Goal: Task Accomplishment & Management: Use online tool/utility

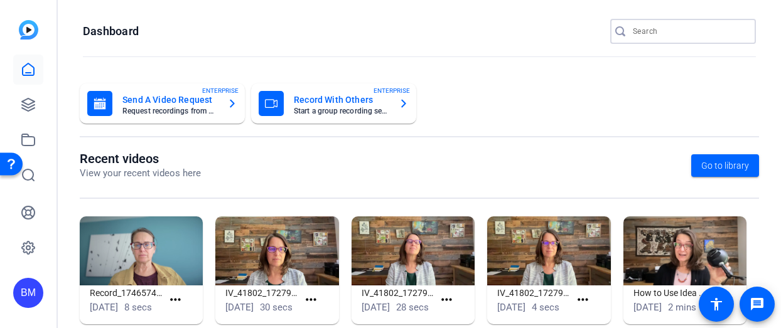
click at [647, 31] on input "Search" at bounding box center [689, 31] width 113 height 15
type input "Ventus"
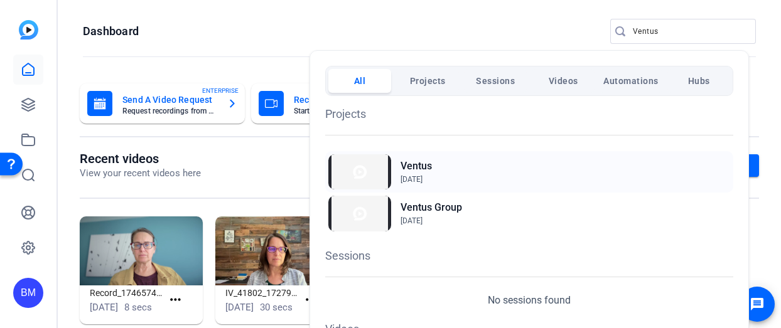
click at [417, 167] on h2 "Ventus" at bounding box center [416, 166] width 31 height 15
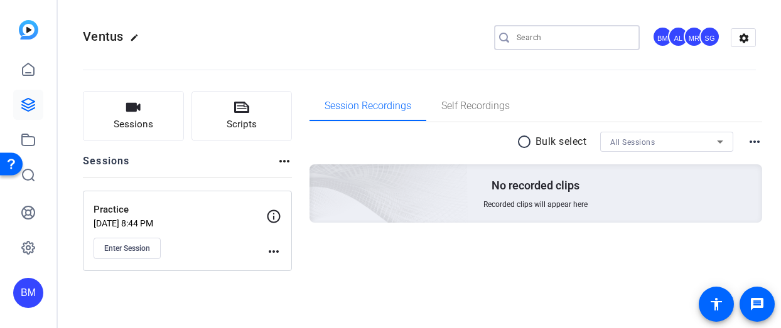
click at [560, 34] on input "Search" at bounding box center [573, 37] width 113 height 15
type input "Ventus Group"
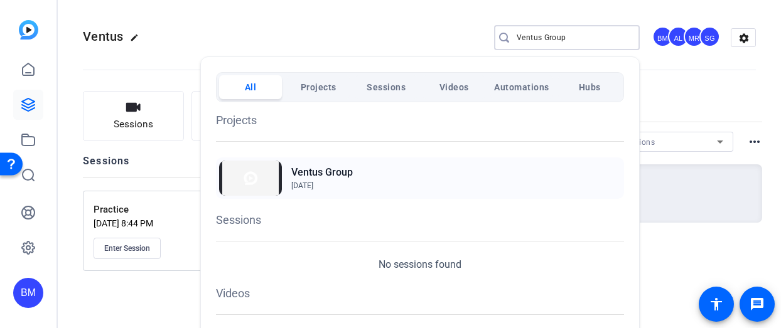
click at [328, 172] on h2 "Ventus Group" at bounding box center [322, 172] width 62 height 15
click at [170, 159] on div at bounding box center [390, 164] width 781 height 328
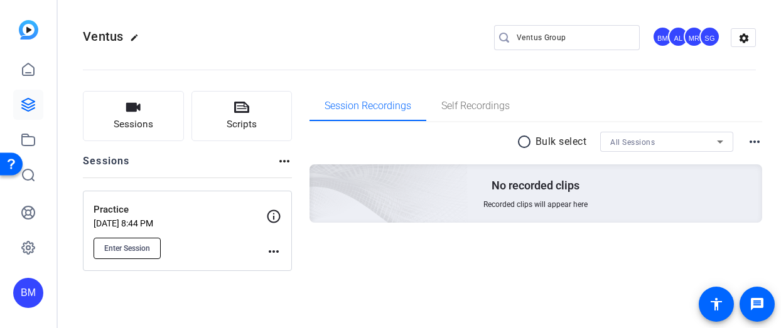
click at [116, 249] on span "Enter Session" at bounding box center [127, 249] width 46 height 10
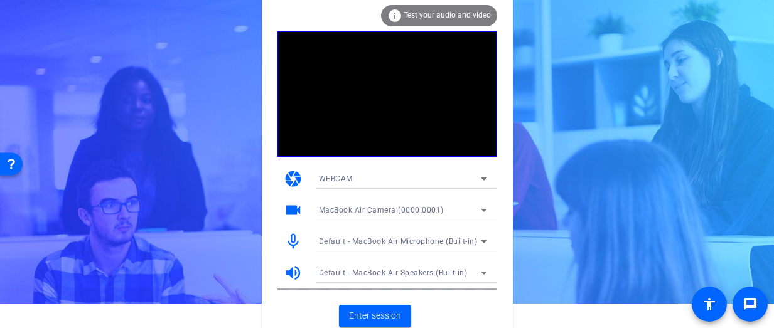
scroll to position [28, 0]
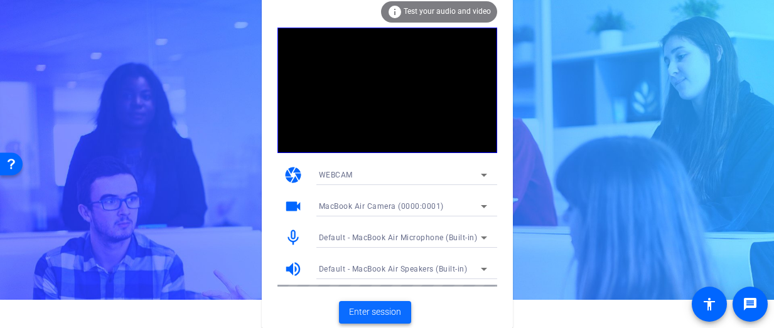
click at [375, 314] on span "Enter session" at bounding box center [375, 312] width 52 height 13
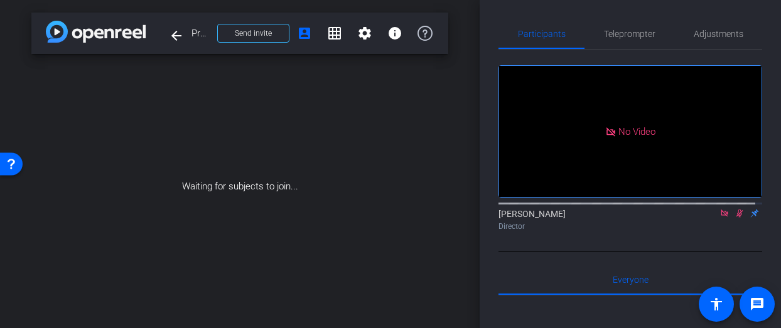
click at [720, 218] on icon at bounding box center [725, 213] width 10 height 9
click at [721, 218] on icon at bounding box center [724, 214] width 7 height 8
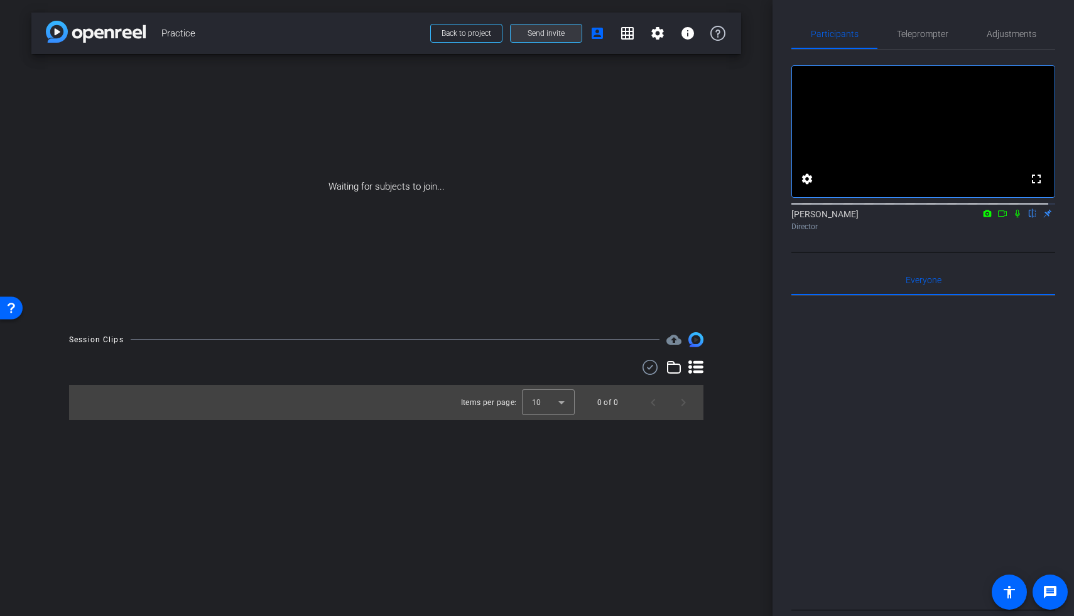
click at [539, 38] on span at bounding box center [545, 33] width 71 height 30
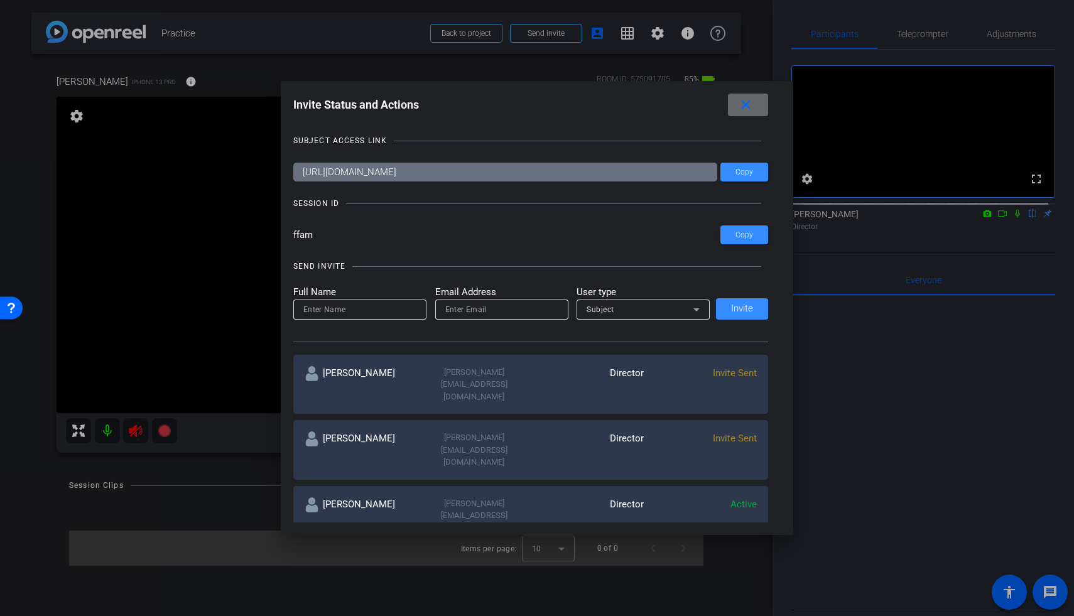
click at [753, 112] on mat-icon "close" at bounding box center [746, 105] width 16 height 16
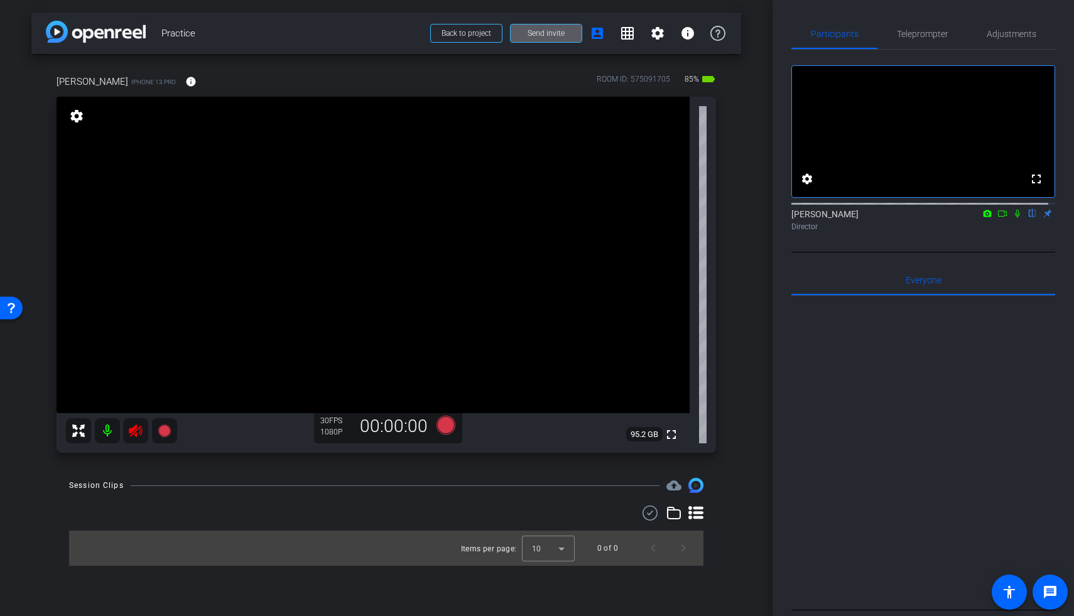
click at [139, 328] on icon at bounding box center [135, 430] width 15 height 15
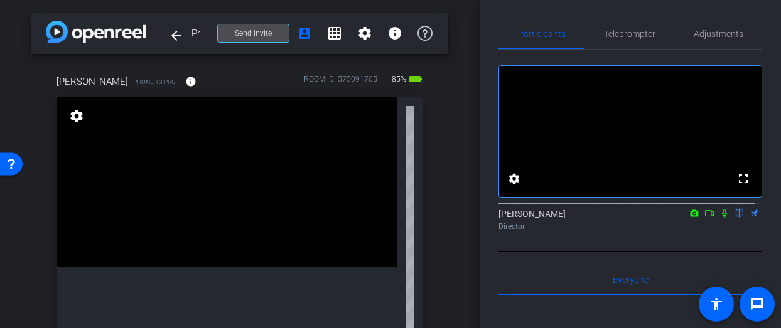
click at [244, 34] on span "Send invite" at bounding box center [253, 33] width 37 height 10
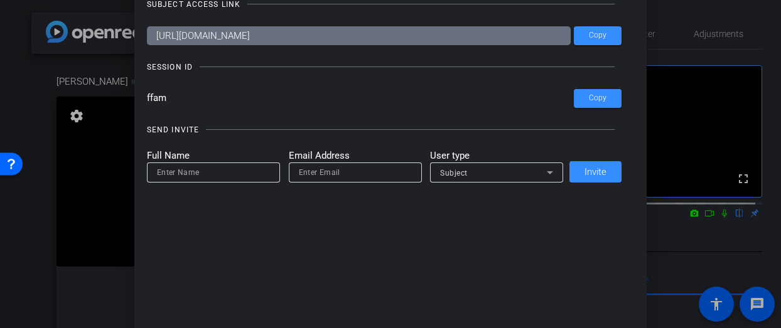
click at [346, 173] on input "email" at bounding box center [355, 172] width 113 height 15
paste input "brett.gasper@ubs.com"
type input "brett.gasper@ubs.com"
click at [244, 173] on input at bounding box center [213, 172] width 113 height 15
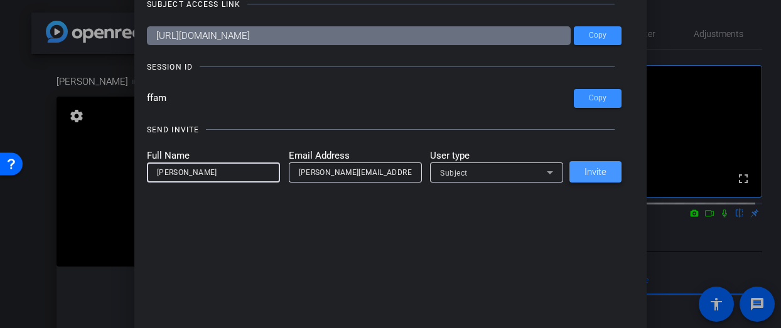
type input "Brett"
click at [596, 169] on span "Invite" at bounding box center [596, 172] width 22 height 9
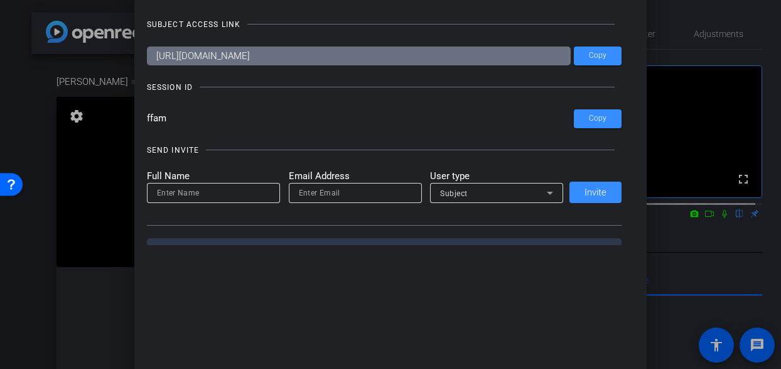
click at [28, 74] on div at bounding box center [390, 184] width 781 height 369
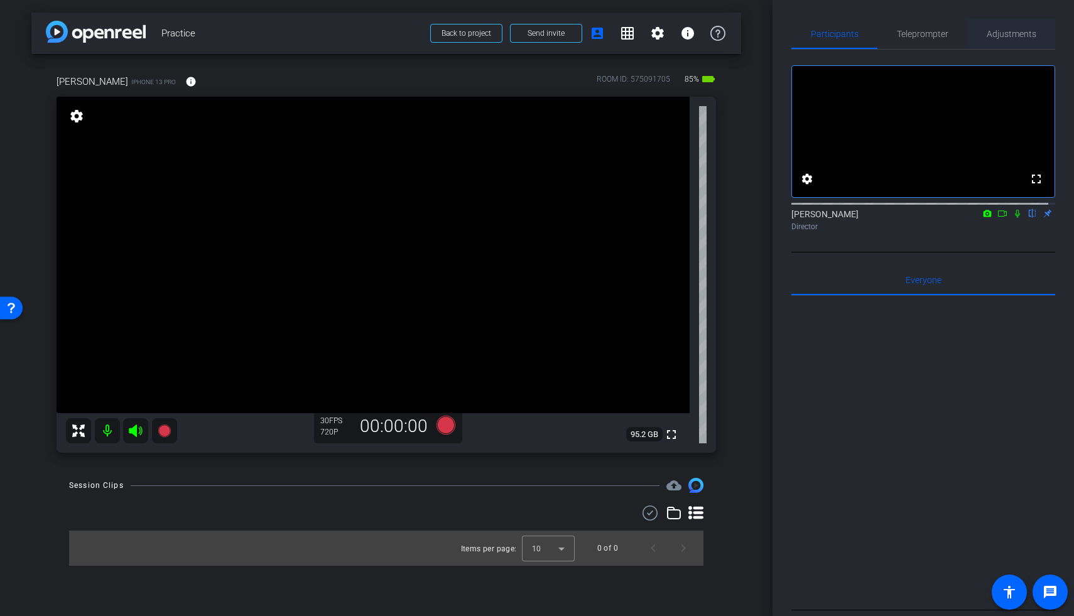
click at [780, 35] on span "Adjustments" at bounding box center [1011, 34] width 50 height 9
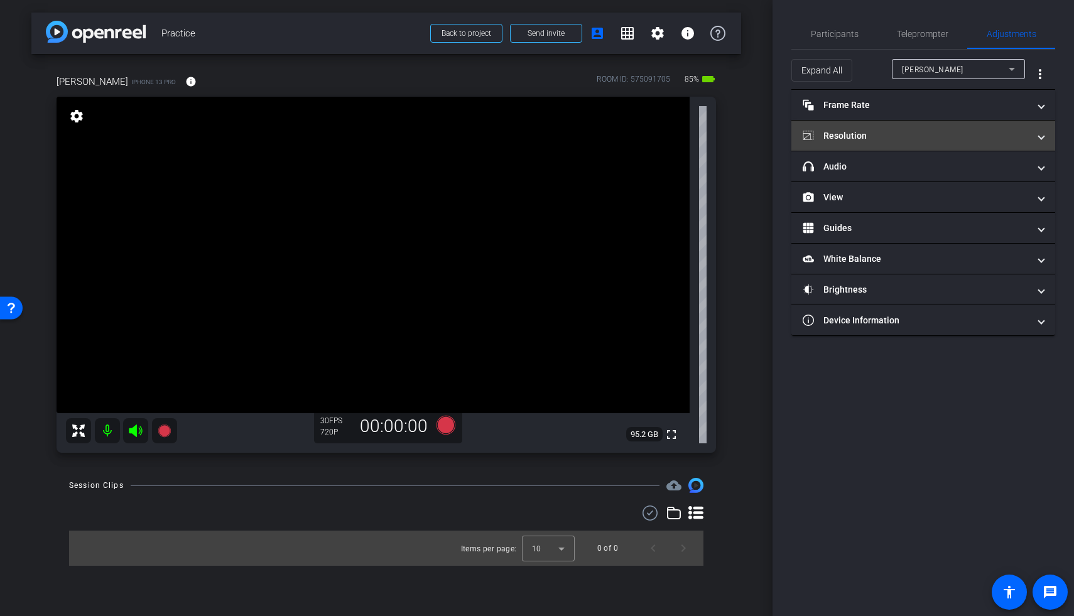
click at [780, 131] on mat-panel-title "Resolution" at bounding box center [915, 135] width 226 height 13
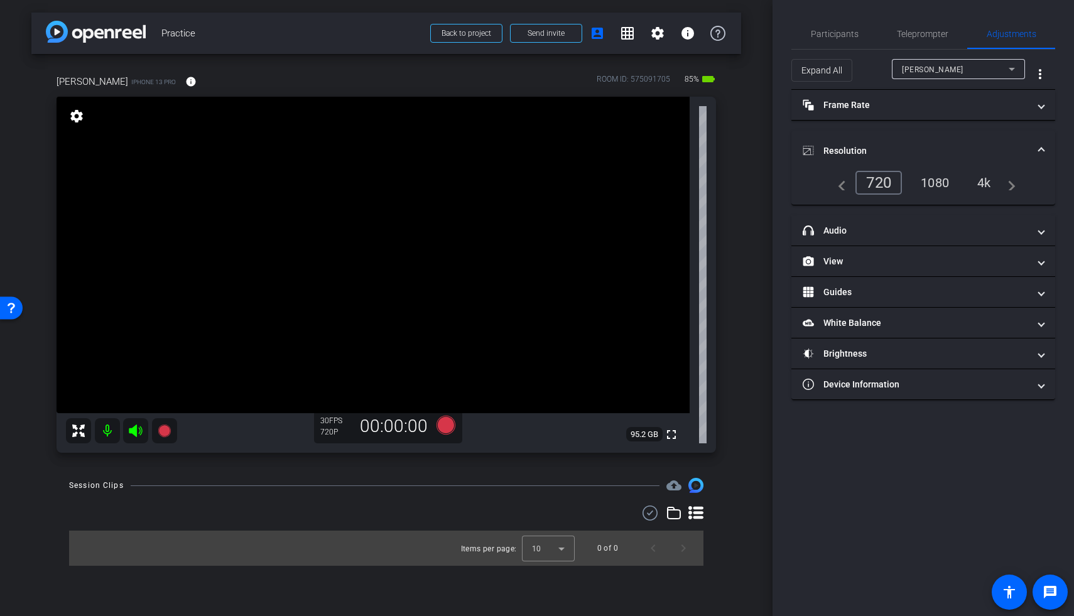
click at [780, 186] on div "1080" at bounding box center [934, 182] width 47 height 21
click at [780, 30] on span "Participants" at bounding box center [835, 34] width 48 height 9
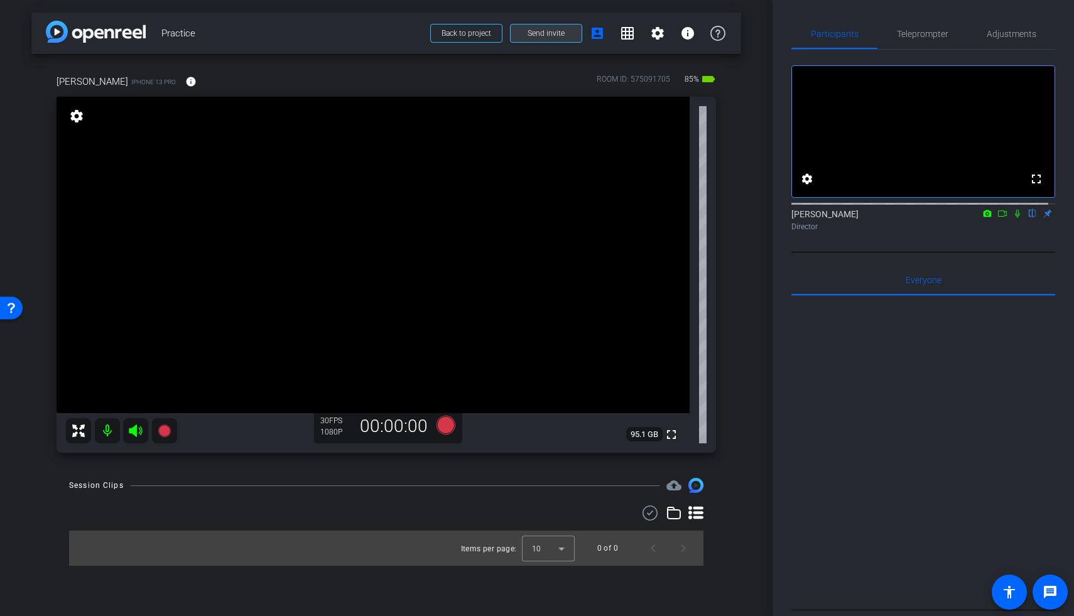
click at [540, 32] on span "Send invite" at bounding box center [545, 33] width 37 height 10
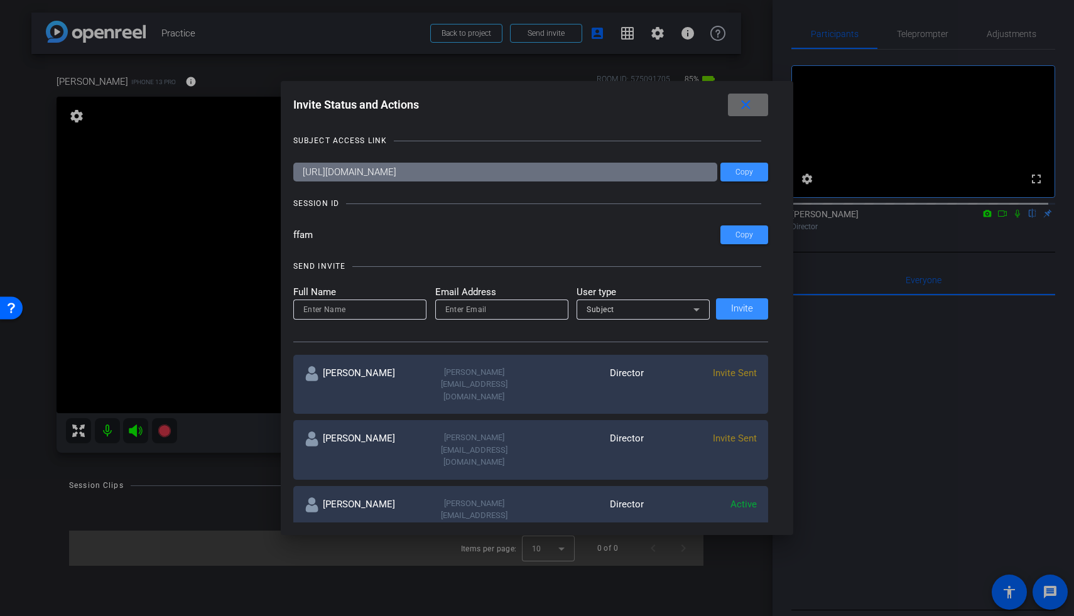
click at [760, 99] on span at bounding box center [748, 105] width 40 height 30
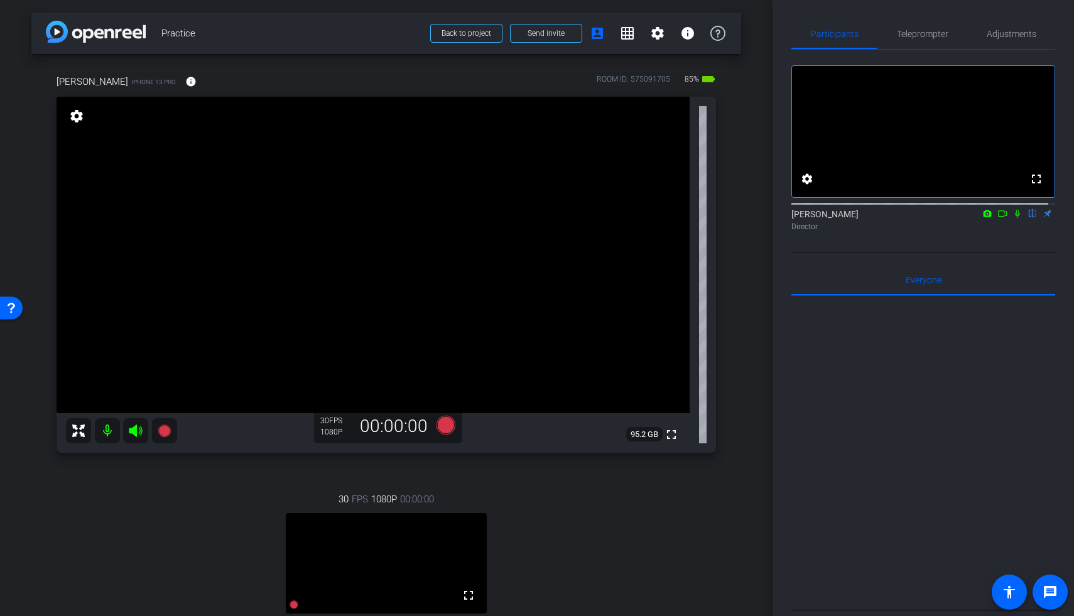
scroll to position [220, 0]
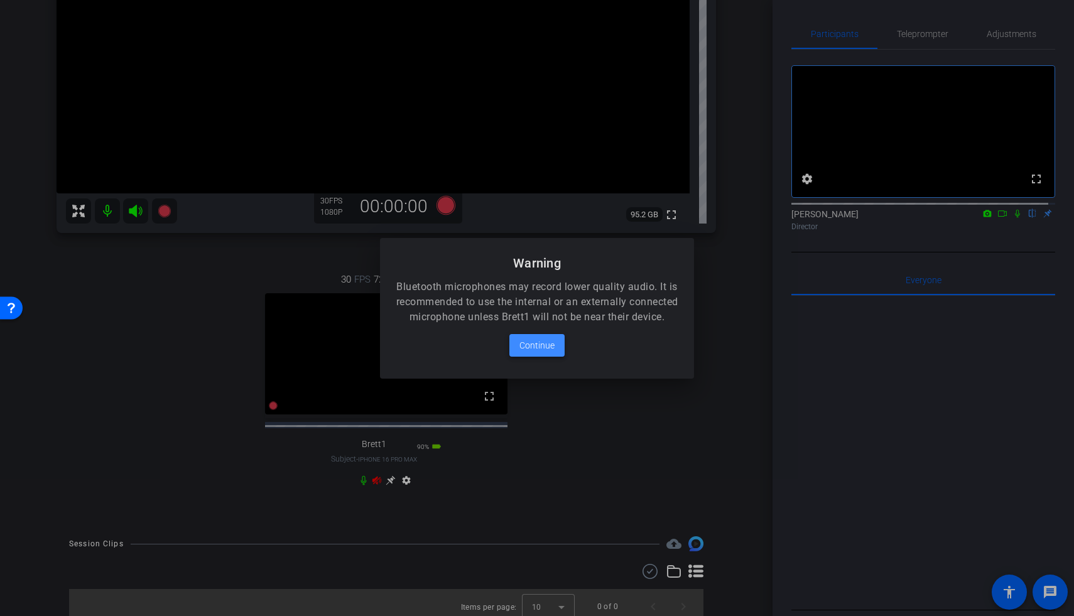
click at [530, 328] on span "Continue" at bounding box center [536, 345] width 35 height 15
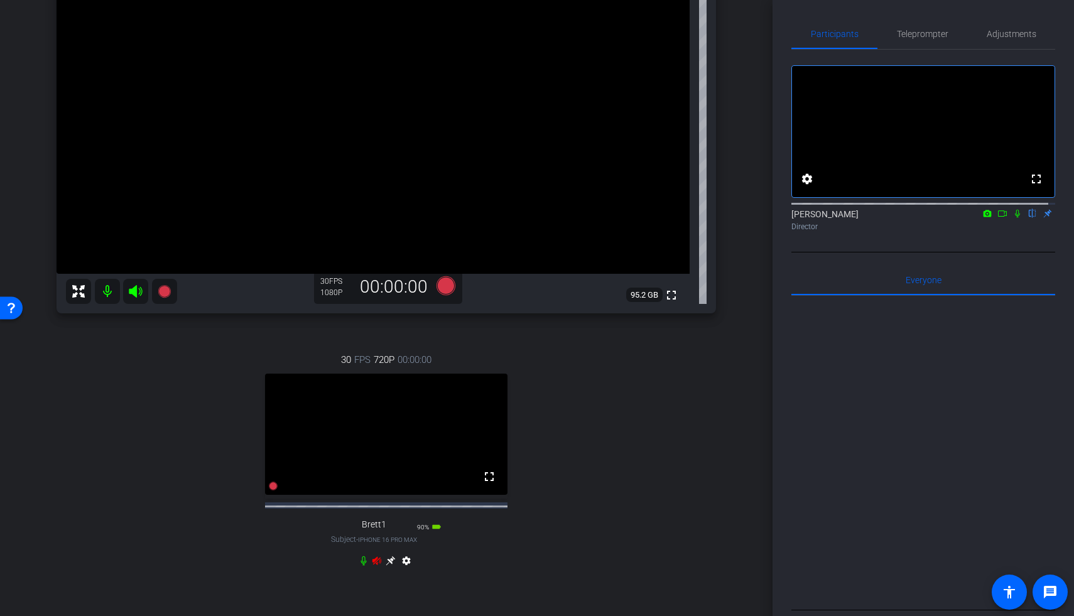
scroll to position [239, 0]
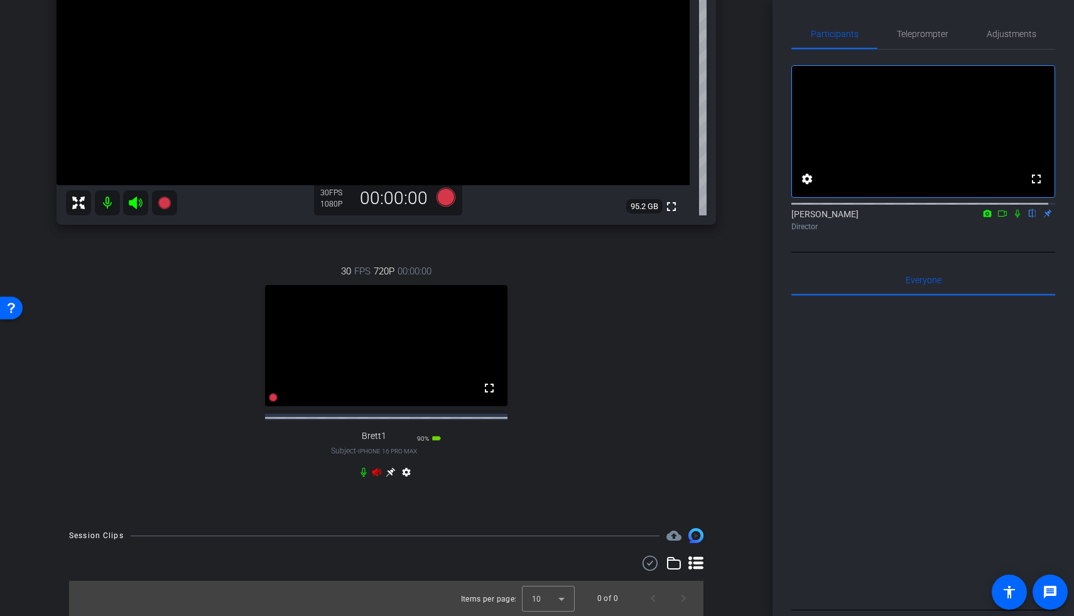
click at [375, 328] on icon at bounding box center [377, 472] width 10 height 10
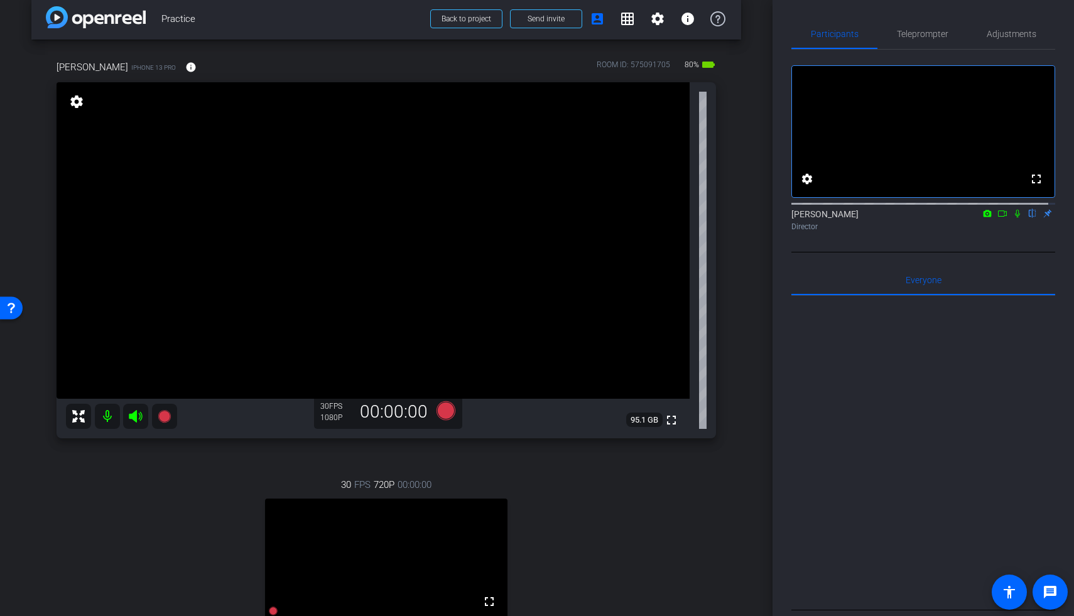
scroll to position [177, 0]
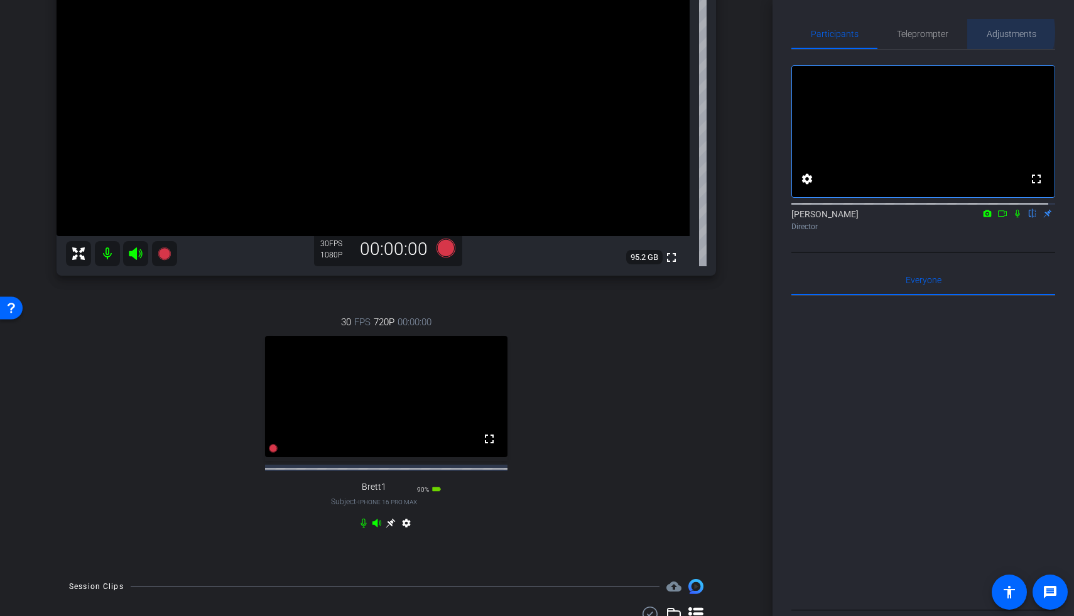
click at [780, 33] on span "Adjustments" at bounding box center [1011, 34] width 50 height 9
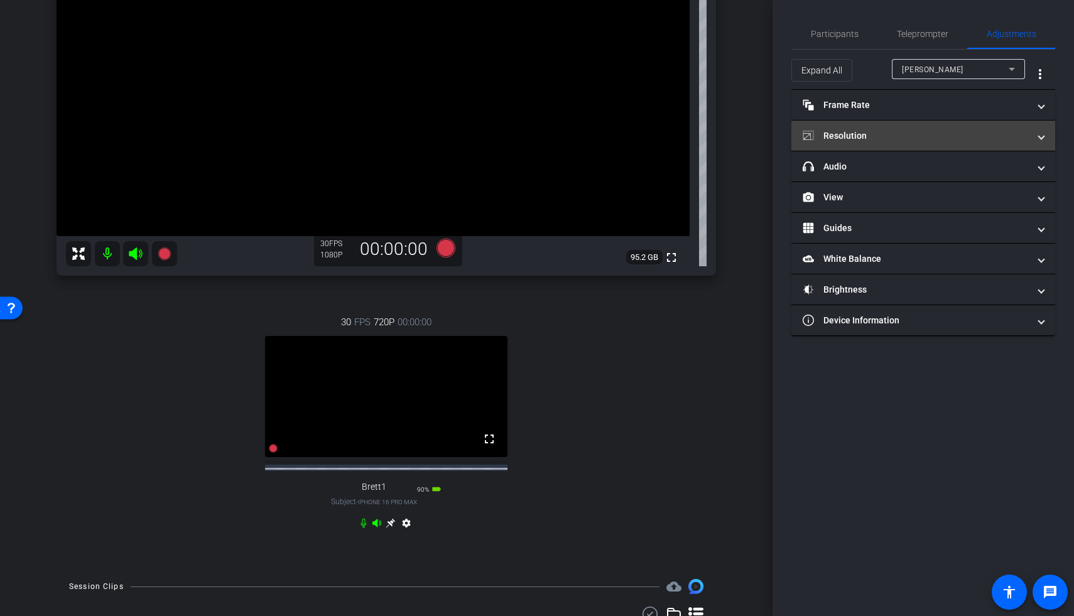
click at [780, 138] on mat-panel-title "Resolution" at bounding box center [915, 135] width 226 height 13
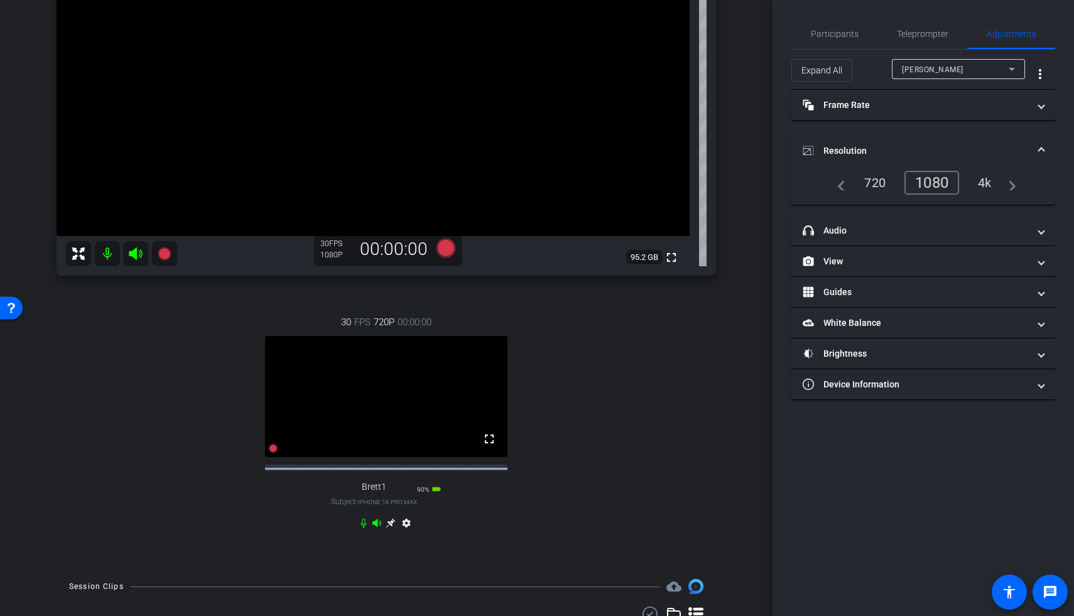
click at [733, 212] on div "David Gasper iPhone 13 Pro info ROOM ID: 575091705 80% battery_std fullscreen s…" at bounding box center [386, 221] width 710 height 689
click at [780, 40] on span "Teleprompter" at bounding box center [922, 34] width 51 height 30
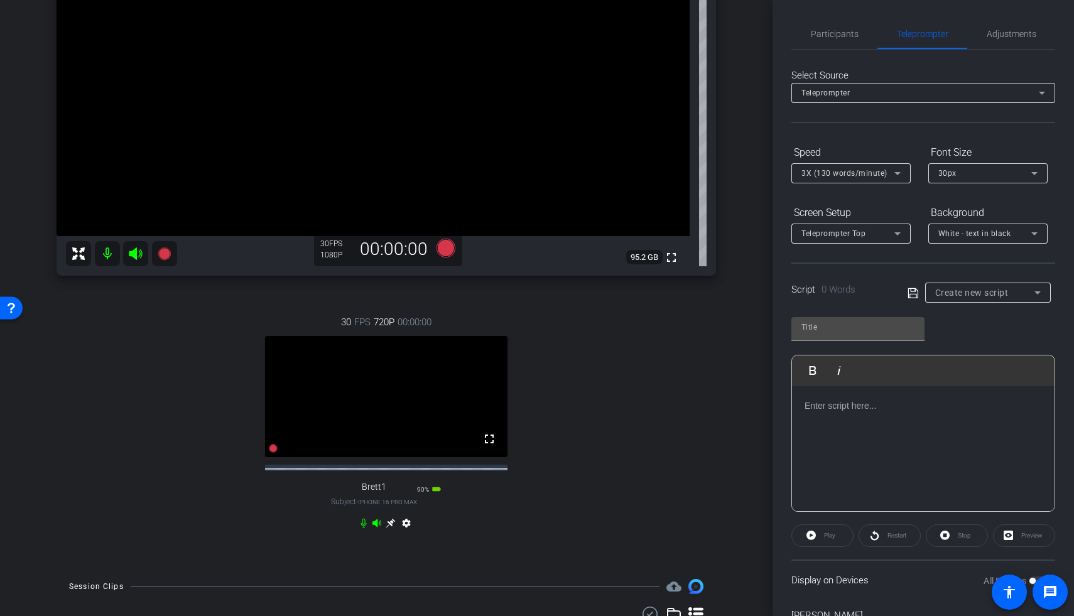
click at [780, 173] on span "3X (130 words/minute)" at bounding box center [844, 173] width 86 height 9
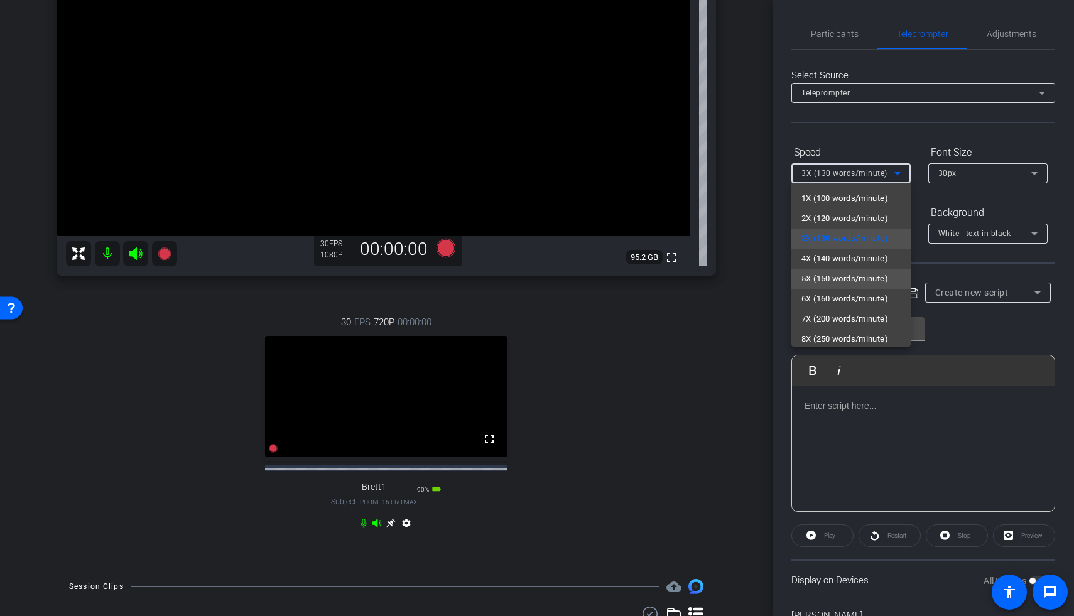
click at [780, 282] on span "5X (150 words/minute)" at bounding box center [844, 278] width 87 height 15
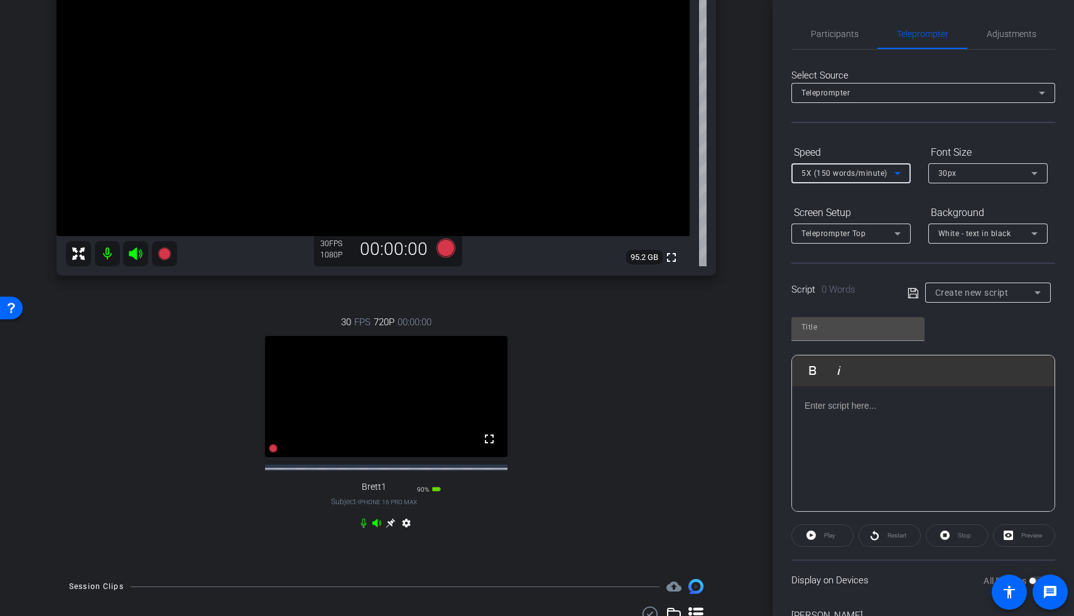
click at [780, 236] on span "White - text in black" at bounding box center [974, 233] width 73 height 9
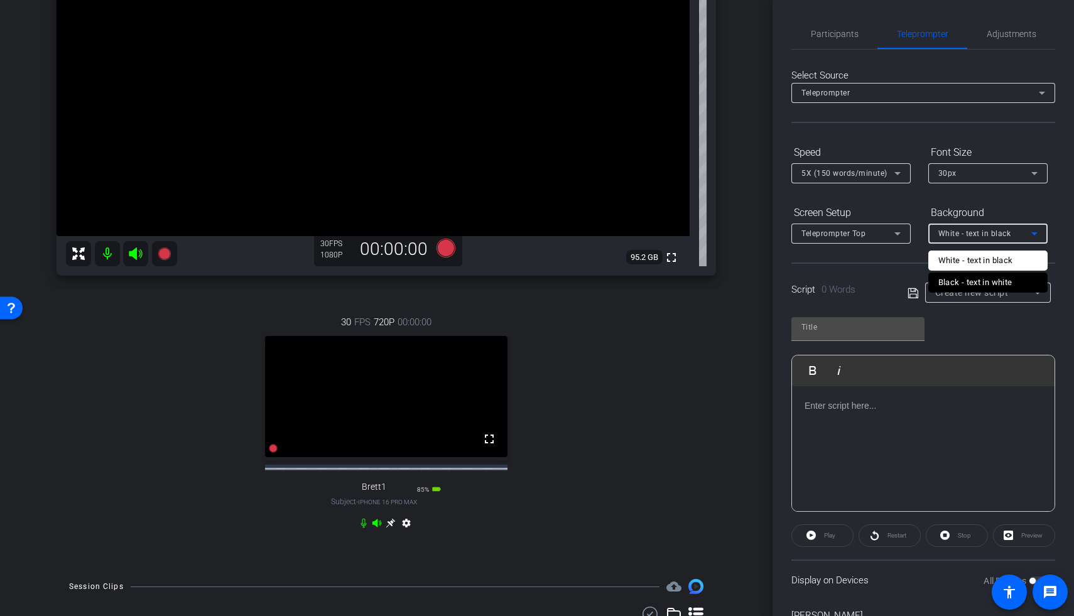
click at [780, 281] on div "Black - text in white" at bounding box center [975, 282] width 74 height 15
click at [780, 299] on div "Create new script" at bounding box center [984, 292] width 99 height 15
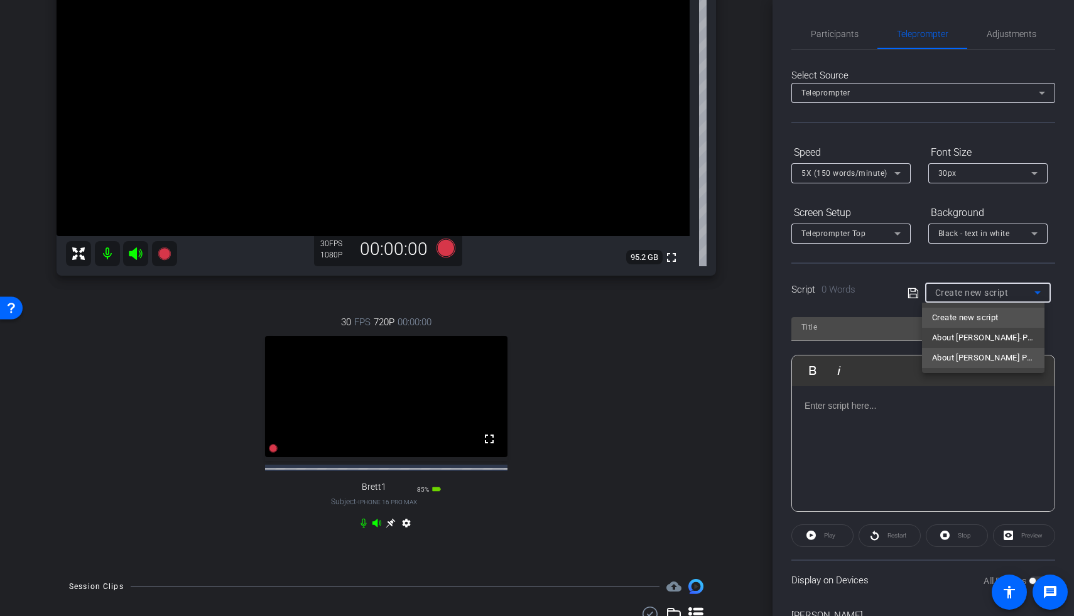
click at [780, 328] on span "About Brett Practice" at bounding box center [983, 357] width 102 height 15
type input "About Brett Practice"
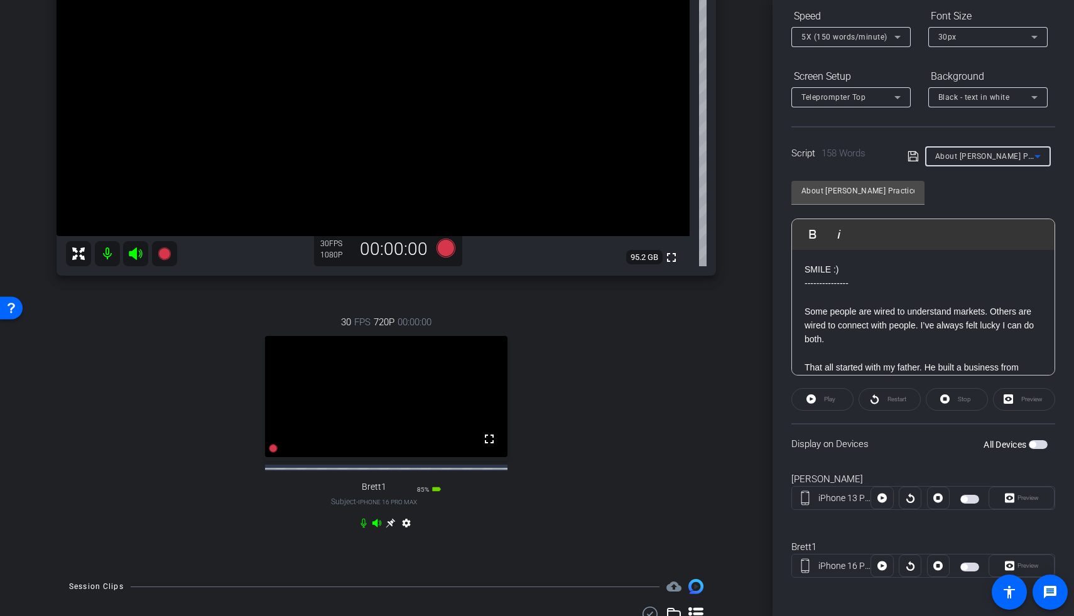
scroll to position [138, 0]
click at [733, 269] on div "David Gasper iPhone 13 Pro info ROOM ID: 575091705 80% battery_std fullscreen s…" at bounding box center [386, 221] width 710 height 689
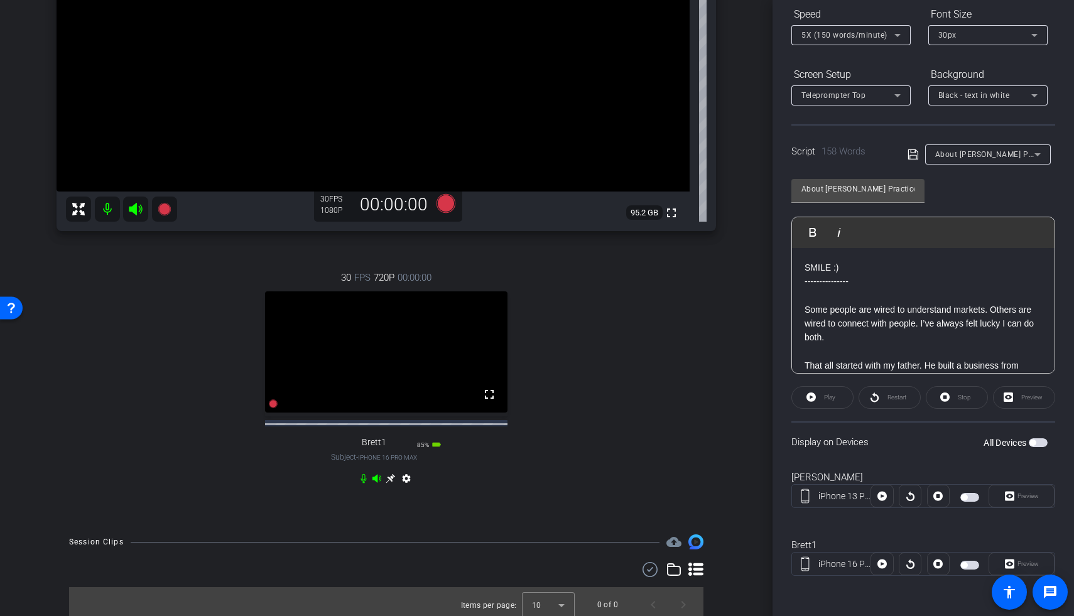
scroll to position [239, 0]
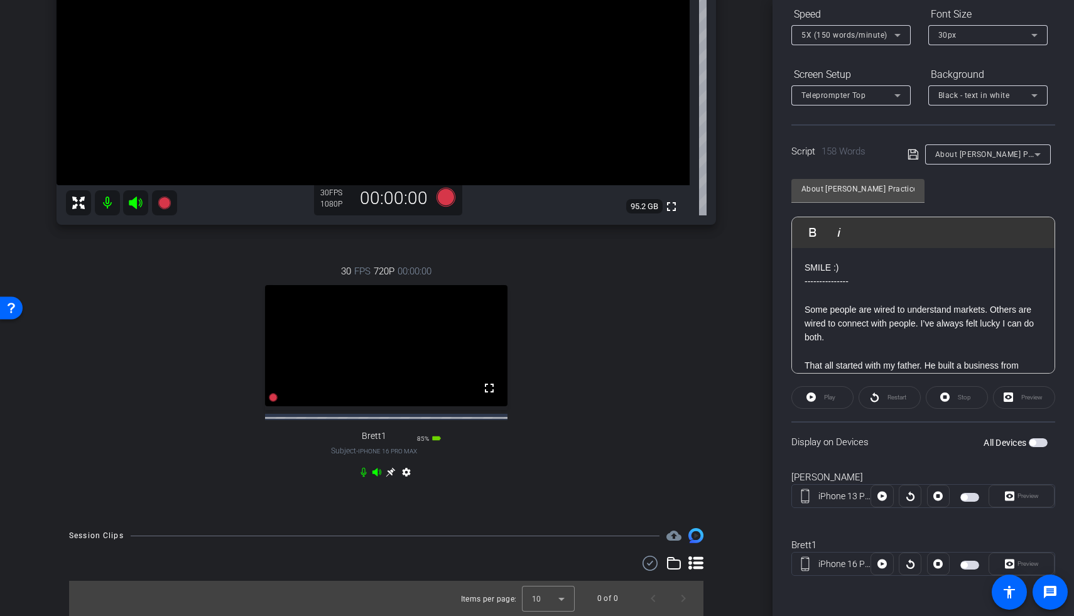
click at [780, 328] on span "button" at bounding box center [1037, 442] width 19 height 9
click at [780, 328] on span at bounding box center [822, 397] width 61 height 30
click at [780, 328] on span at bounding box center [822, 397] width 62 height 30
click at [780, 328] on span "button" at bounding box center [1037, 442] width 19 height 9
click at [780, 97] on span "Teleprompter Top" at bounding box center [833, 95] width 64 height 9
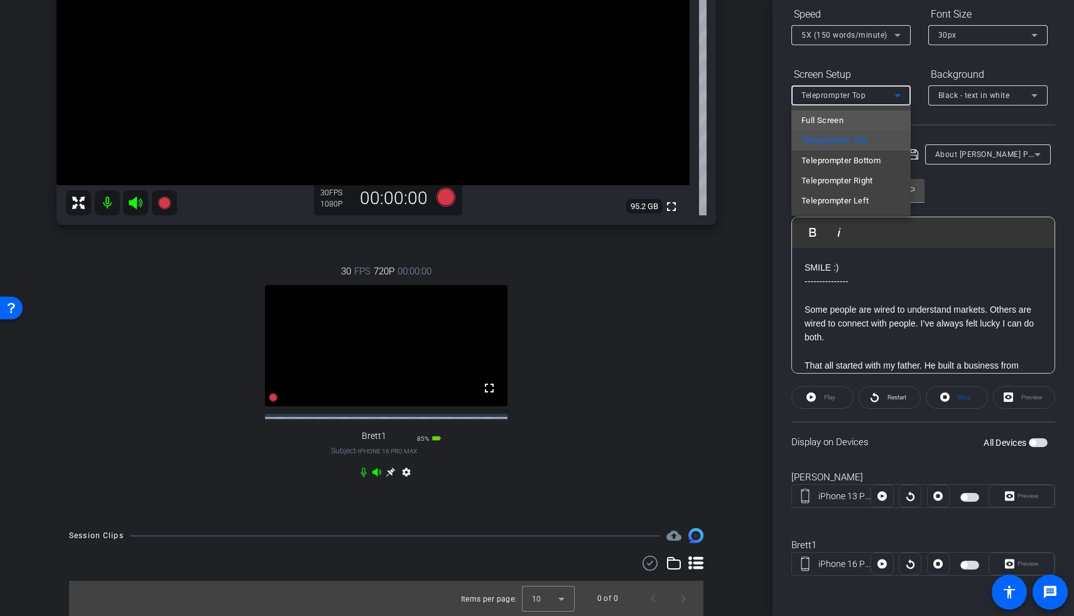
click at [780, 119] on span "Full Screen" at bounding box center [822, 120] width 42 height 15
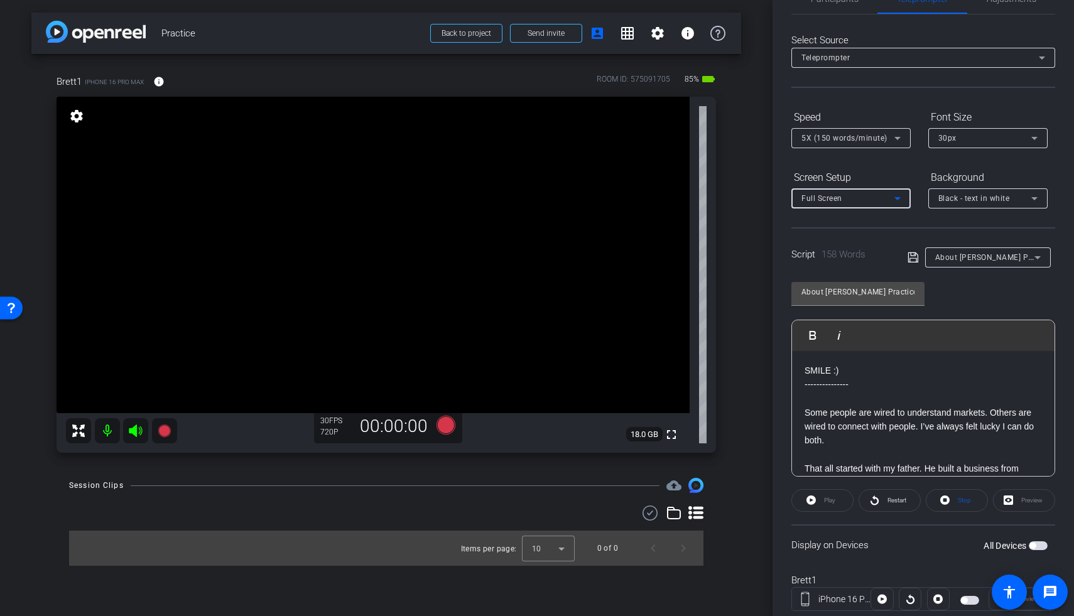
scroll to position [0, 0]
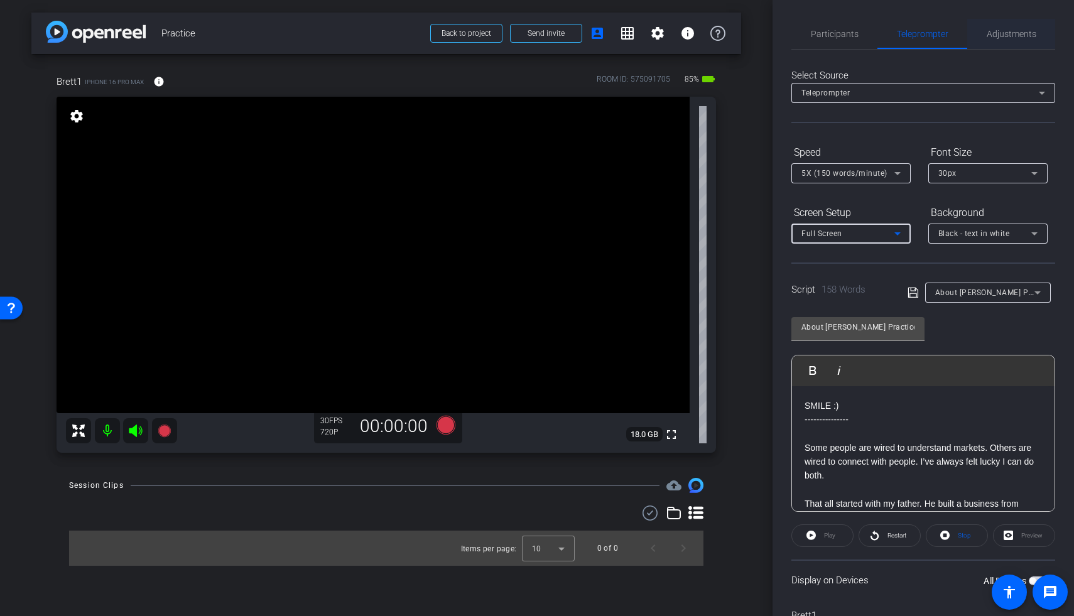
click at [780, 36] on span "Adjustments" at bounding box center [1011, 34] width 50 height 9
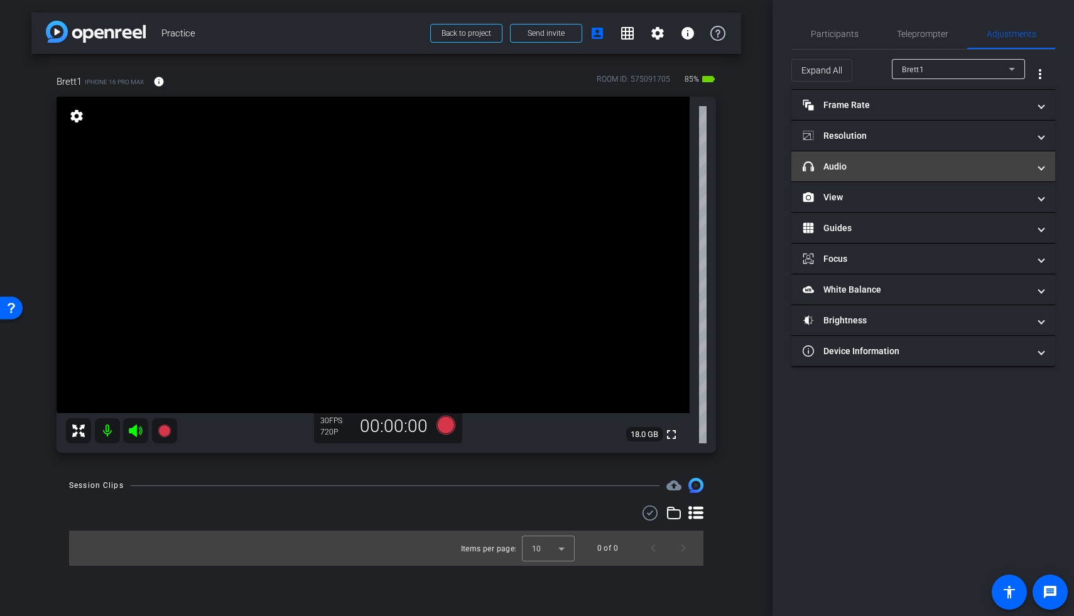
click at [780, 170] on mat-panel-title "headphone icon Audio" at bounding box center [915, 166] width 226 height 13
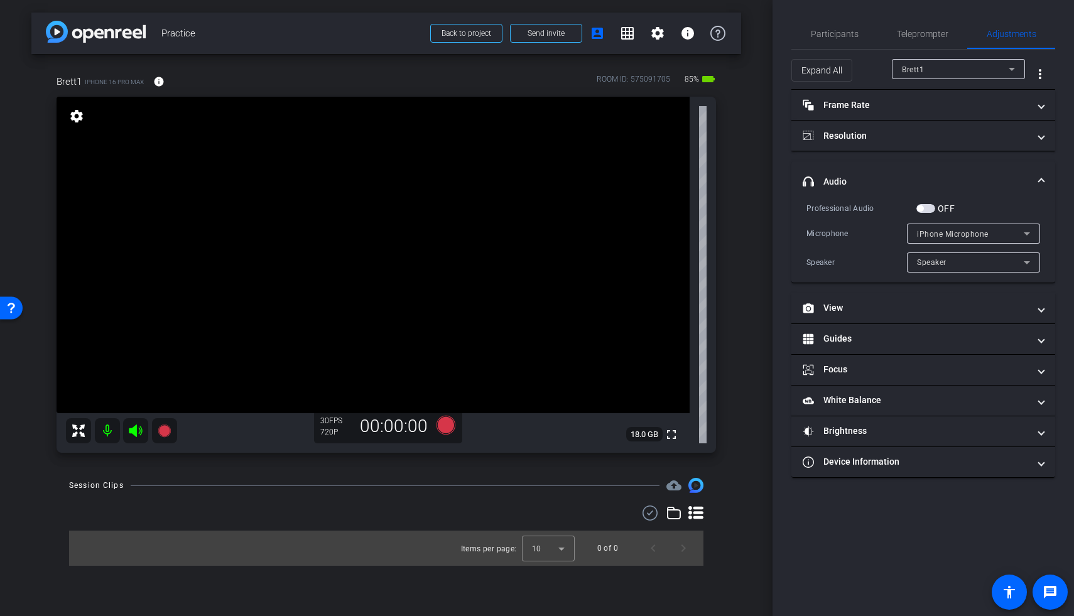
click at [780, 230] on span "iPhone Microphone" at bounding box center [953, 234] width 72 height 9
click at [780, 230] on div at bounding box center [537, 308] width 1074 height 616
click at [780, 204] on button "OFF" at bounding box center [925, 208] width 19 height 9
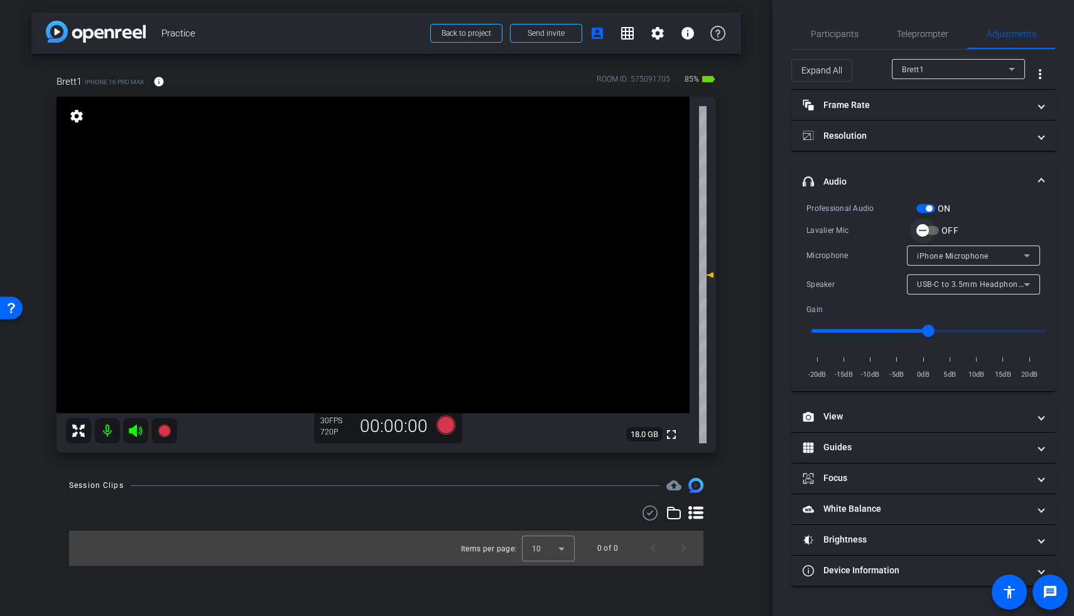
click at [780, 233] on span "button" at bounding box center [922, 230] width 25 height 25
click at [780, 209] on span "button" at bounding box center [925, 208] width 19 height 9
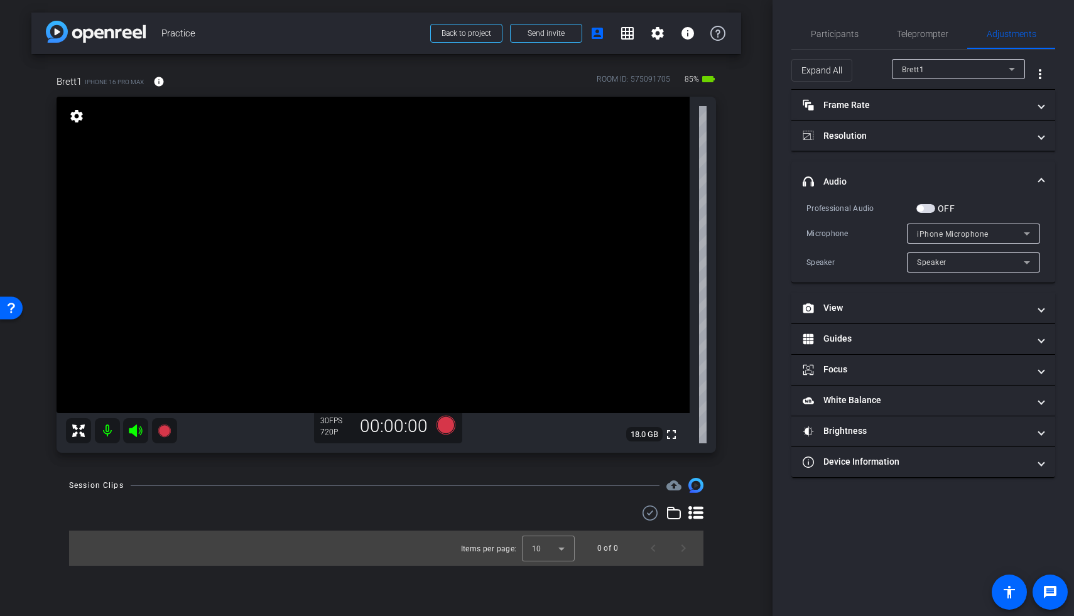
click at [780, 212] on span "button" at bounding box center [925, 208] width 19 height 9
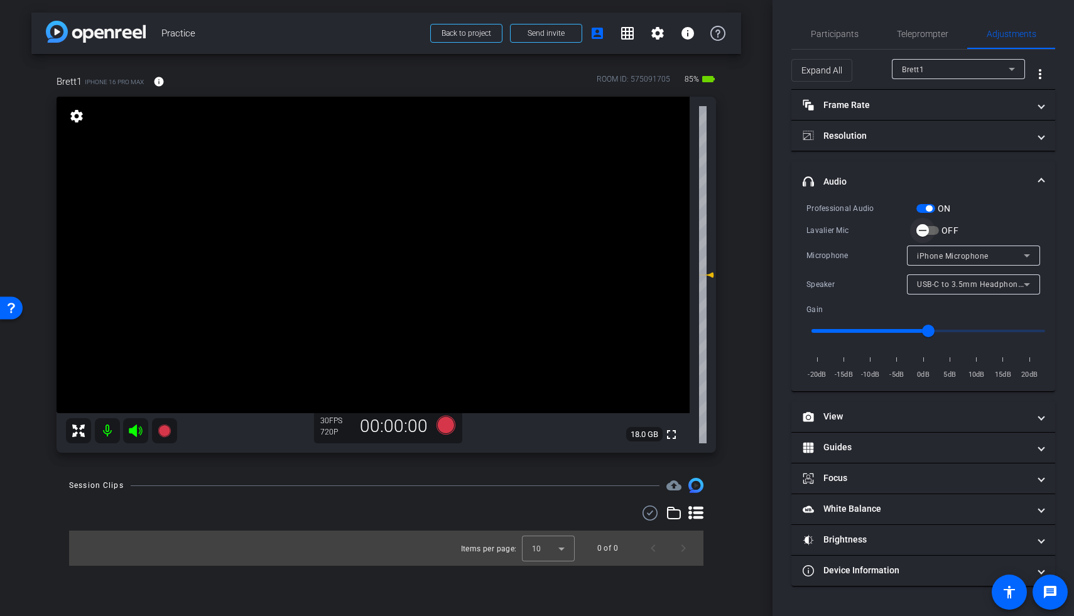
click at [780, 235] on span "button" at bounding box center [922, 230] width 25 height 25
click at [780, 31] on span "Teleprompter" at bounding box center [922, 34] width 51 height 9
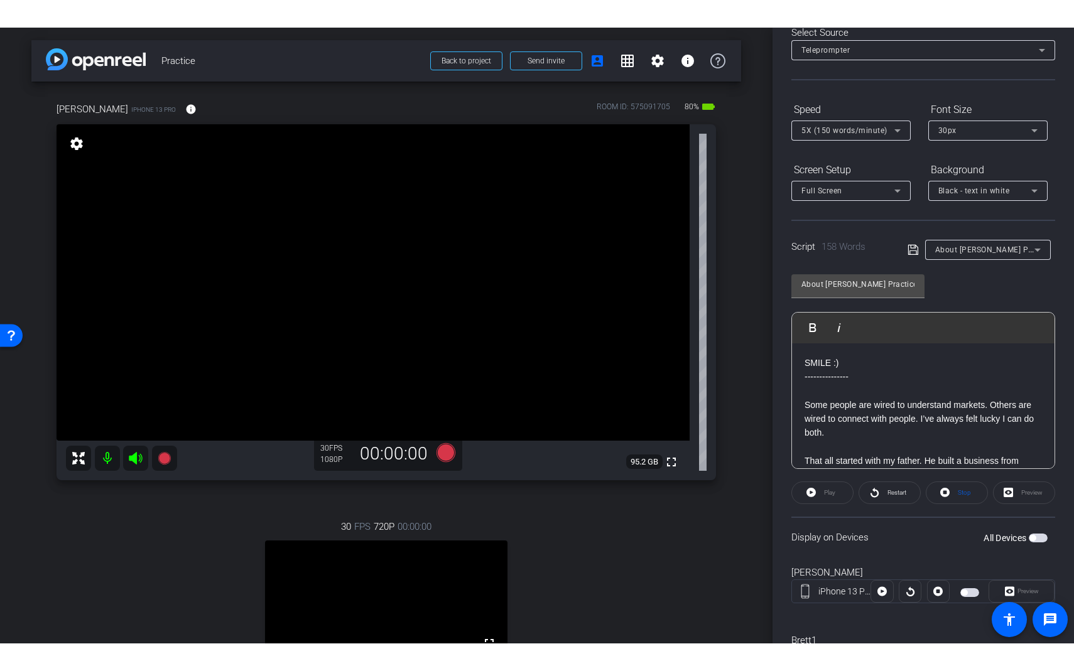
scroll to position [214, 0]
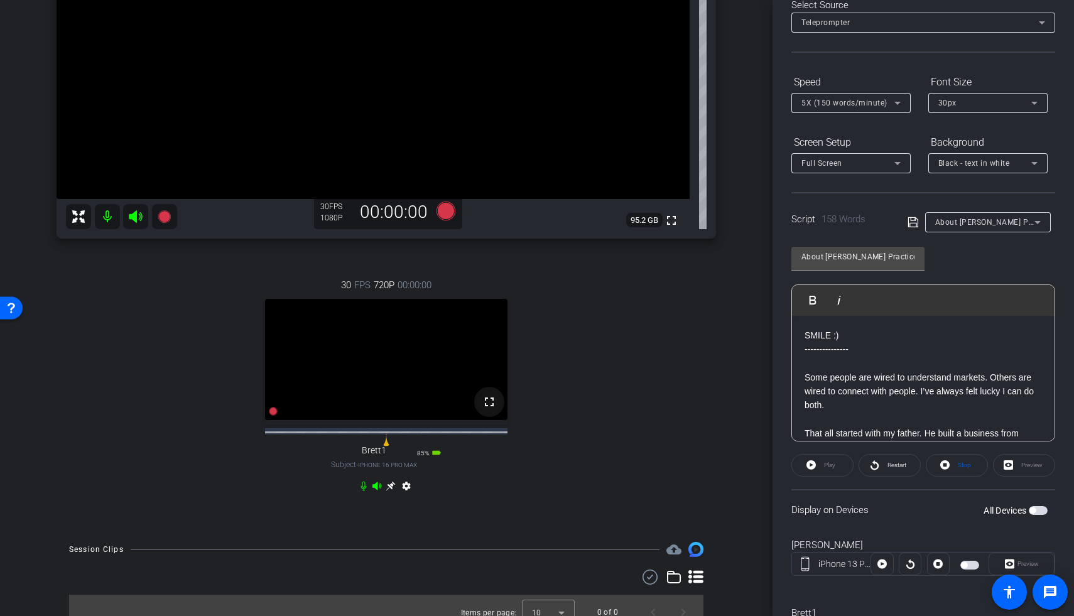
click at [488, 328] on mat-icon "fullscreen" at bounding box center [489, 401] width 15 height 15
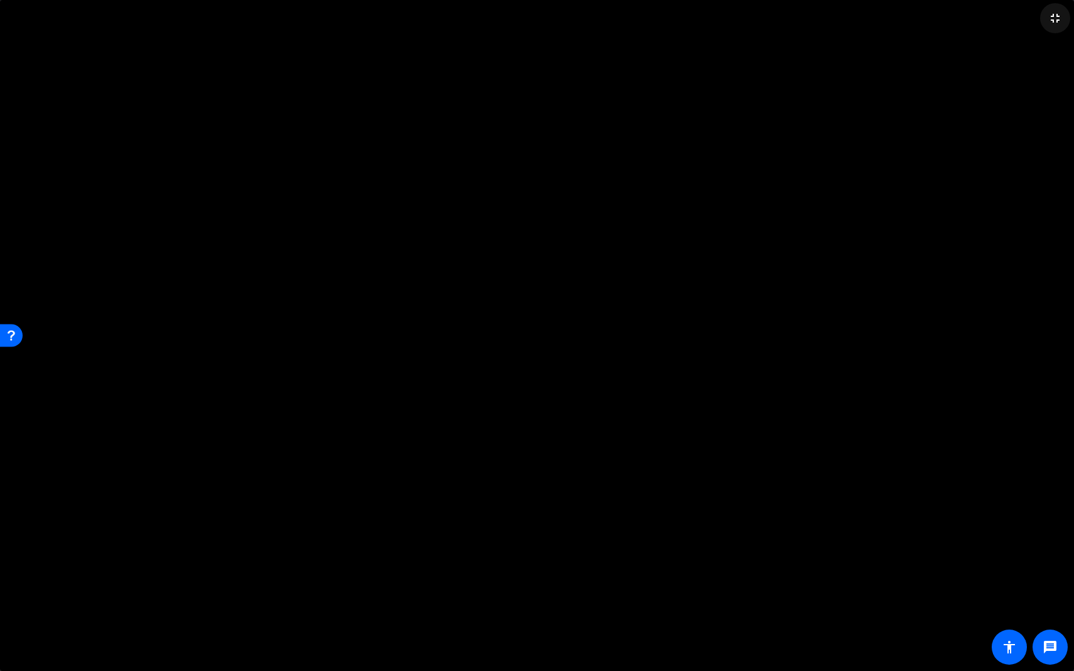
click at [780, 19] on mat-icon "fullscreen_exit" at bounding box center [1054, 18] width 15 height 15
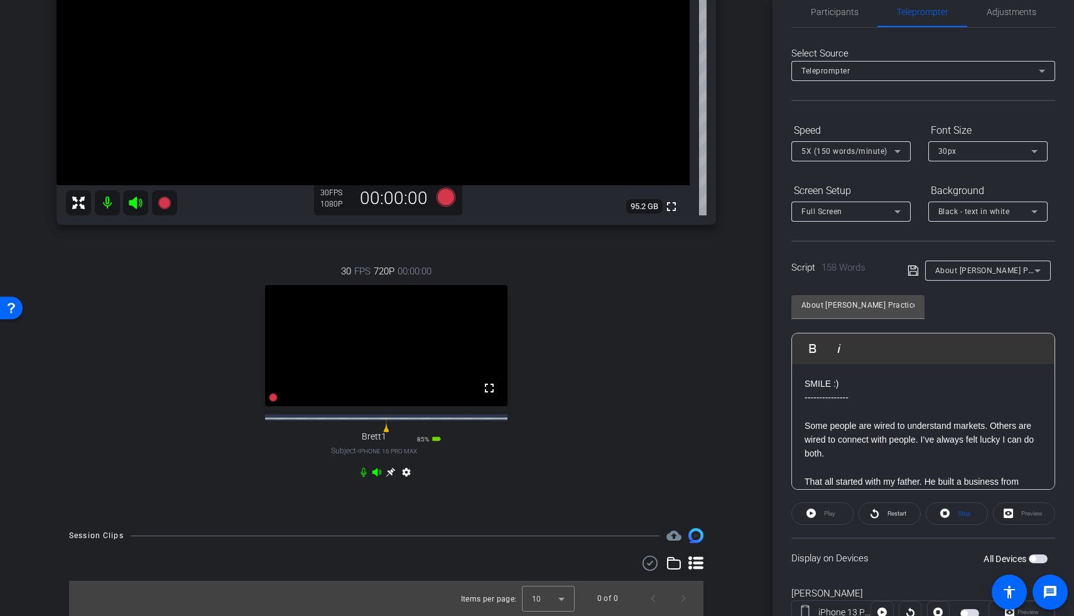
scroll to position [0, 0]
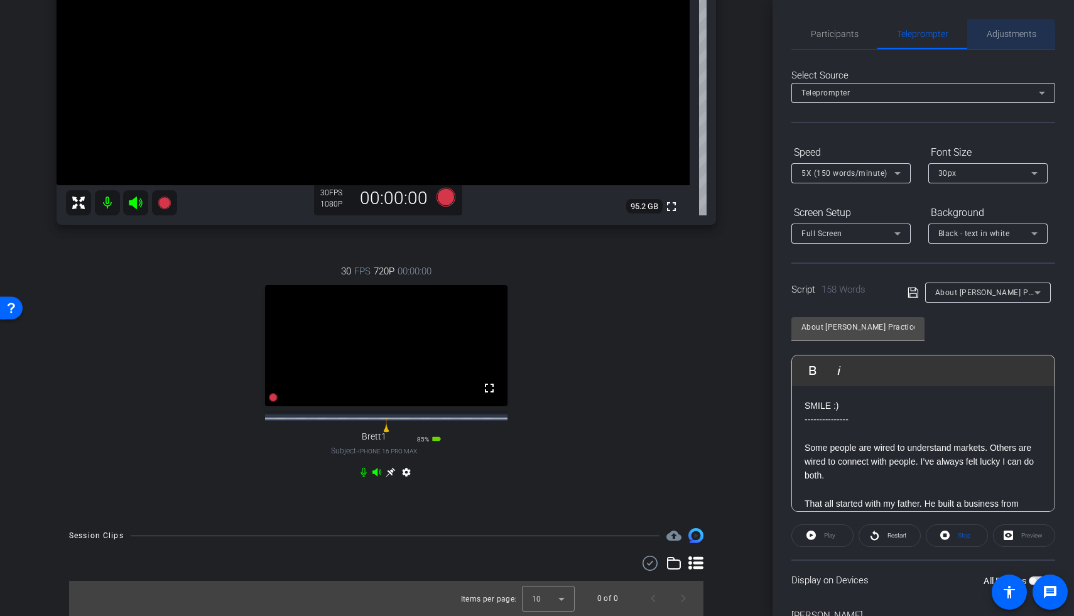
click at [780, 37] on span "Adjustments" at bounding box center [1011, 34] width 50 height 9
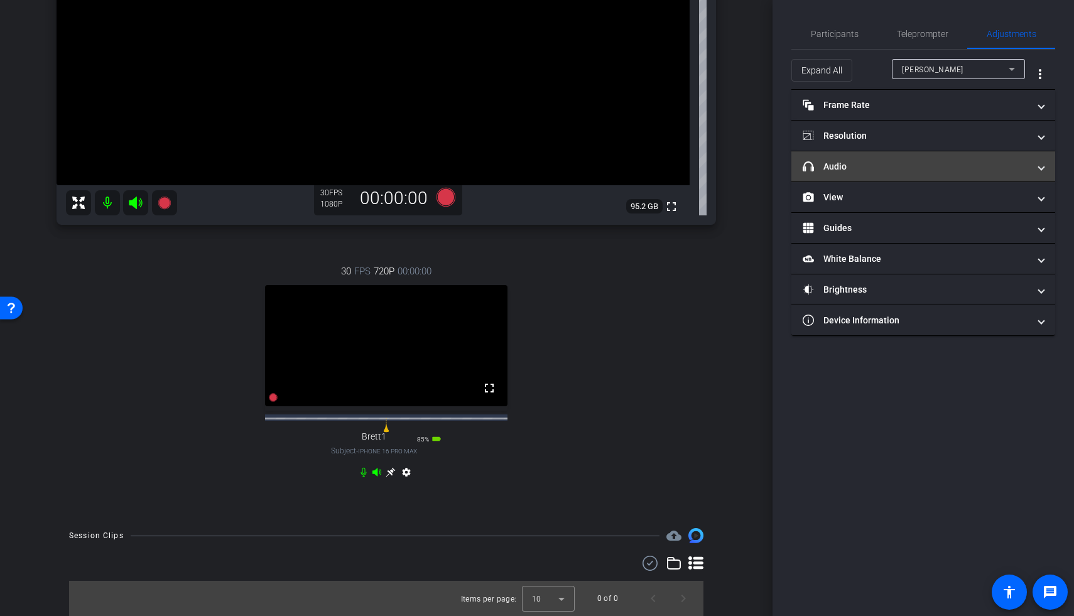
click at [780, 167] on mat-panel-title "headphone icon Audio" at bounding box center [915, 166] width 226 height 13
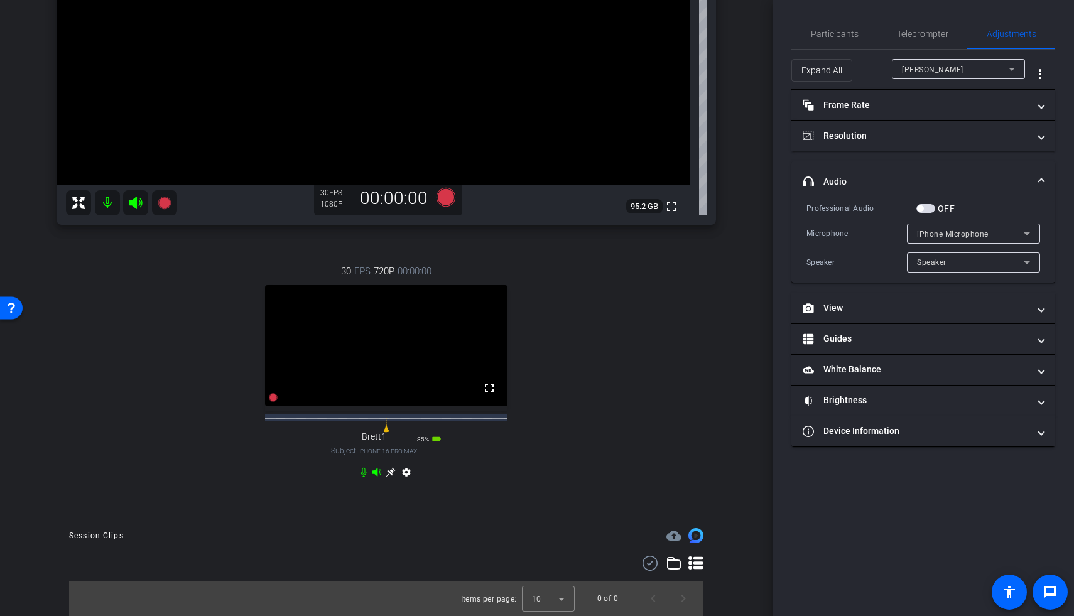
click at [780, 210] on span "button" at bounding box center [925, 208] width 19 height 9
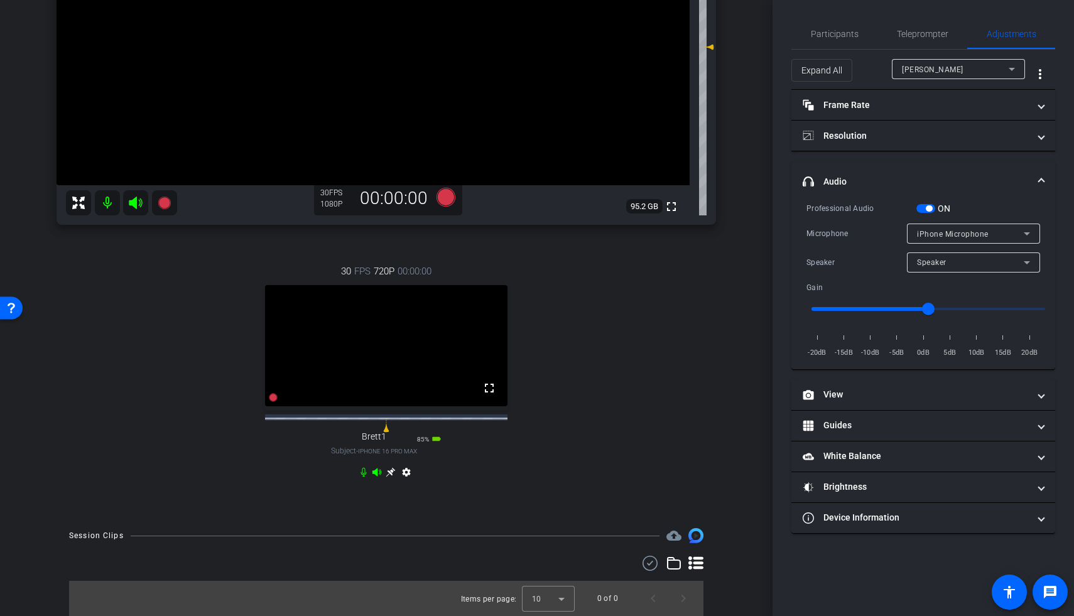
click at [780, 237] on span "iPhone Microphone" at bounding box center [953, 234] width 72 height 9
click at [780, 237] on div at bounding box center [537, 308] width 1074 height 616
click at [780, 209] on span "button" at bounding box center [925, 208] width 19 height 9
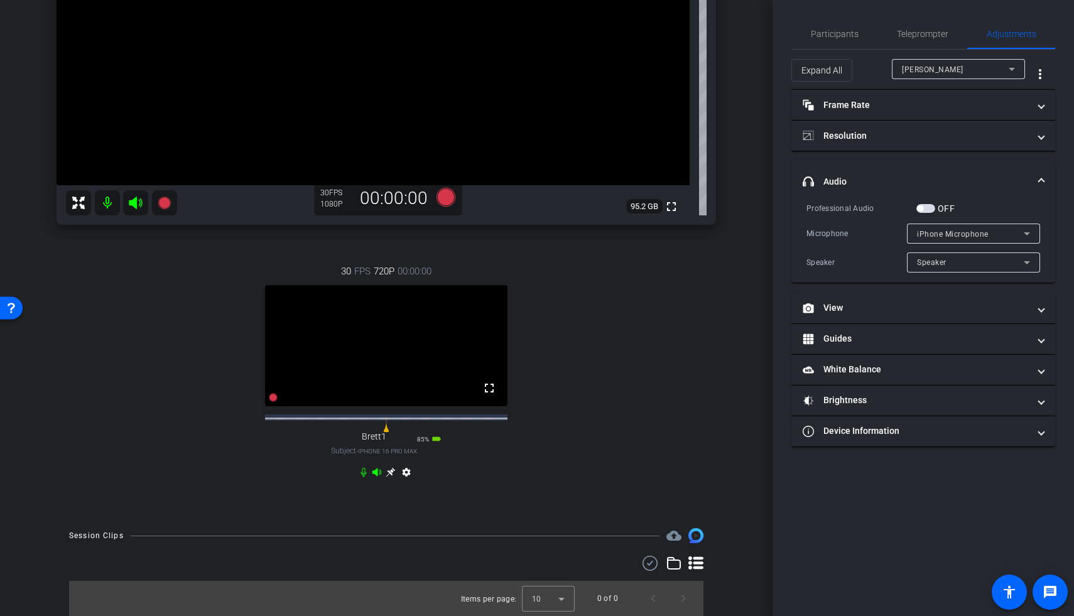
click at [631, 328] on div "30 FPS 720P 00:00:00 fullscreen Brett1 Subject - iPhone 16 Pro Max 85% battery_…" at bounding box center [386, 373] width 659 height 259
click at [780, 230] on span "iPhone Microphone" at bounding box center [953, 234] width 72 height 9
click at [780, 230] on div at bounding box center [537, 308] width 1074 height 616
click at [404, 328] on mat-icon "settings" at bounding box center [406, 474] width 15 height 15
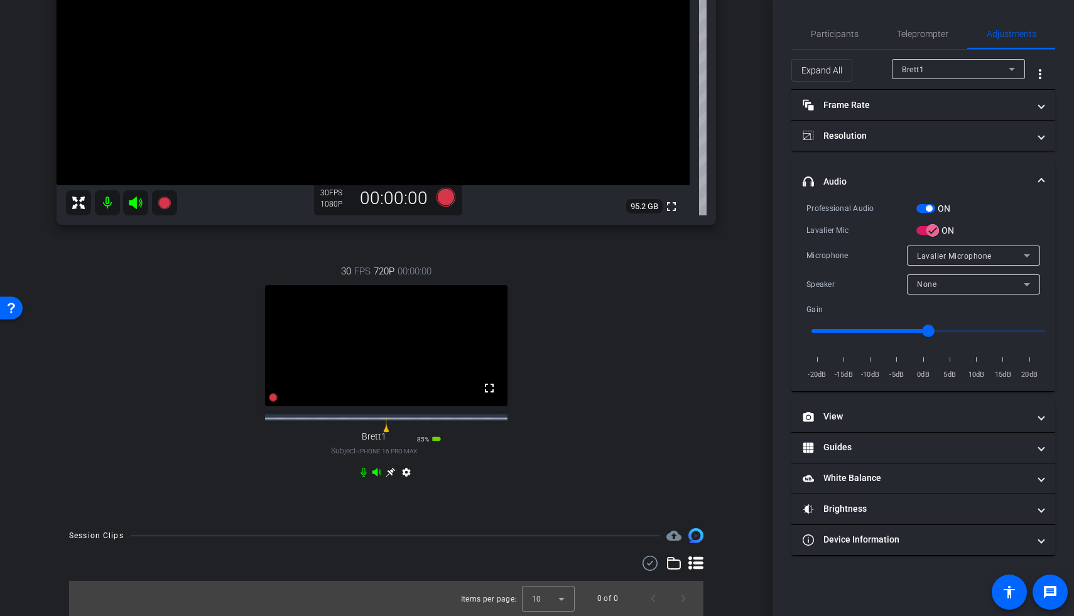
click at [780, 211] on span "button" at bounding box center [925, 208] width 19 height 9
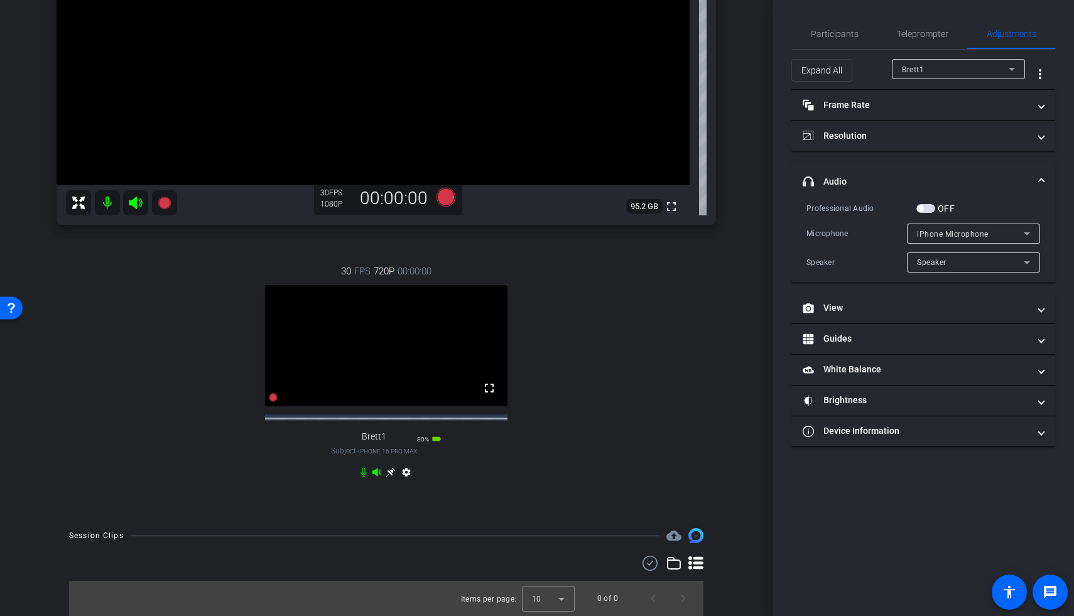
click at [105, 191] on mat-icon at bounding box center [107, 202] width 25 height 25
click at [136, 197] on icon at bounding box center [135, 203] width 13 height 13
click at [132, 197] on icon at bounding box center [135, 203] width 13 height 13
click at [780, 27] on span "Teleprompter" at bounding box center [922, 34] width 51 height 30
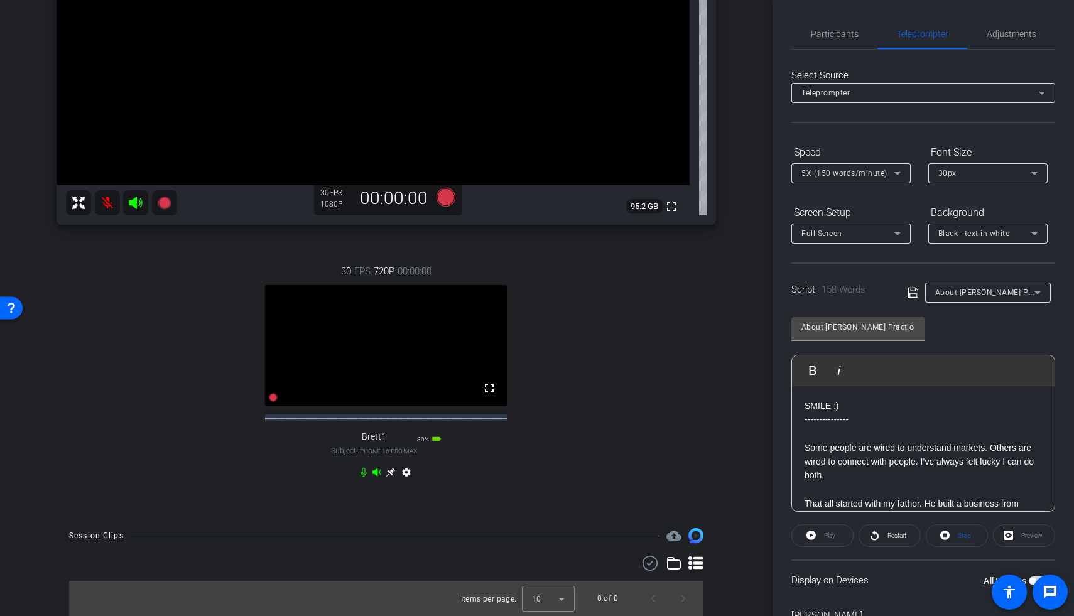
click at [456, 325] on video at bounding box center [386, 345] width 242 height 121
click at [780, 24] on span "Adjustments" at bounding box center [1011, 34] width 50 height 30
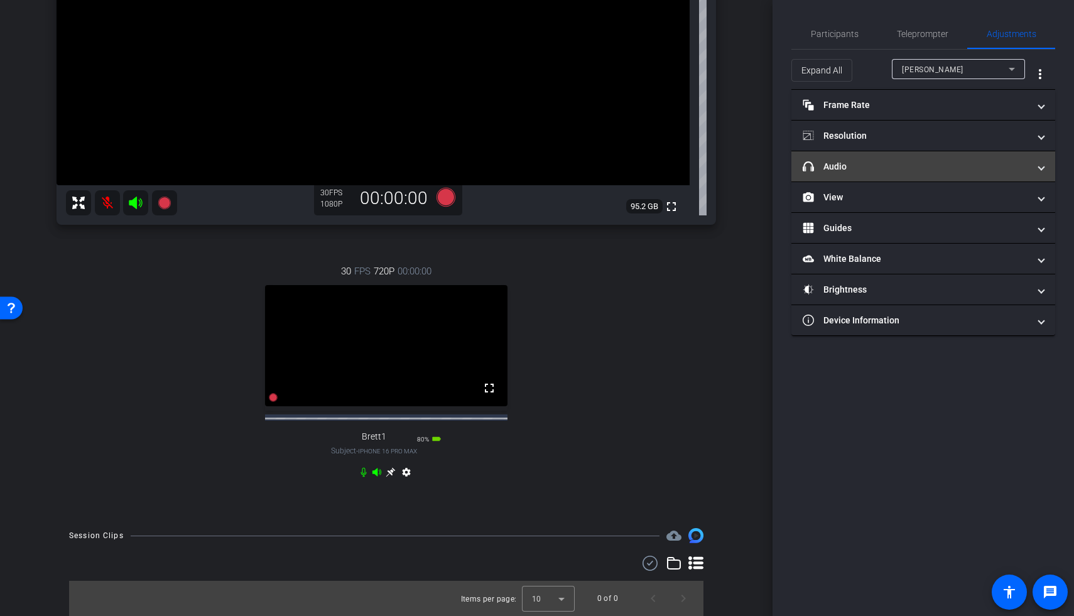
click at [780, 171] on mat-panel-title "headphone icon Audio" at bounding box center [915, 166] width 226 height 13
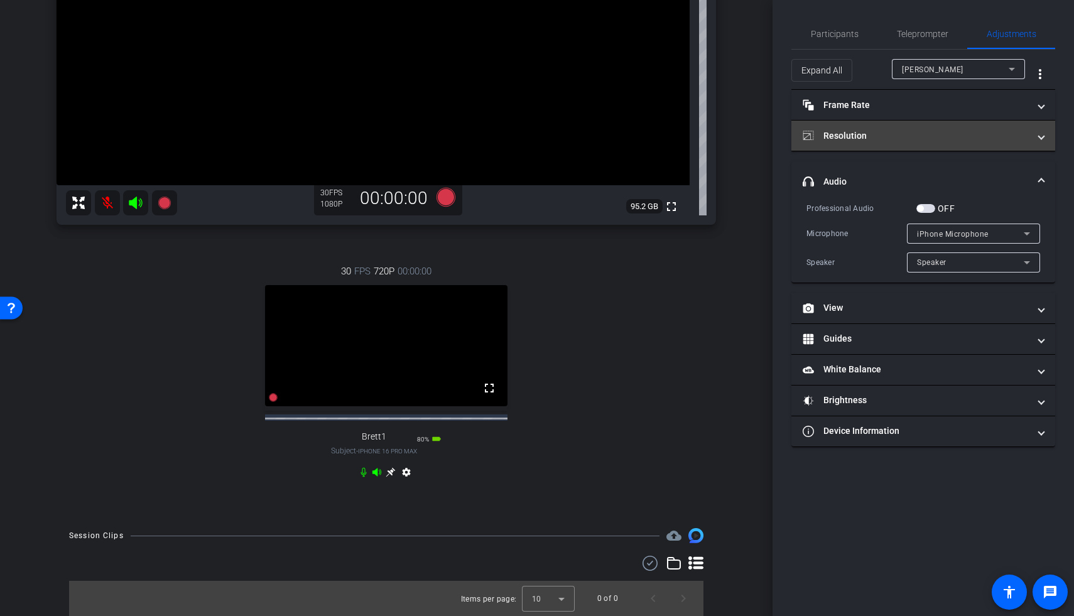
click at [780, 130] on mat-panel-title "Resolution" at bounding box center [915, 135] width 226 height 13
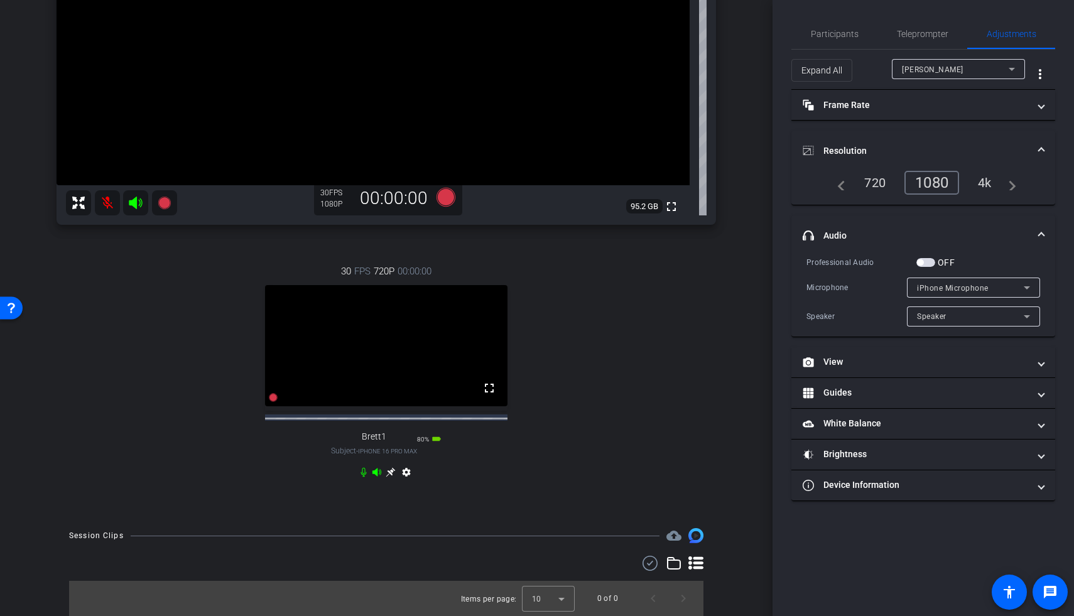
click at [691, 328] on div "30 FPS 720P 00:00:00 fullscreen Brett1 Subject - iPhone 16 Pro Max 80% battery_…" at bounding box center [386, 373] width 659 height 259
click at [780, 32] on span "Teleprompter" at bounding box center [922, 34] width 51 height 9
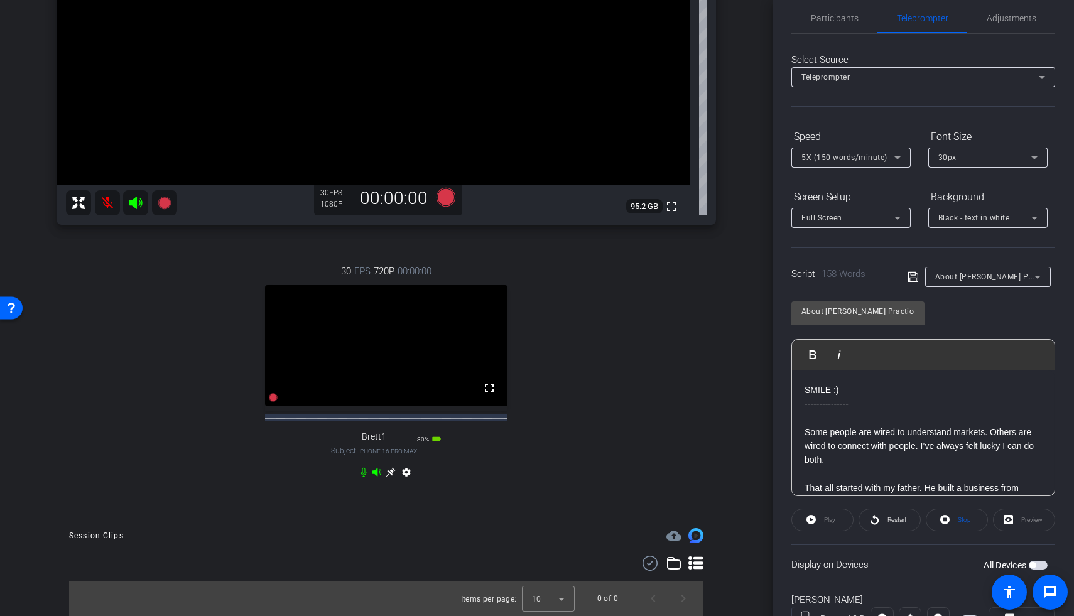
scroll to position [138, 0]
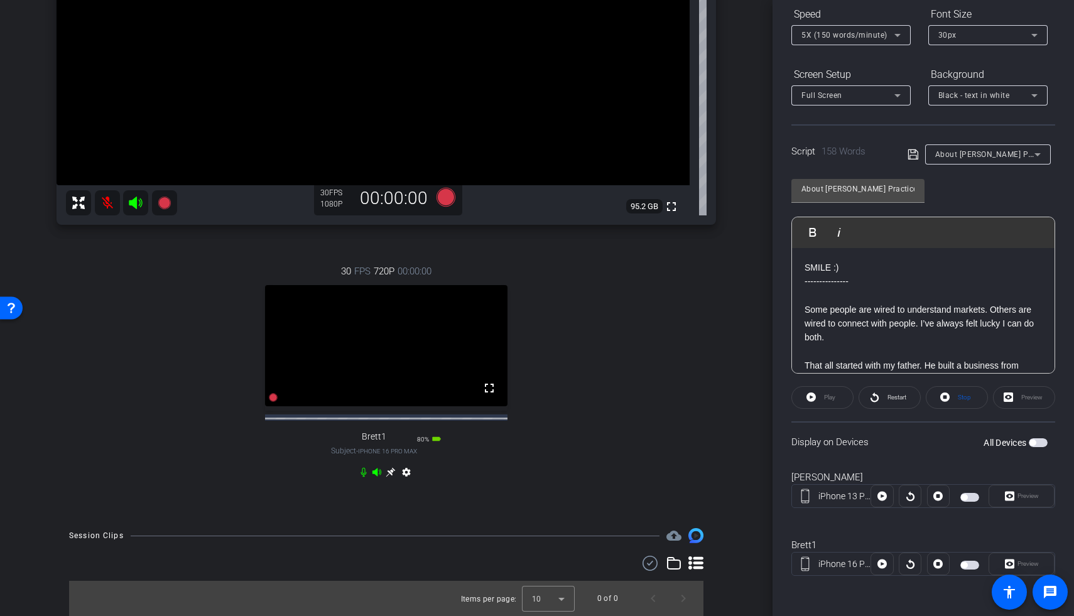
click at [780, 328] on span "button" at bounding box center [1037, 442] width 19 height 9
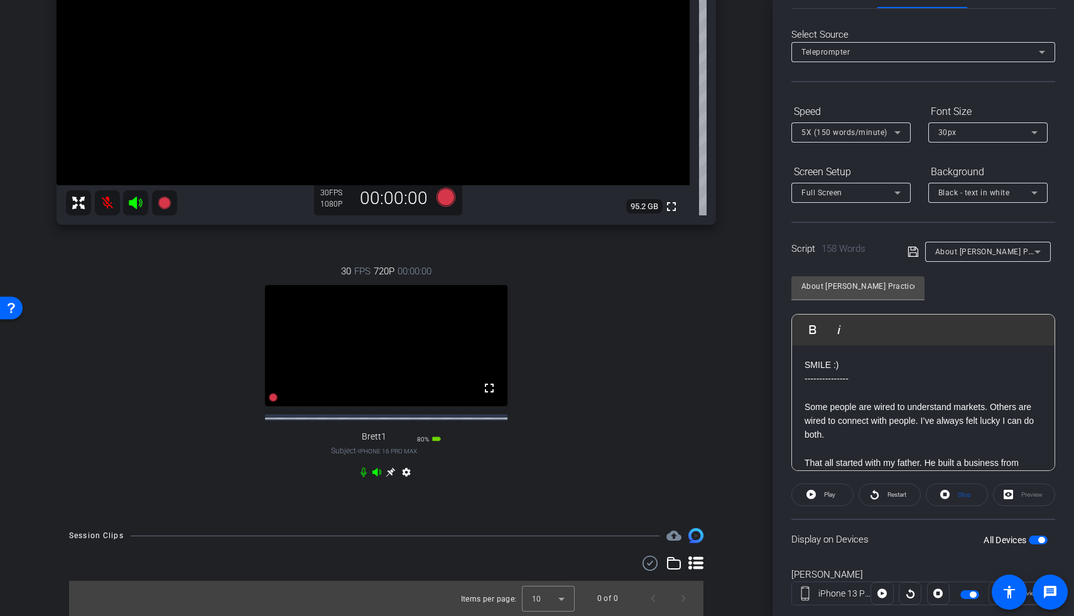
scroll to position [0, 0]
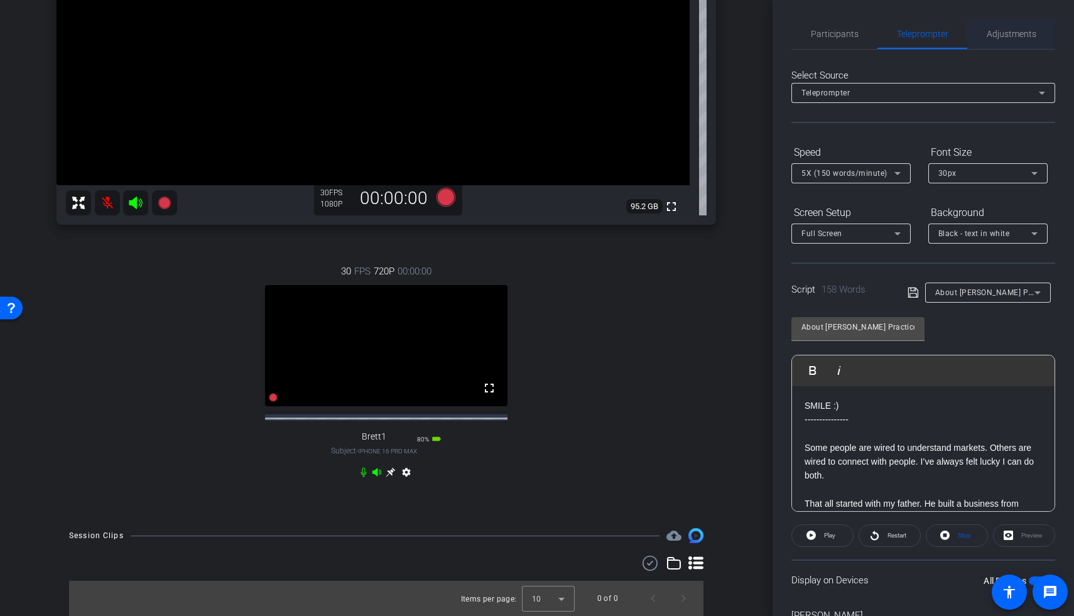
click at [780, 33] on span "Adjustments" at bounding box center [1011, 34] width 50 height 9
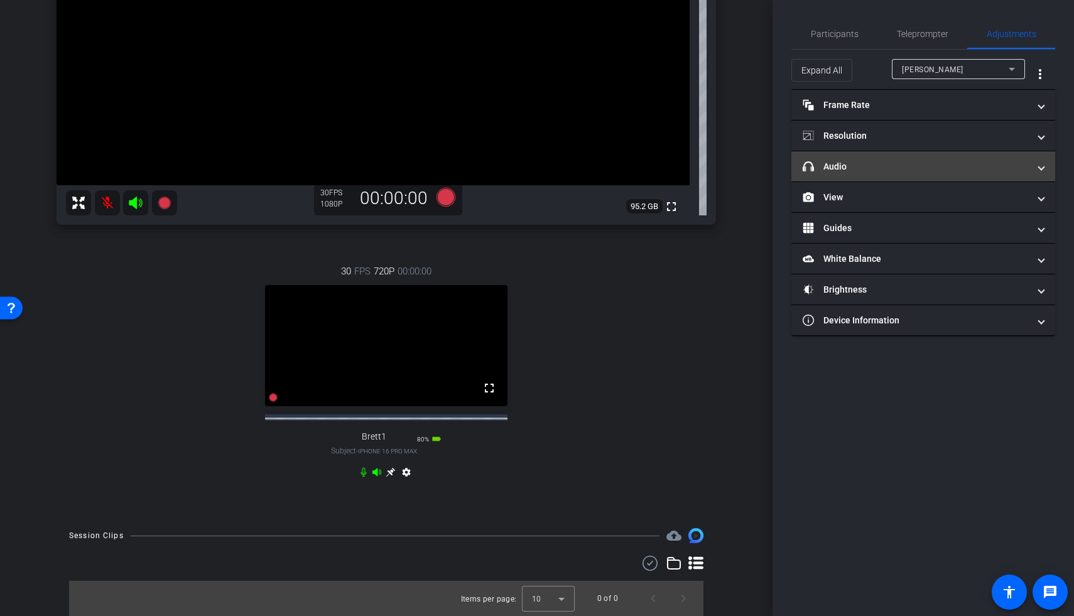
click at [780, 173] on mat-expansion-panel-header "headphone icon Audio" at bounding box center [923, 166] width 264 height 30
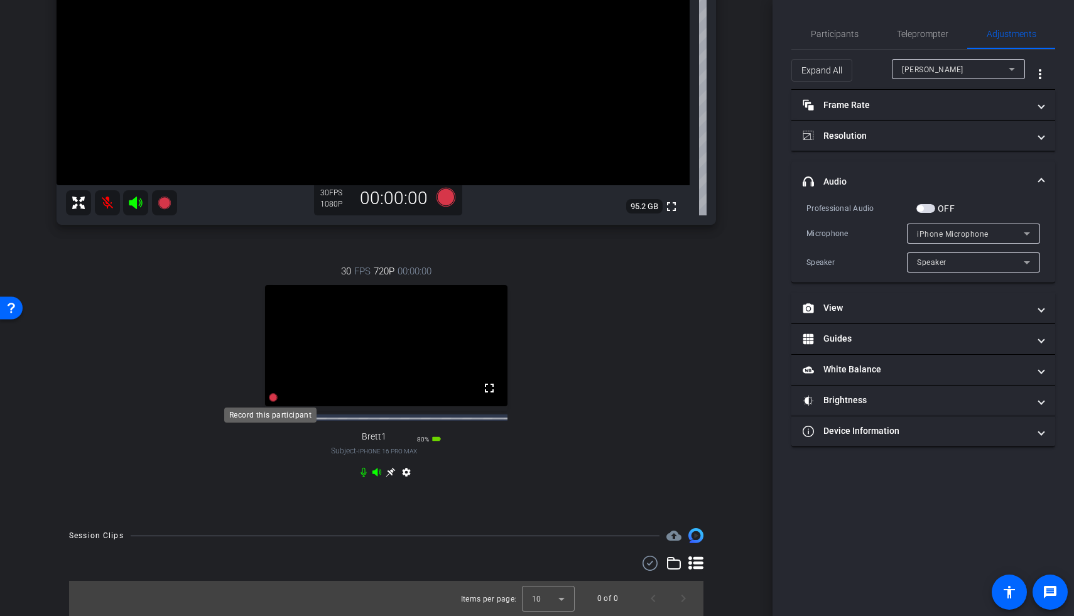
click at [269, 328] on icon at bounding box center [273, 397] width 9 height 9
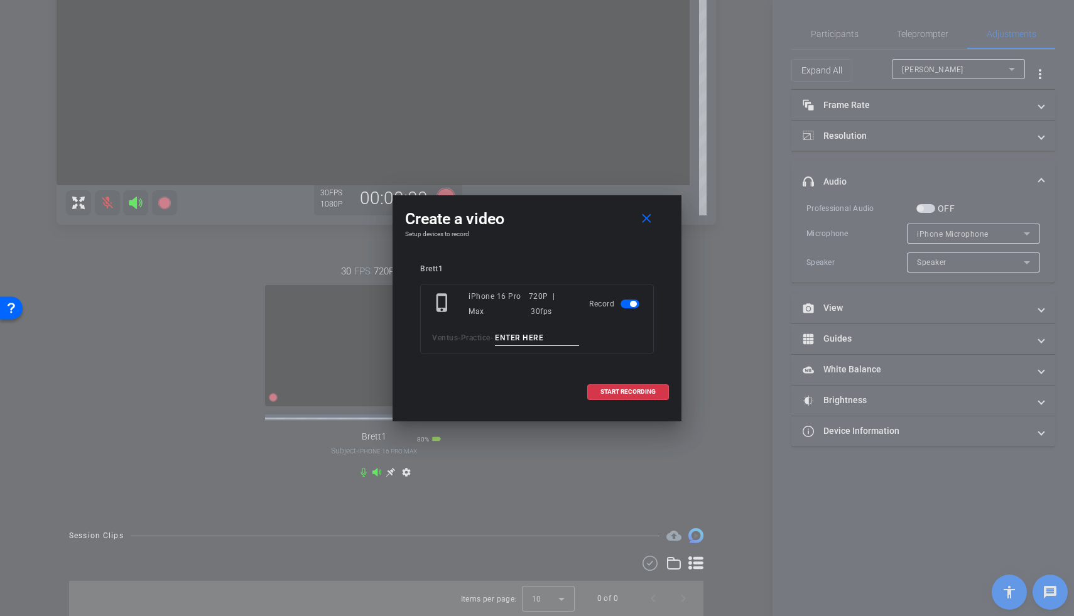
click at [527, 328] on input at bounding box center [537, 338] width 84 height 16
type input "Brett test"
click at [605, 328] on span "START RECORDING" at bounding box center [627, 392] width 55 height 6
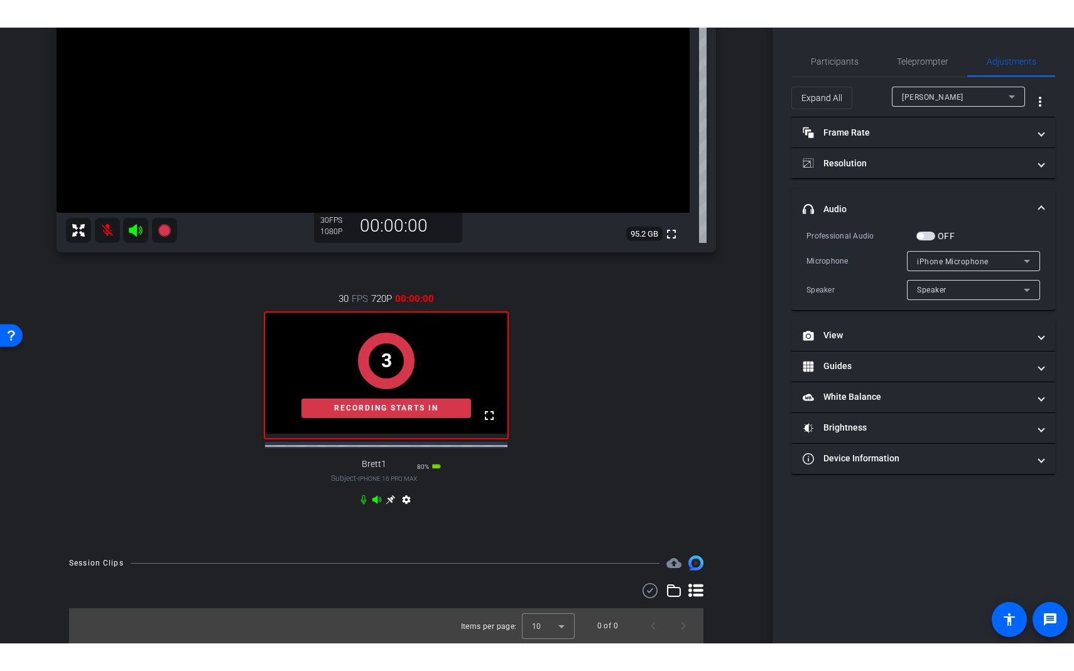
scroll to position [239, 0]
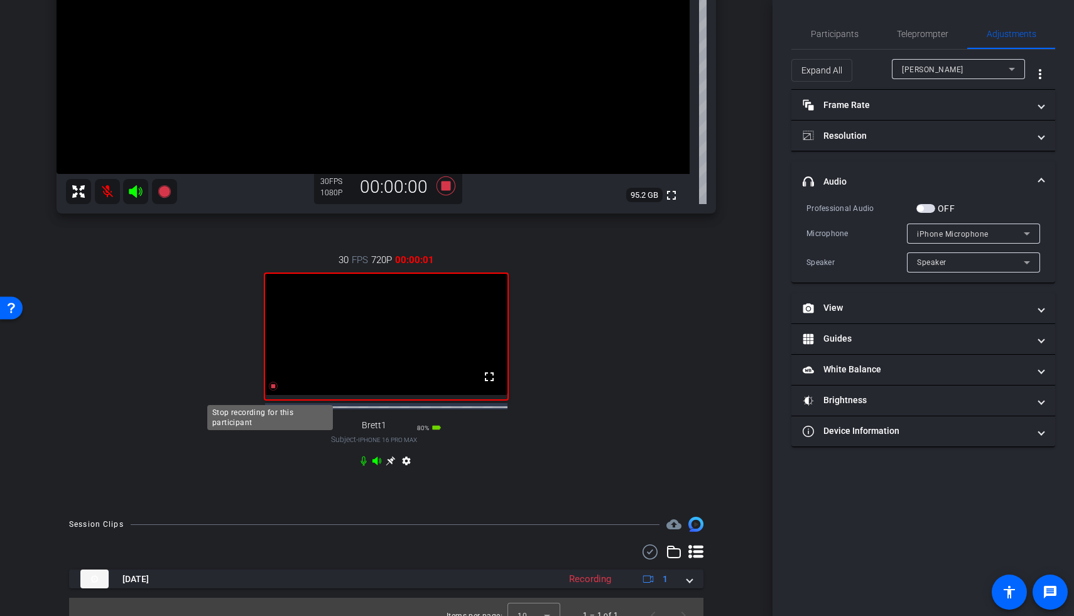
click at [270, 328] on icon at bounding box center [273, 386] width 9 height 9
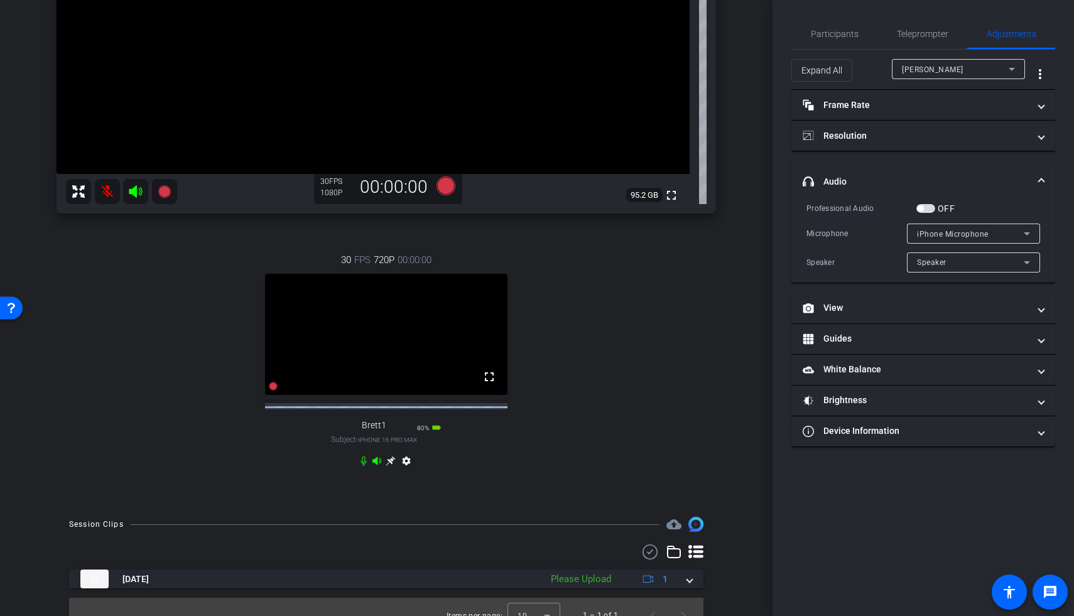
click at [612, 328] on div "30 FPS 720P 00:00:00 fullscreen Brett1 Subject - iPhone 16 Pro Max 80% battery_…" at bounding box center [386, 361] width 659 height 259
click at [780, 204] on span "button" at bounding box center [925, 208] width 19 height 9
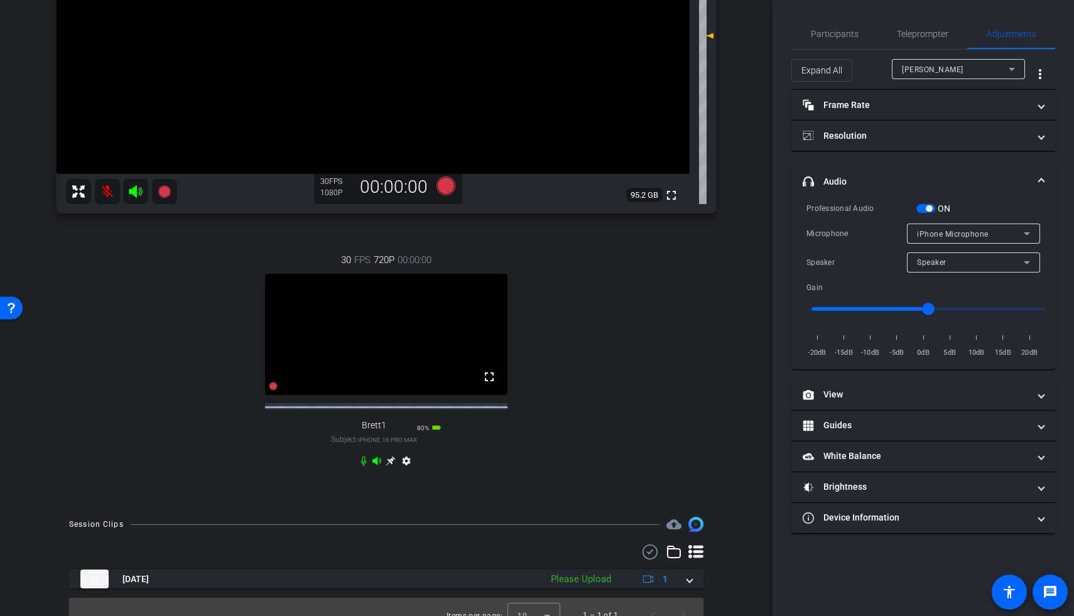
click at [780, 207] on span "button" at bounding box center [925, 208] width 19 height 9
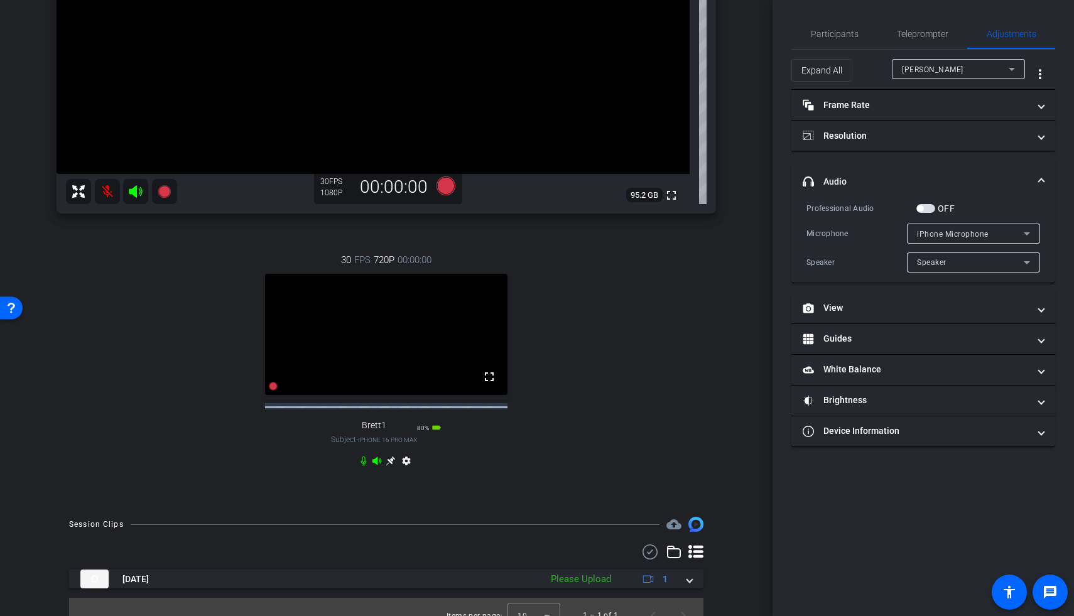
click at [372, 304] on video at bounding box center [386, 334] width 242 height 121
click at [490, 328] on mat-icon "fullscreen" at bounding box center [489, 376] width 15 height 15
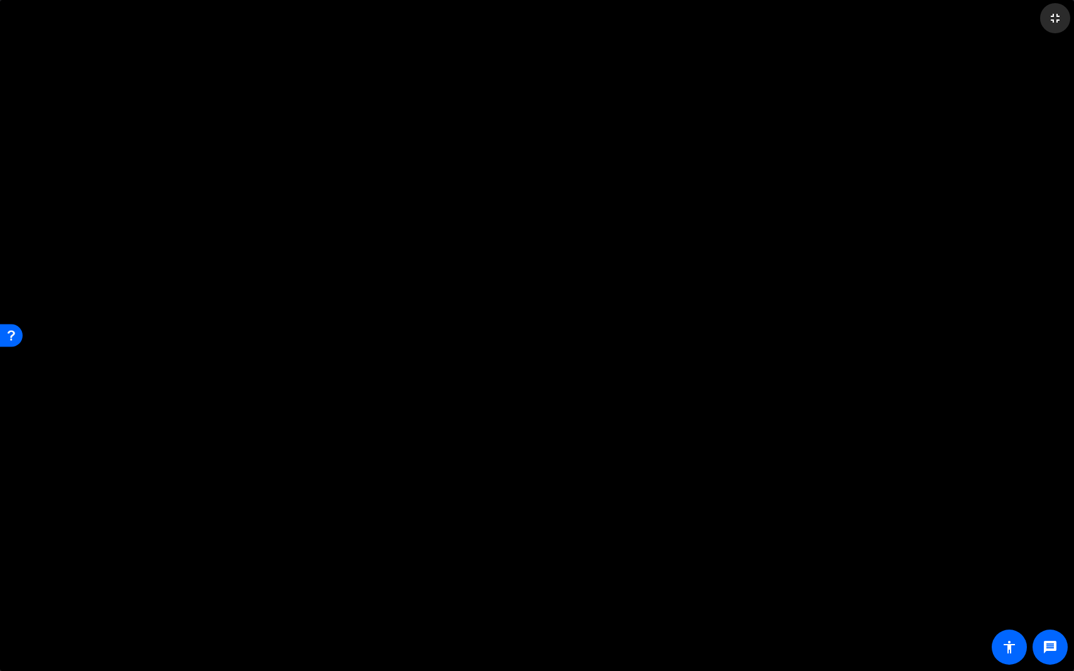
click at [780, 20] on mat-icon "fullscreen_exit" at bounding box center [1054, 18] width 15 height 15
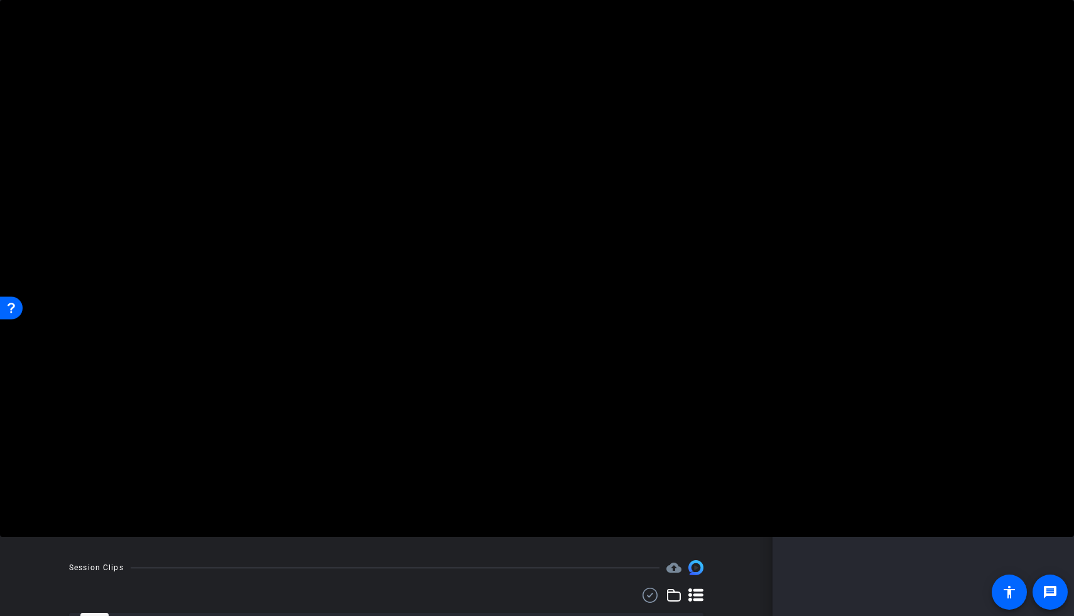
scroll to position [138, 0]
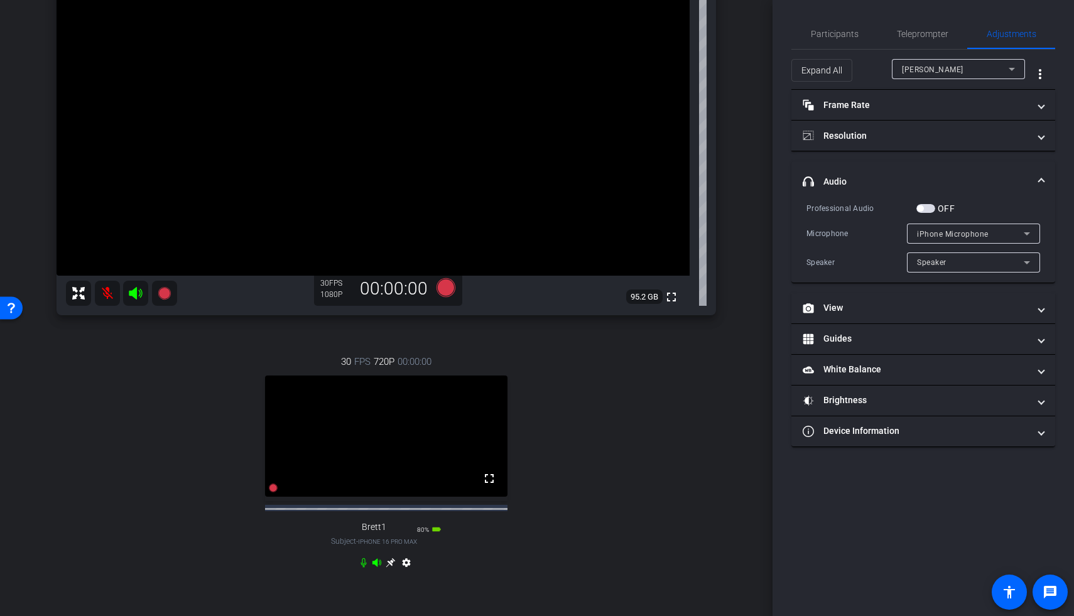
click at [615, 328] on div "30 FPS 720P 00:00:00 fullscreen Brett1 Subject - iPhone 16 Pro Max 80% battery_…" at bounding box center [386, 463] width 659 height 259
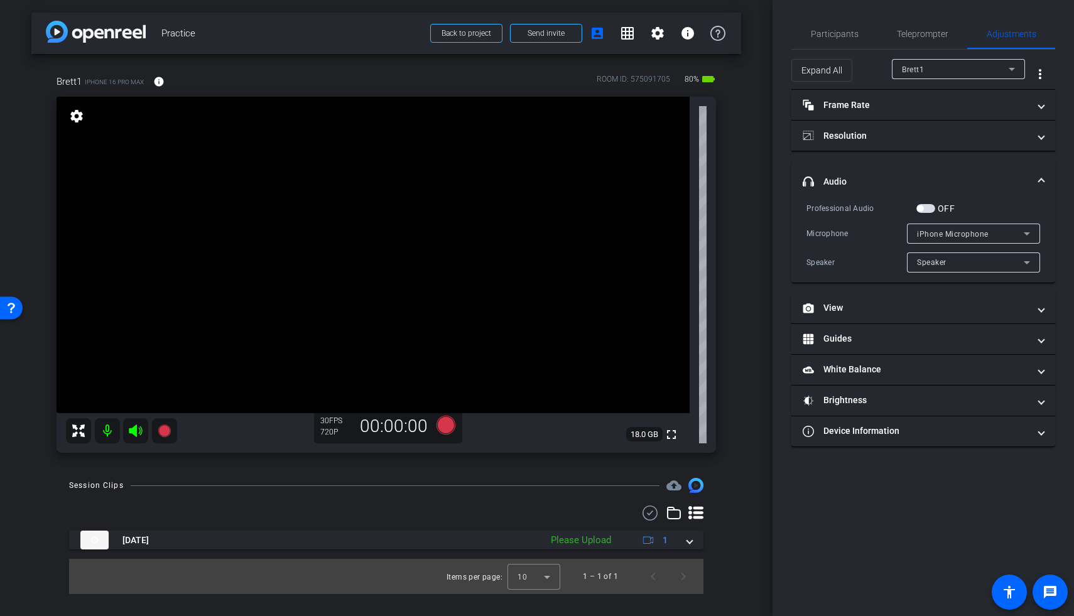
scroll to position [0, 0]
click at [780, 206] on span "button" at bounding box center [925, 208] width 19 height 9
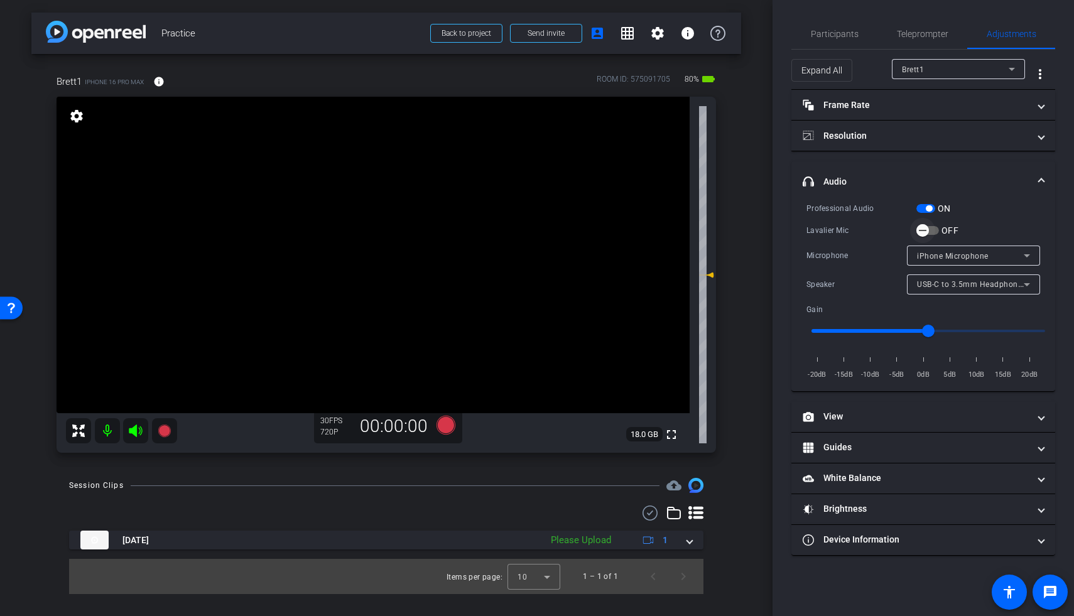
click at [780, 234] on span "button" at bounding box center [922, 230] width 25 height 25
click at [780, 36] on span "Teleprompter" at bounding box center [922, 34] width 51 height 9
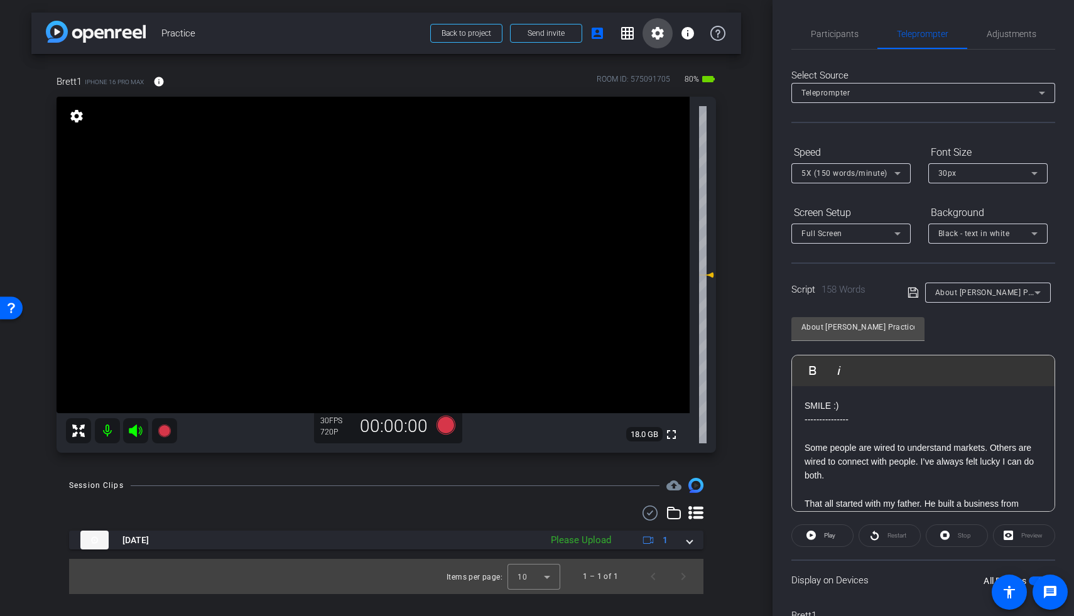
click at [656, 30] on mat-icon "settings" at bounding box center [657, 33] width 15 height 15
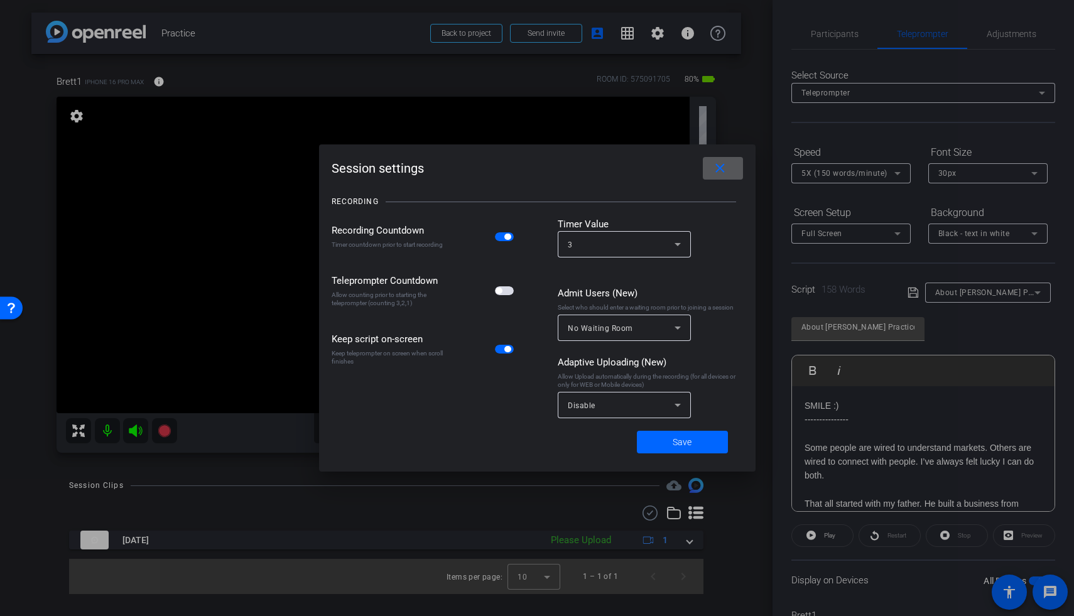
click at [512, 293] on span "button" at bounding box center [504, 290] width 19 height 9
click at [701, 328] on span at bounding box center [682, 442] width 91 height 30
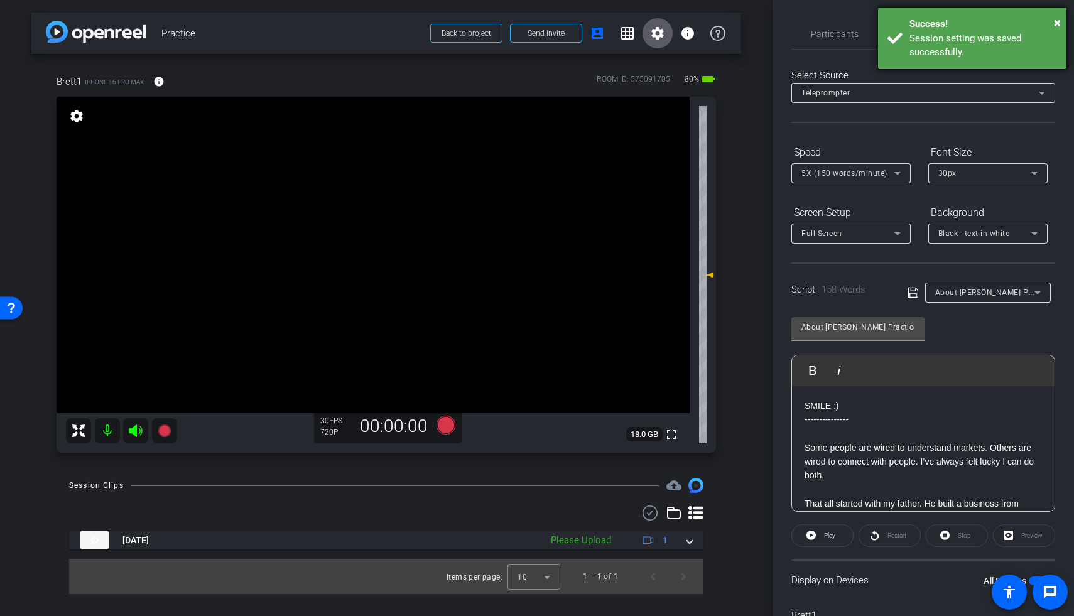
click at [780, 41] on div "Session setting was saved successfully." at bounding box center [983, 45] width 148 height 28
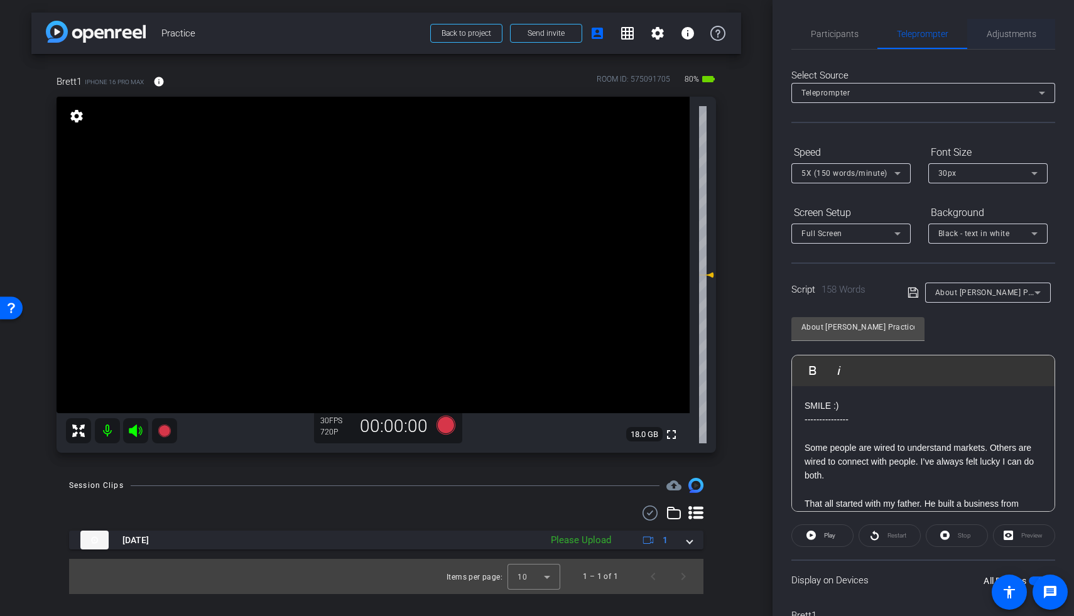
click at [780, 35] on span "Adjustments" at bounding box center [1011, 34] width 50 height 9
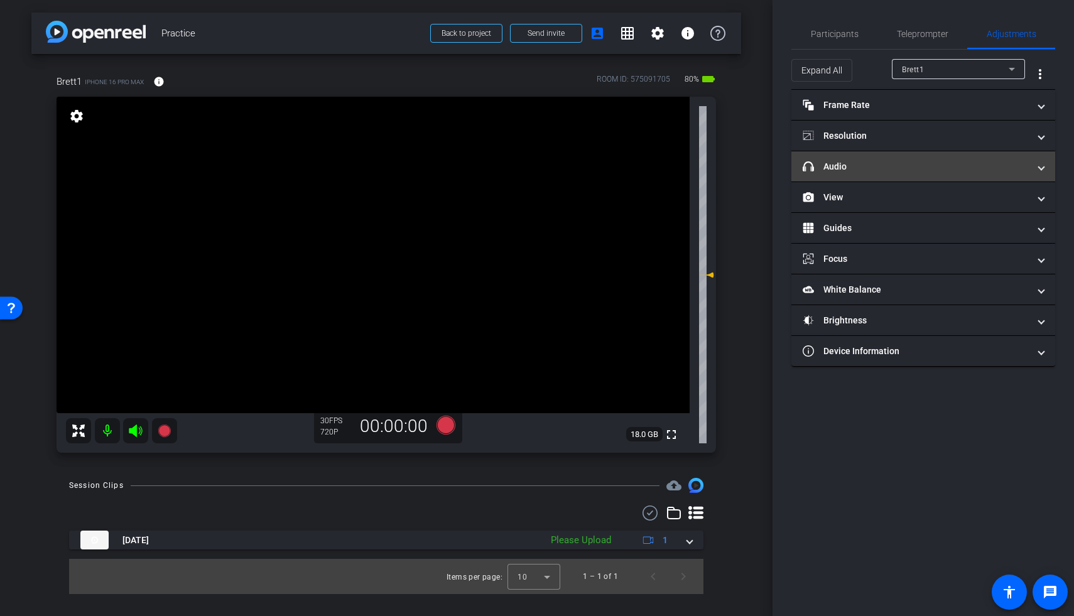
click at [780, 171] on mat-panel-title "headphone icon Audio" at bounding box center [915, 166] width 226 height 13
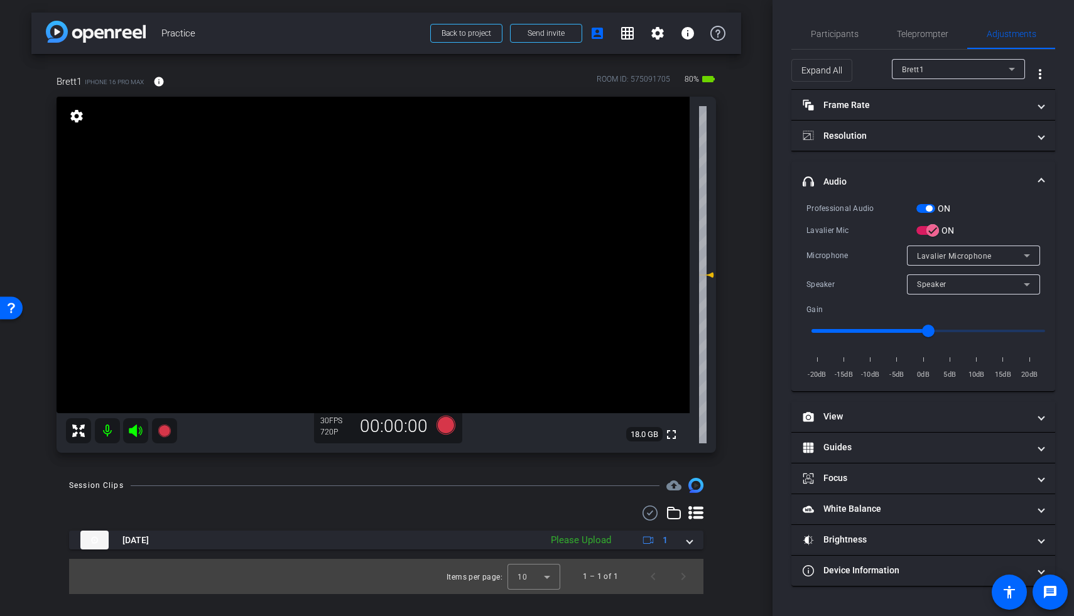
click at [780, 212] on span "button" at bounding box center [925, 208] width 19 height 9
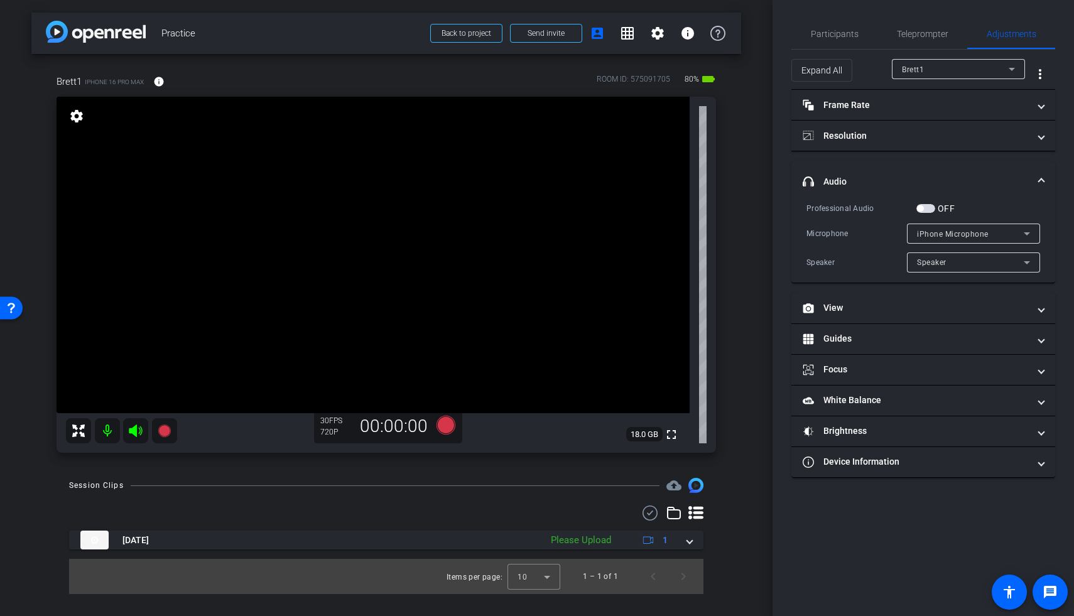
click at [780, 210] on span "button" at bounding box center [925, 208] width 19 height 9
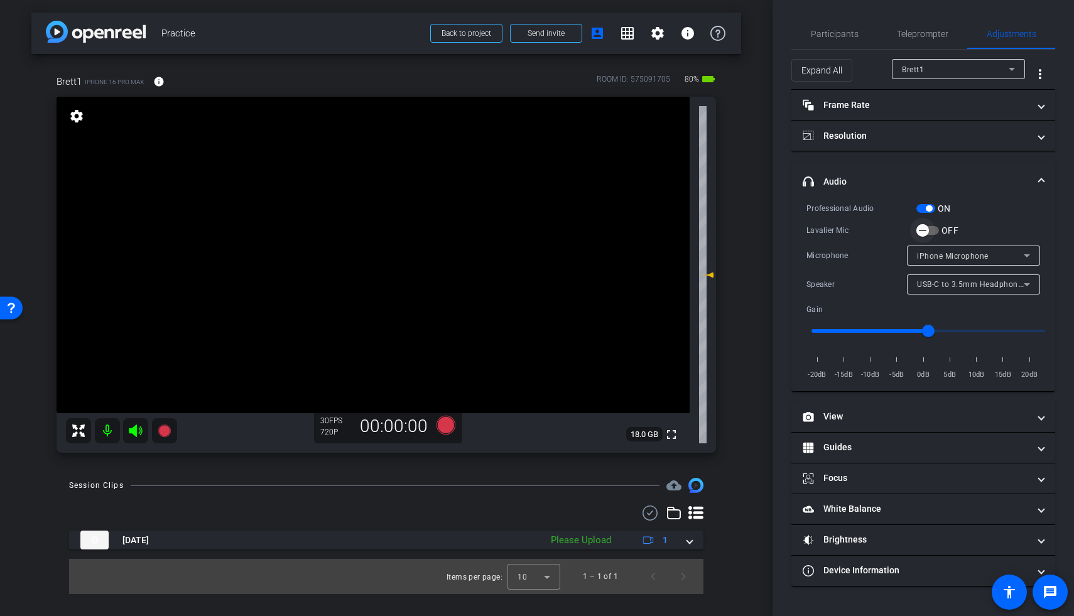
click at [780, 229] on span "button" at bounding box center [922, 230] width 25 height 25
click at [166, 328] on icon at bounding box center [164, 430] width 13 height 13
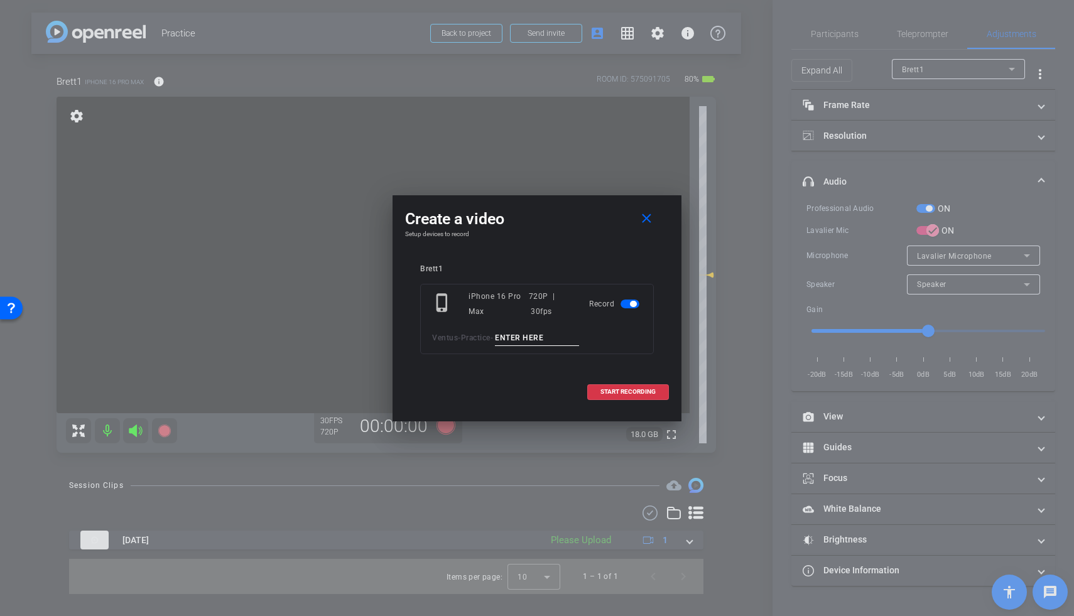
click at [528, 328] on input at bounding box center [537, 338] width 84 height 16
type input "Brett TA1"
click at [603, 328] on span at bounding box center [628, 392] width 80 height 30
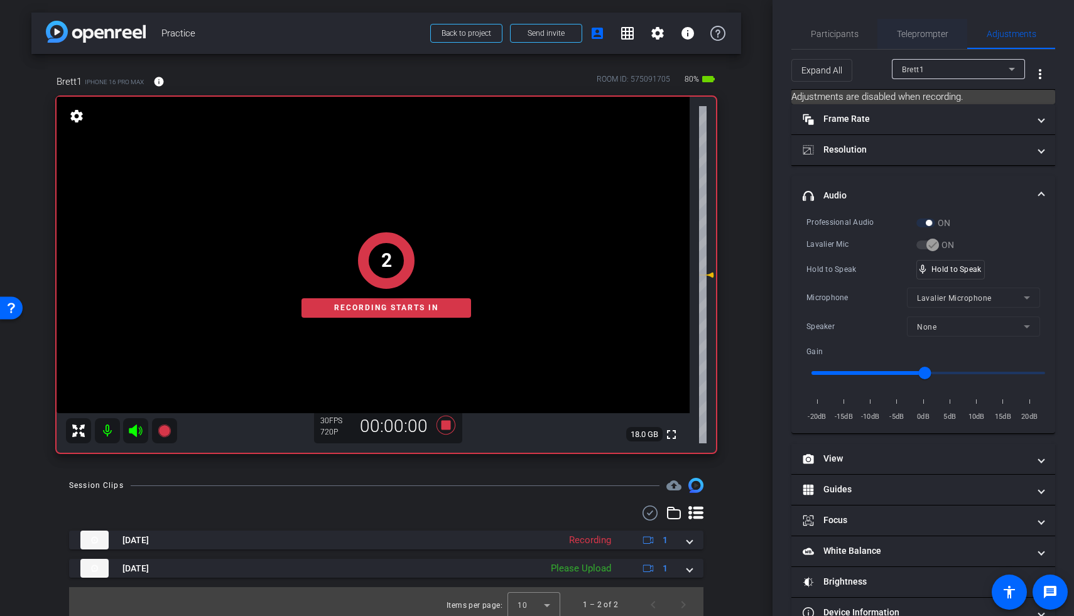
click at [780, 38] on span "Teleprompter" at bounding box center [922, 34] width 51 height 9
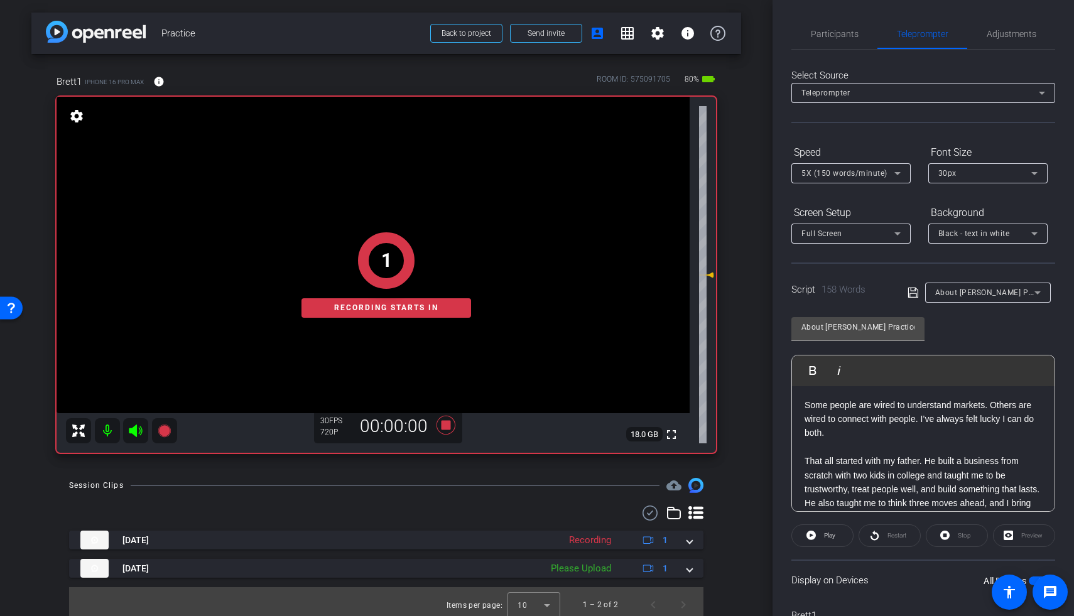
scroll to position [54, 0]
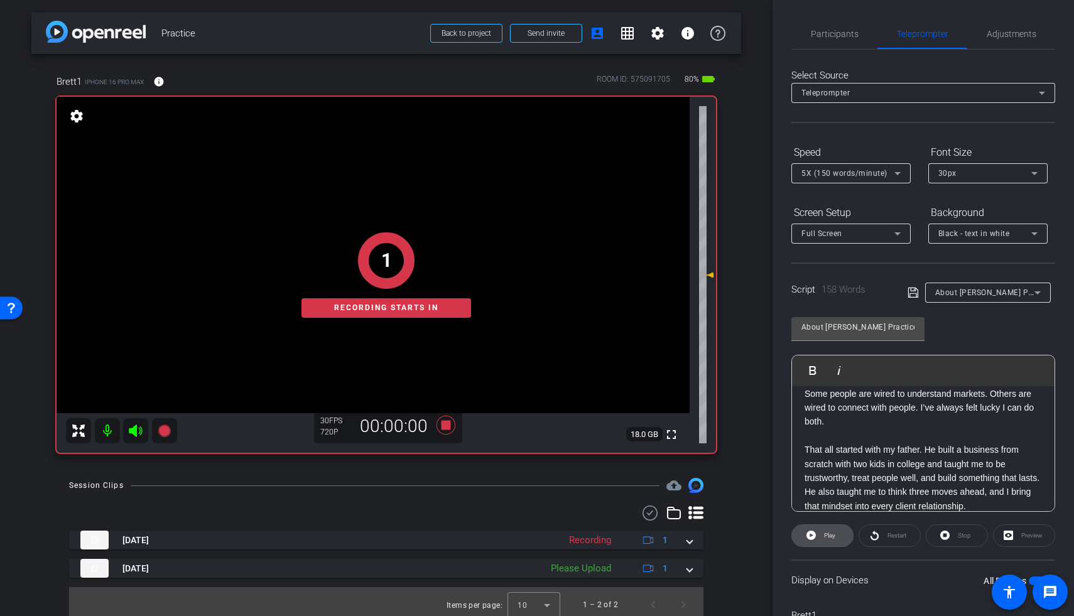
click at [780, 328] on icon at bounding box center [810, 535] width 9 height 16
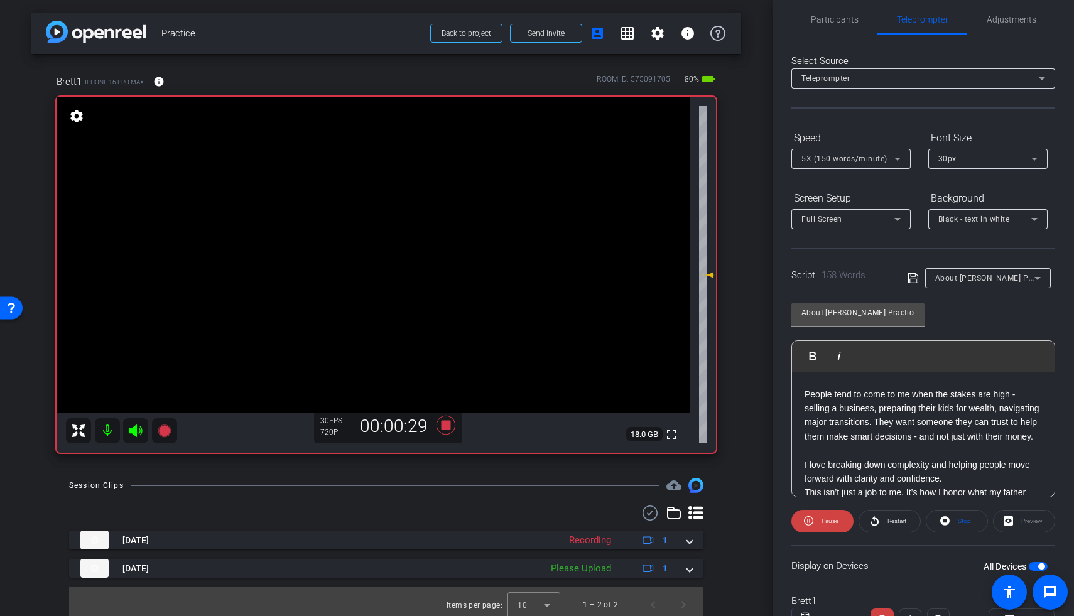
scroll to position [181, 0]
click at [442, 328] on icon at bounding box center [445, 425] width 19 height 19
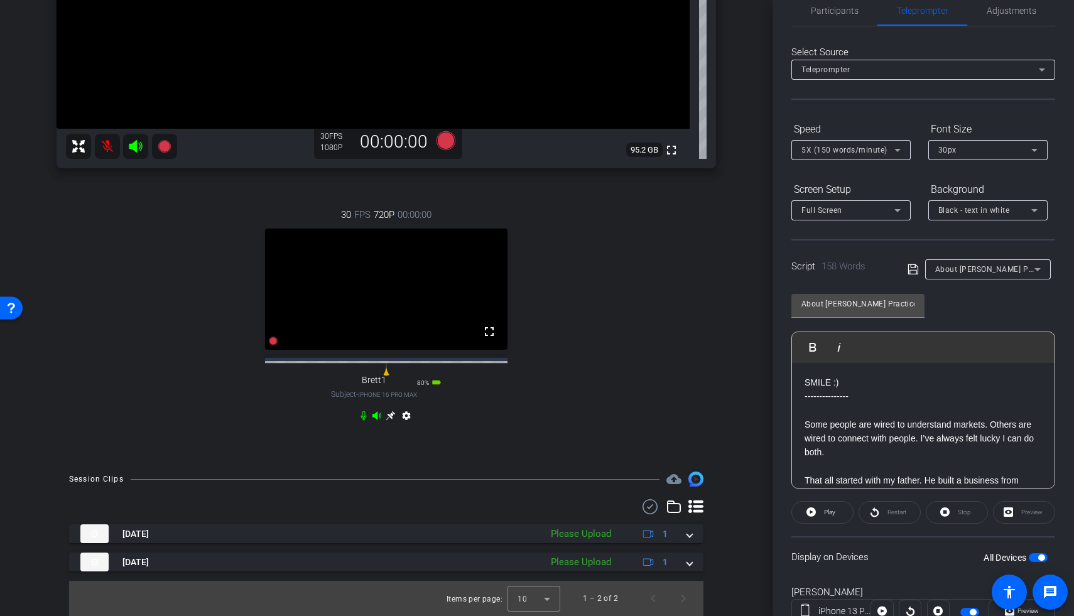
scroll to position [0, 0]
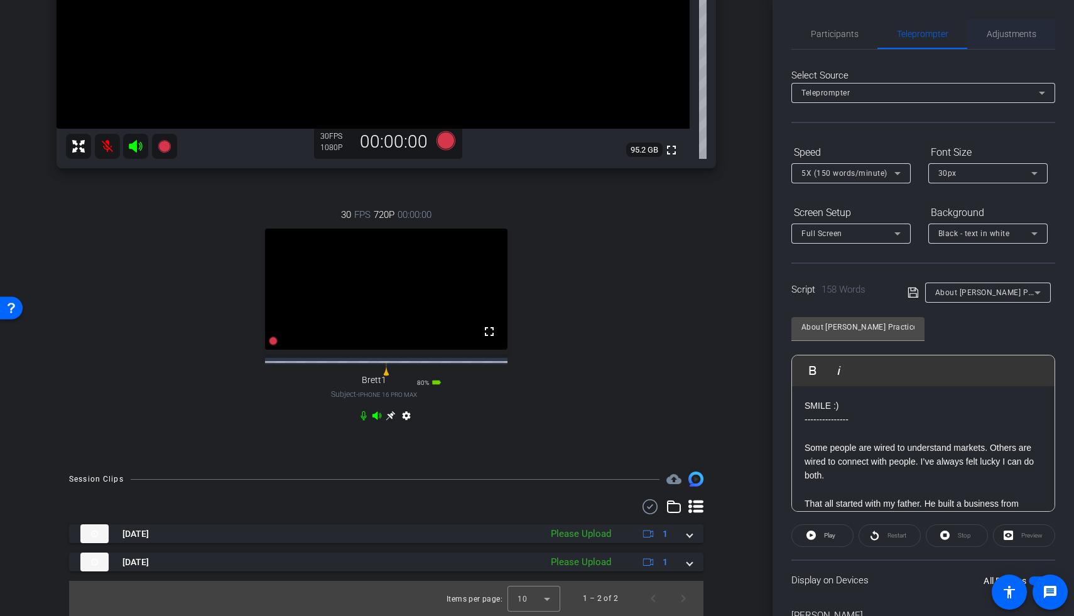
click at [780, 37] on span "Adjustments" at bounding box center [1011, 34] width 50 height 9
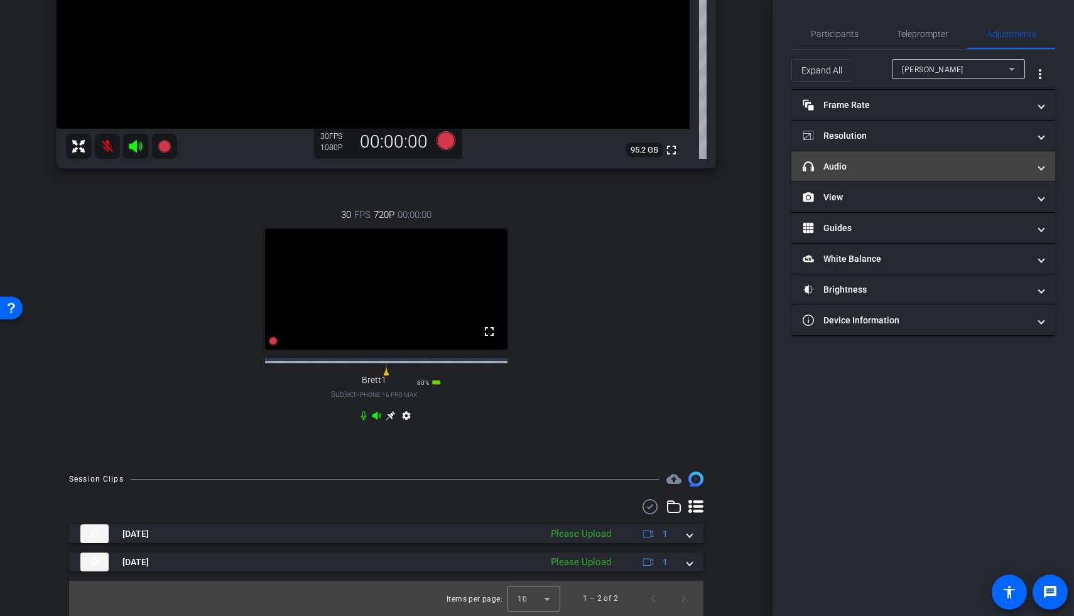
click at [780, 175] on mat-expansion-panel-header "headphone icon Audio" at bounding box center [923, 166] width 264 height 30
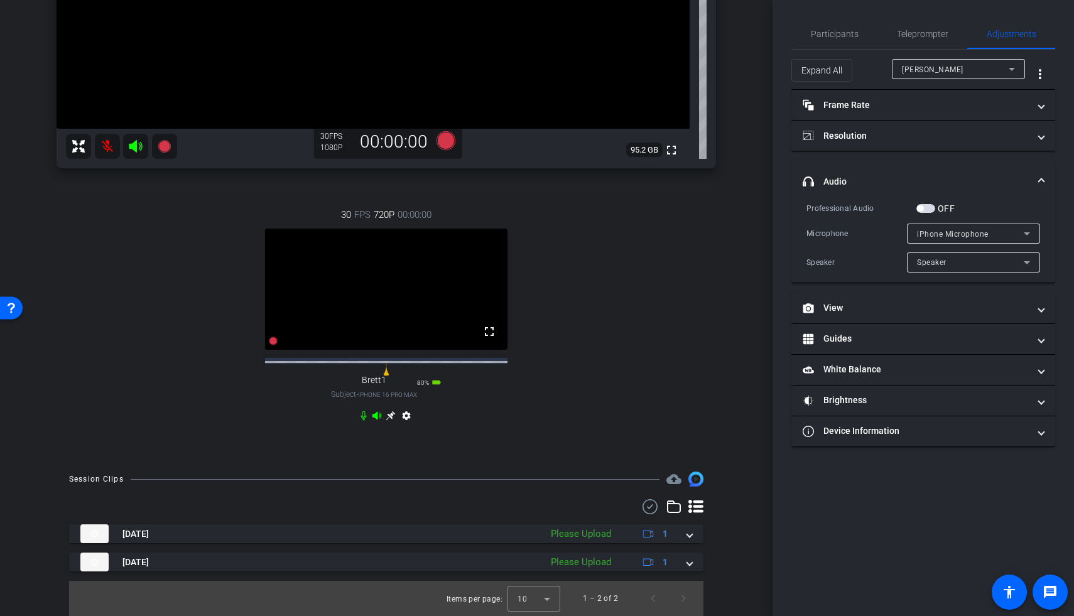
click at [780, 235] on span "iPhone Microphone" at bounding box center [953, 234] width 72 height 9
click at [754, 260] on div at bounding box center [537, 308] width 1074 height 616
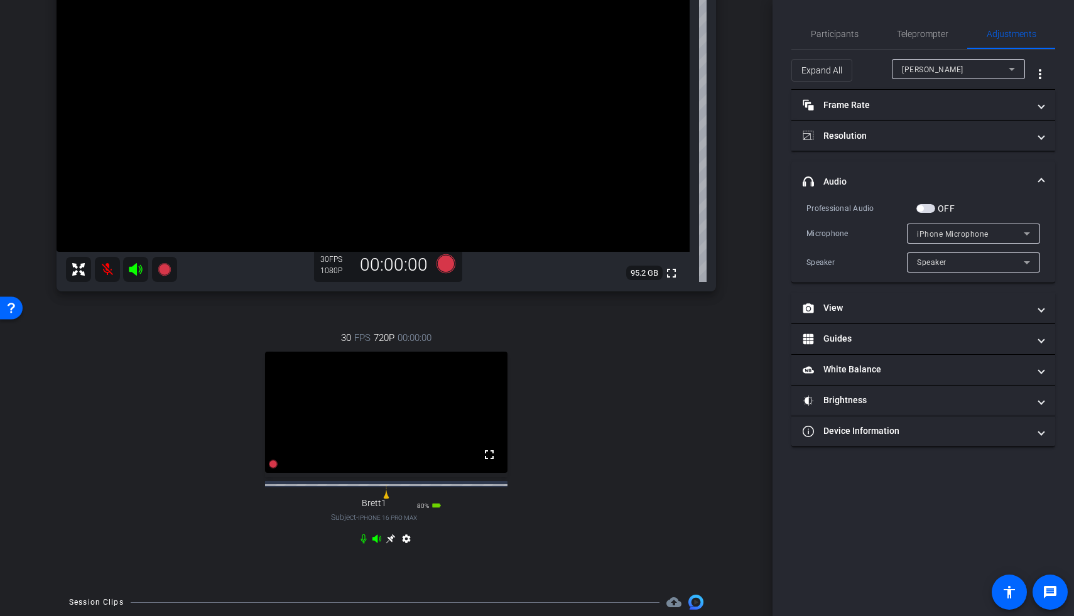
scroll to position [296, 0]
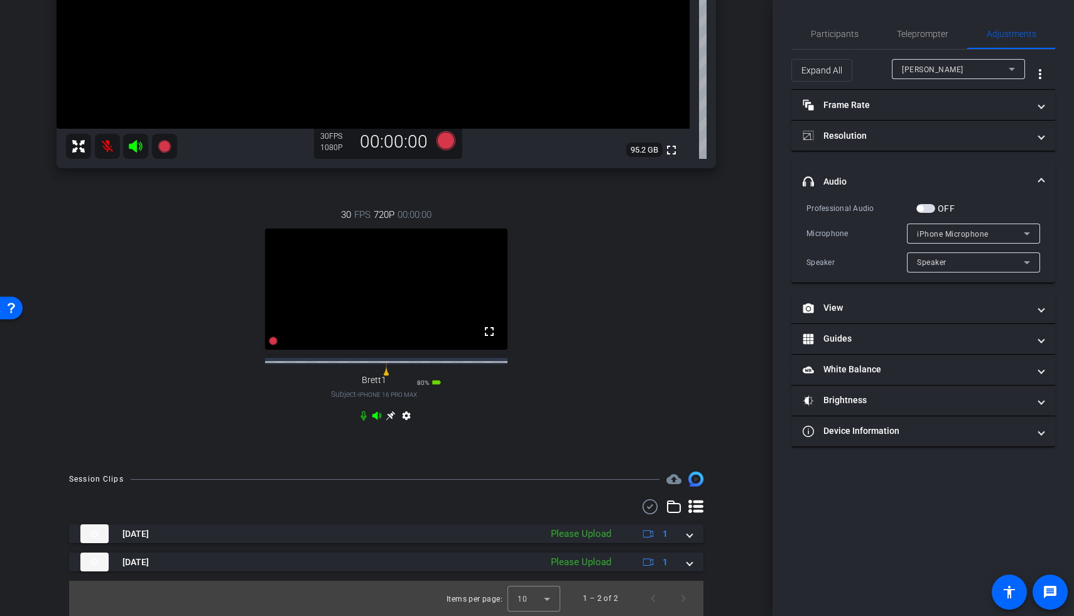
click at [420, 294] on video at bounding box center [386, 289] width 242 height 121
click at [475, 298] on video at bounding box center [386, 289] width 242 height 121
click at [780, 234] on span "iPhone Microphone" at bounding box center [953, 234] width 72 height 9
click at [780, 234] on div at bounding box center [537, 308] width 1074 height 616
click at [780, 208] on span "button" at bounding box center [925, 208] width 19 height 9
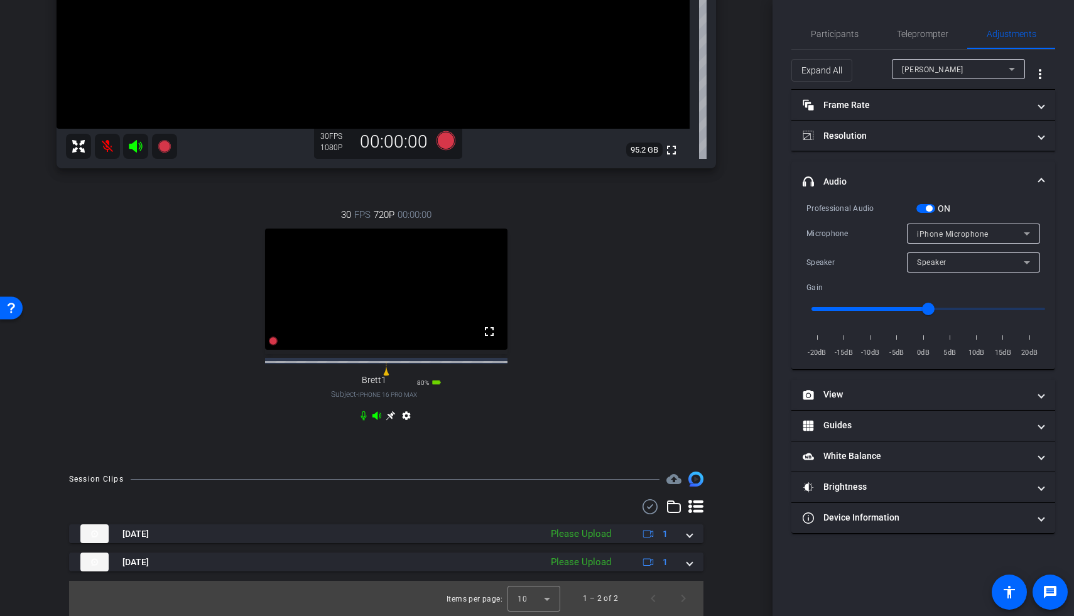
click at [780, 208] on span "button" at bounding box center [925, 208] width 19 height 9
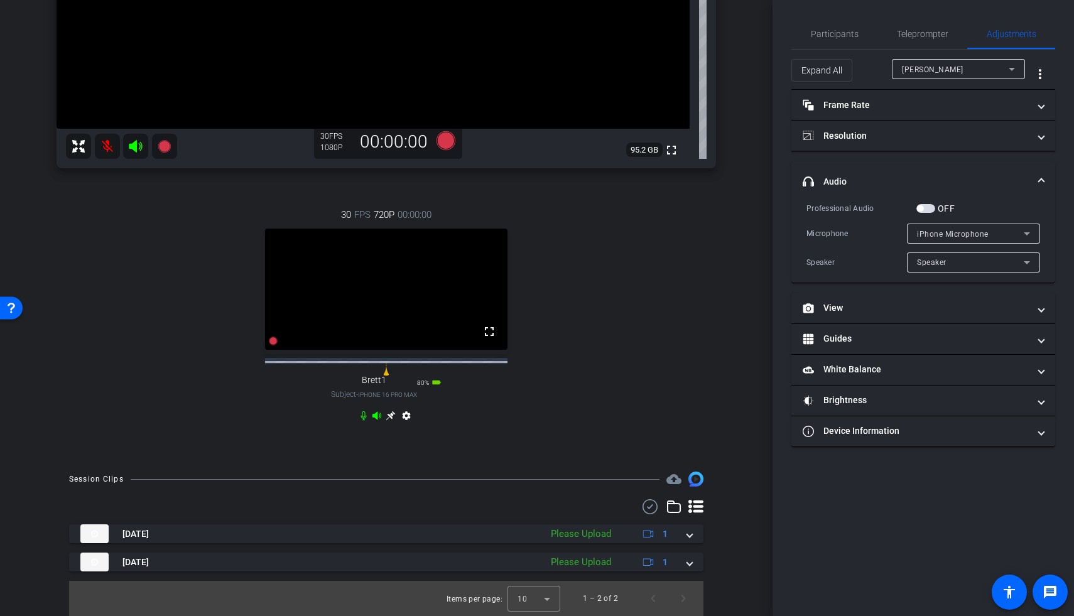
click at [780, 73] on div "David Gasper" at bounding box center [955, 70] width 107 height 16
click at [780, 112] on mat-option "Brett1" at bounding box center [958, 114] width 133 height 20
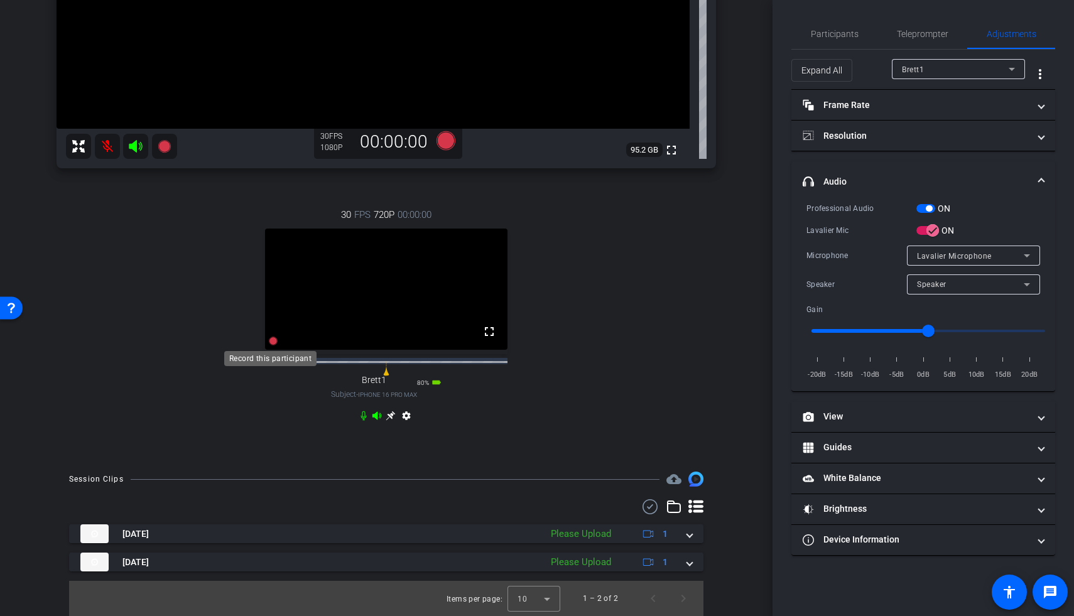
click at [269, 328] on icon at bounding box center [273, 341] width 9 height 9
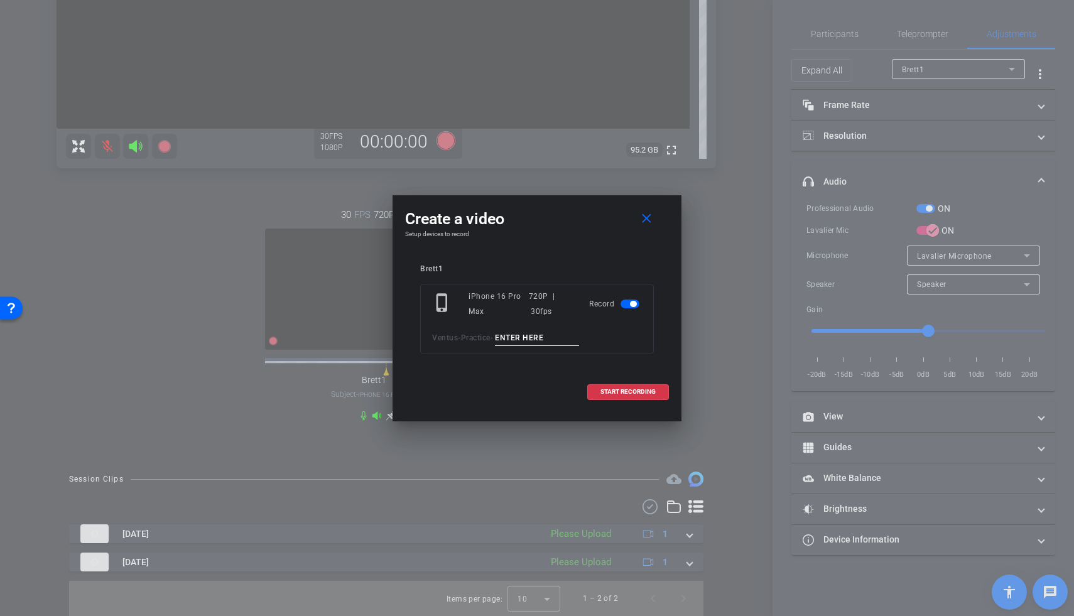
click at [512, 328] on input at bounding box center [537, 338] width 84 height 16
type input "Brett TA2"
click at [603, 328] on span at bounding box center [628, 392] width 80 height 30
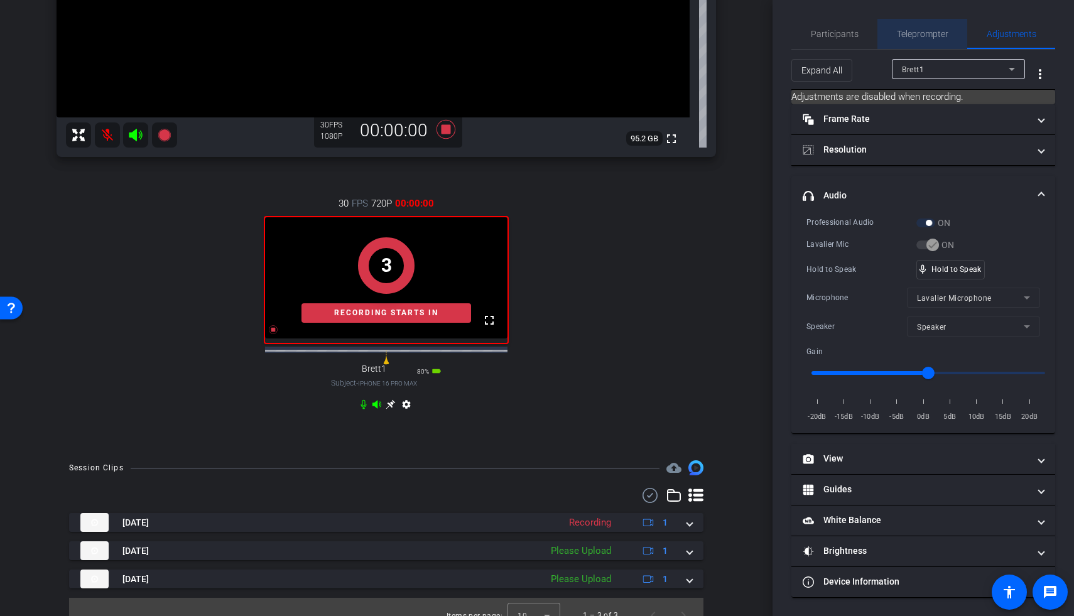
click at [780, 33] on span "Teleprompter" at bounding box center [922, 34] width 51 height 9
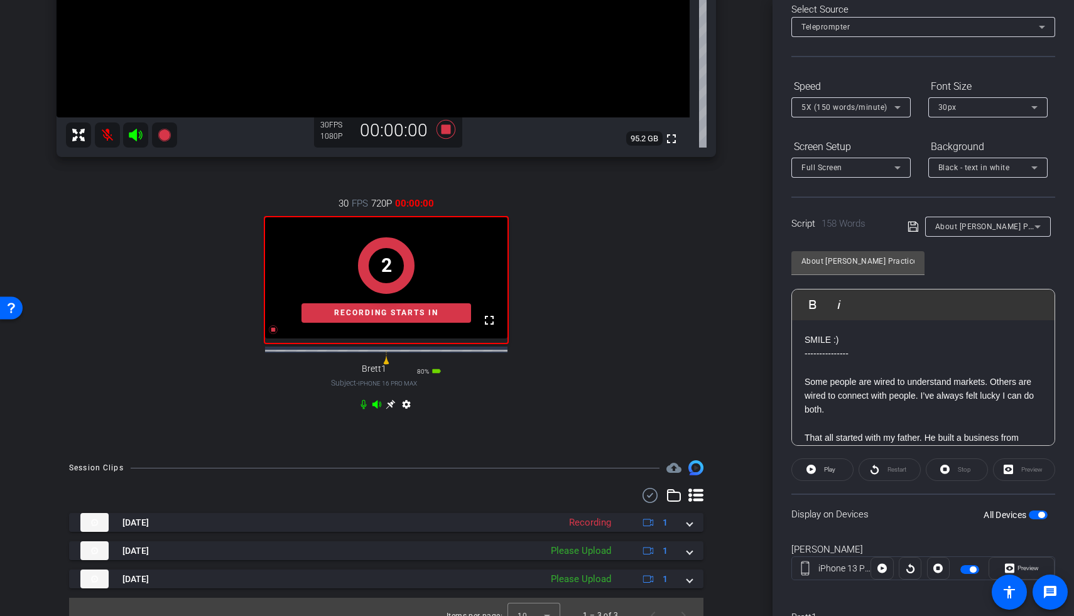
scroll to position [108, 0]
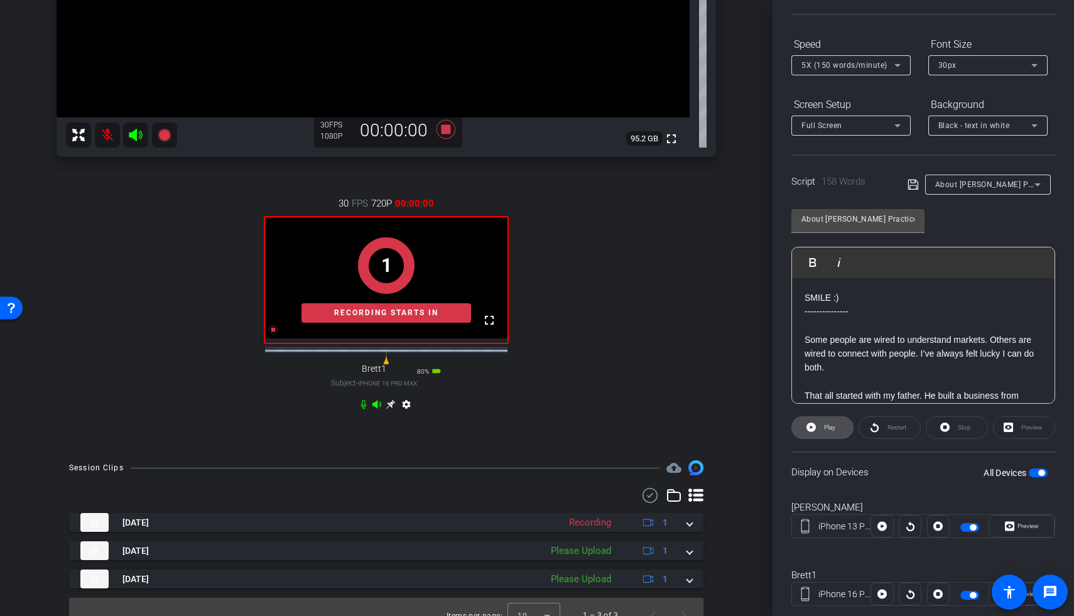
click at [780, 328] on span at bounding box center [822, 428] width 61 height 30
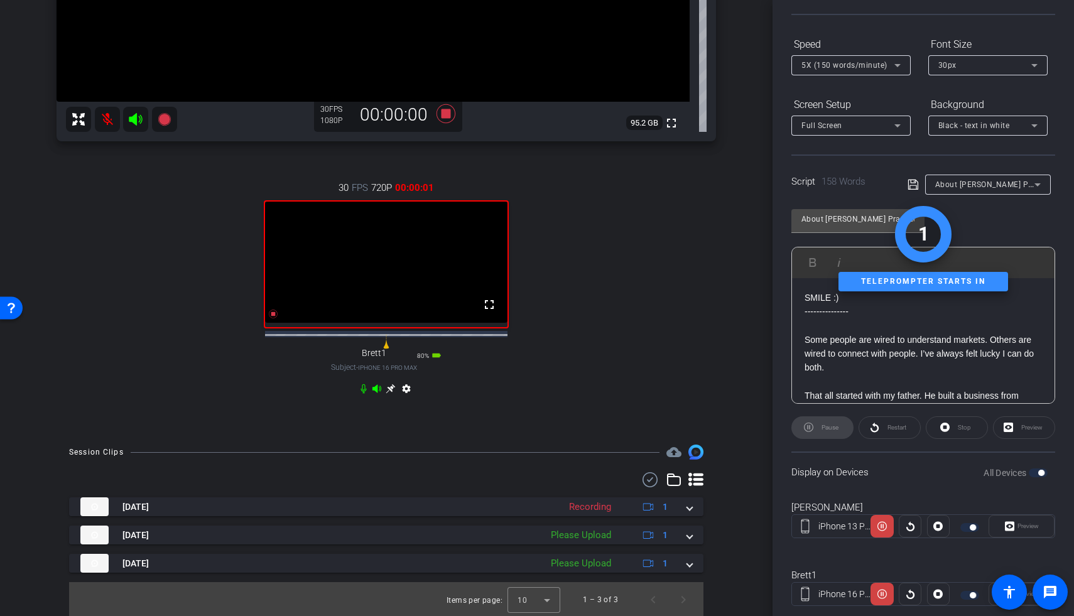
scroll to position [321, 0]
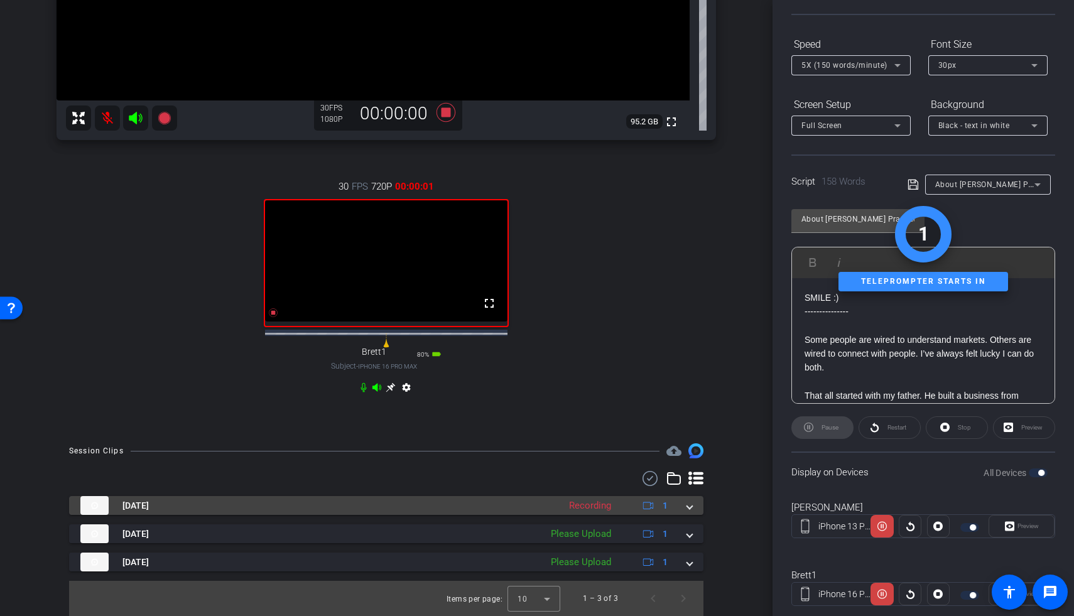
click at [685, 328] on mat-expansion-panel-header "Aug 20, 2025 Recording 1" at bounding box center [386, 505] width 634 height 19
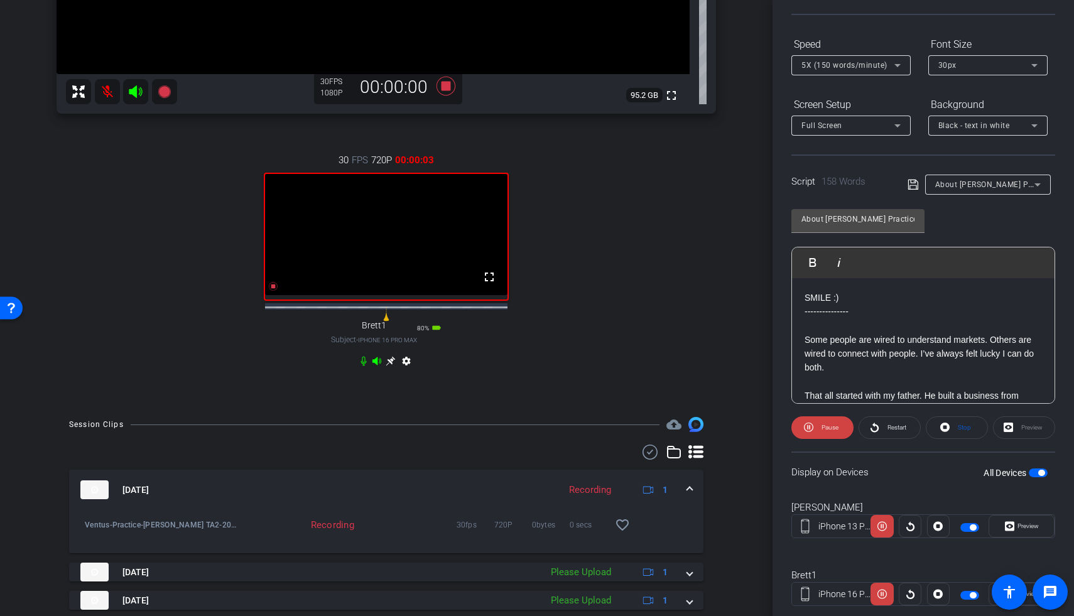
scroll to position [386, 0]
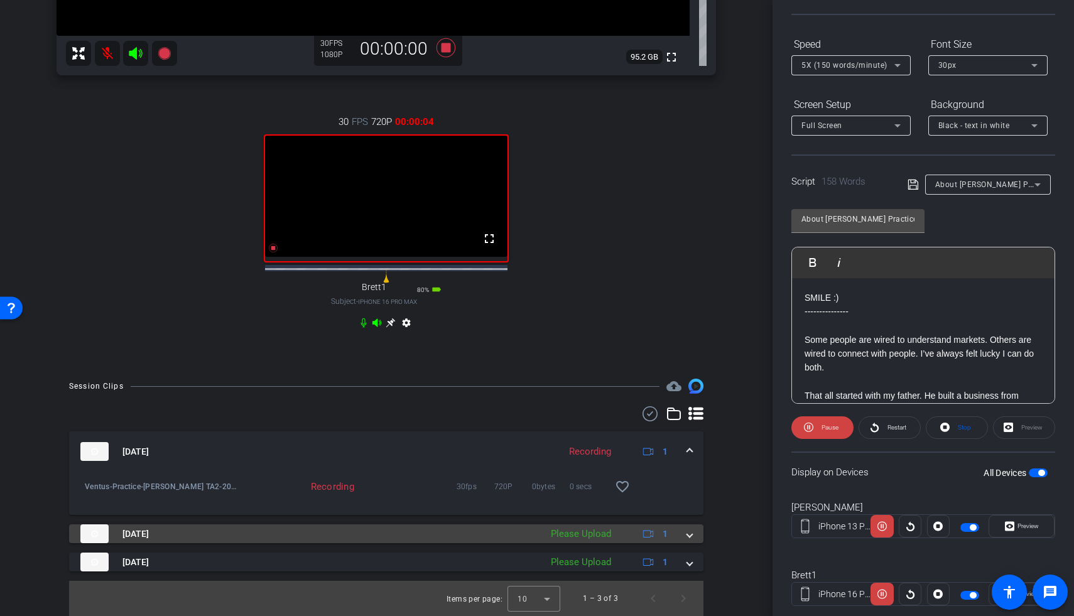
click at [687, 328] on span at bounding box center [689, 533] width 5 height 13
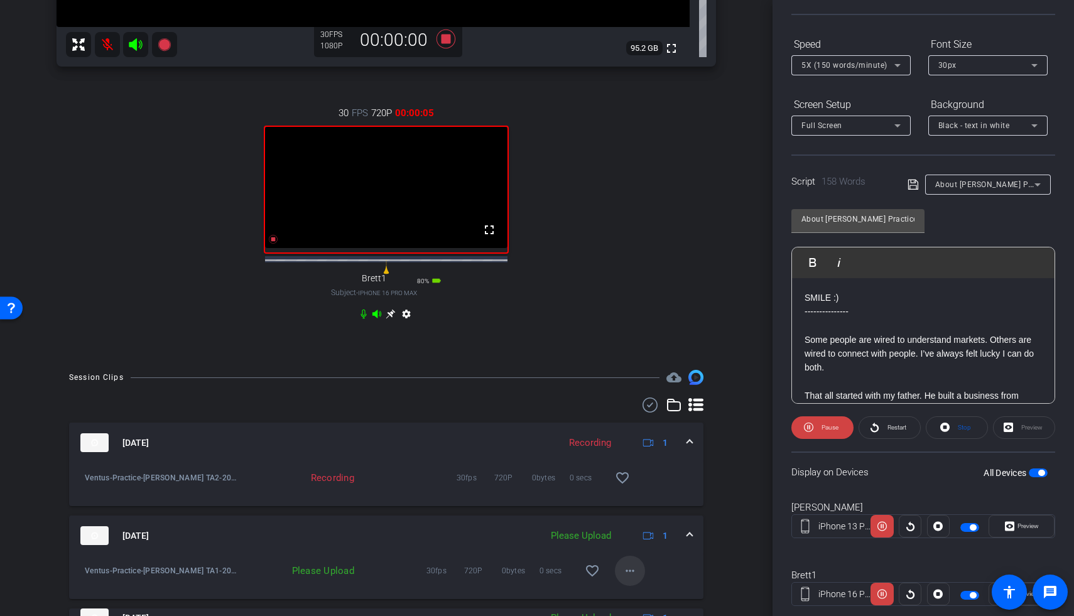
click at [622, 328] on mat-icon "more_horiz" at bounding box center [629, 570] width 15 height 15
click at [627, 328] on span "Upload" at bounding box center [643, 522] width 50 height 15
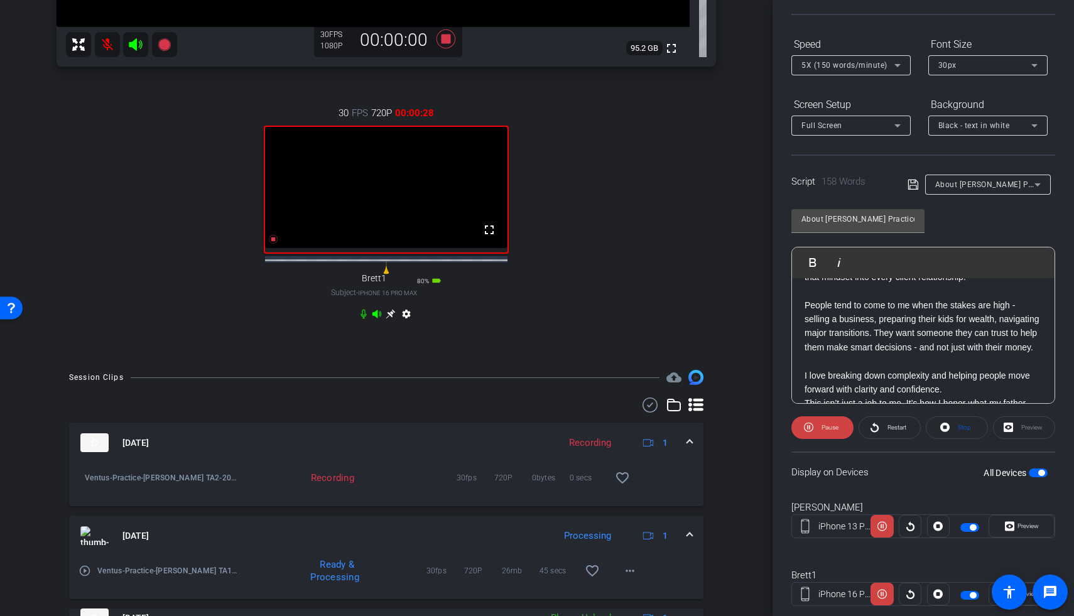
scroll to position [178, 0]
click at [380, 242] on video at bounding box center [386, 187] width 242 height 121
click at [408, 246] on video at bounding box center [386, 187] width 242 height 121
click at [269, 244] on icon at bounding box center [273, 239] width 9 height 9
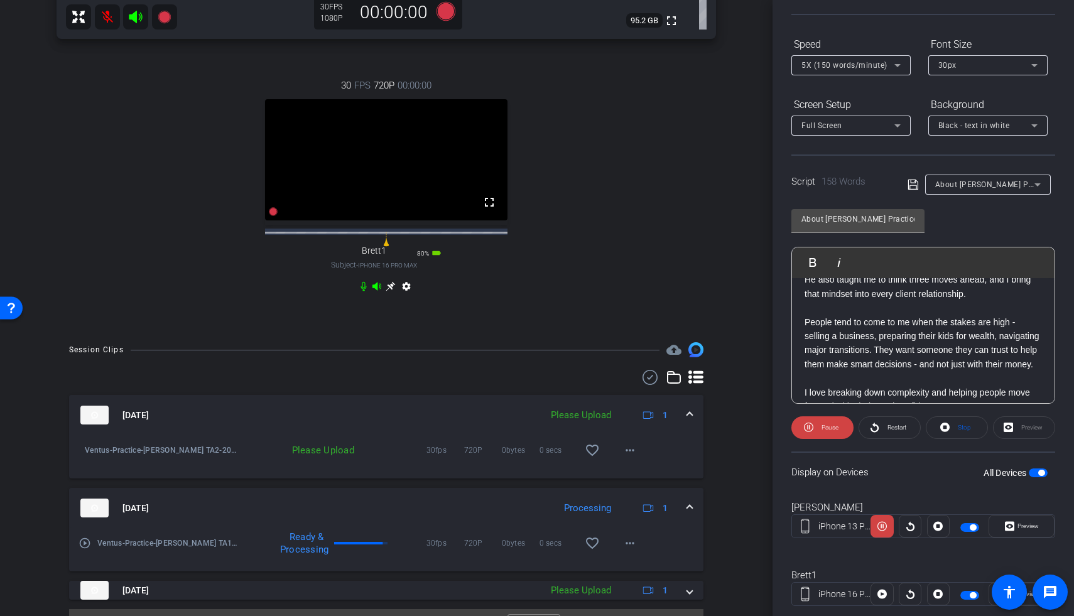
scroll to position [421, 0]
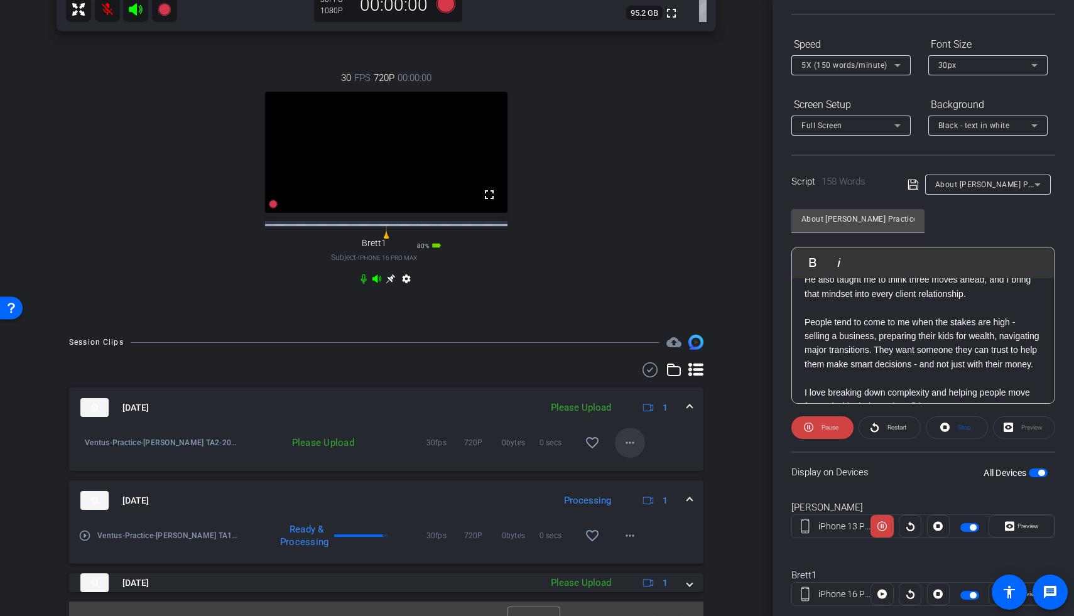
click at [622, 328] on mat-icon "more_horiz" at bounding box center [629, 442] width 15 height 15
click at [625, 328] on span "Upload" at bounding box center [643, 480] width 50 height 15
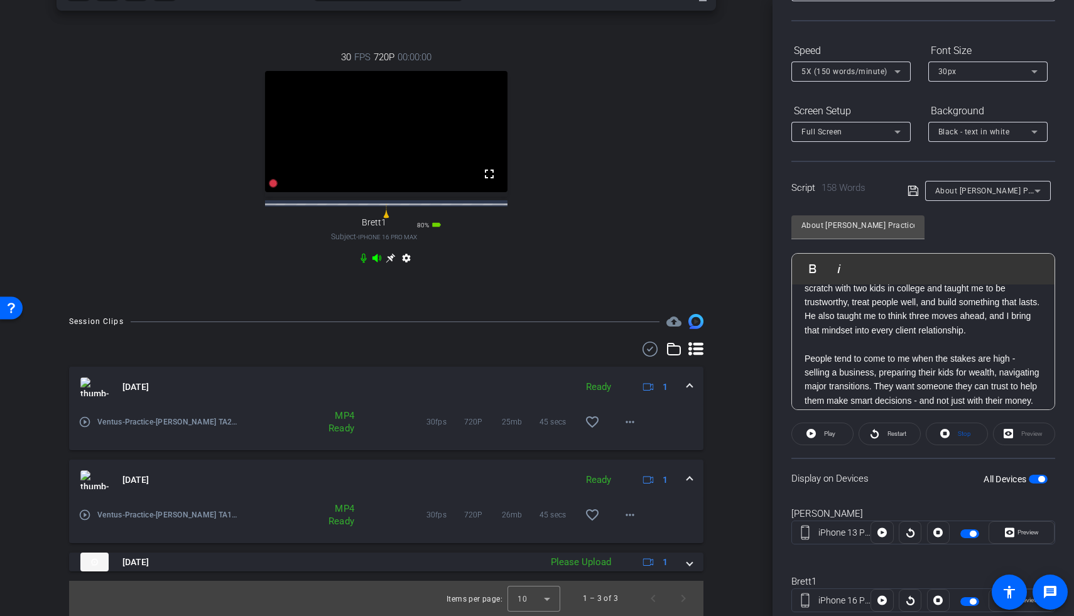
scroll to position [128, 0]
click at [780, 328] on span at bounding box center [822, 434] width 61 height 30
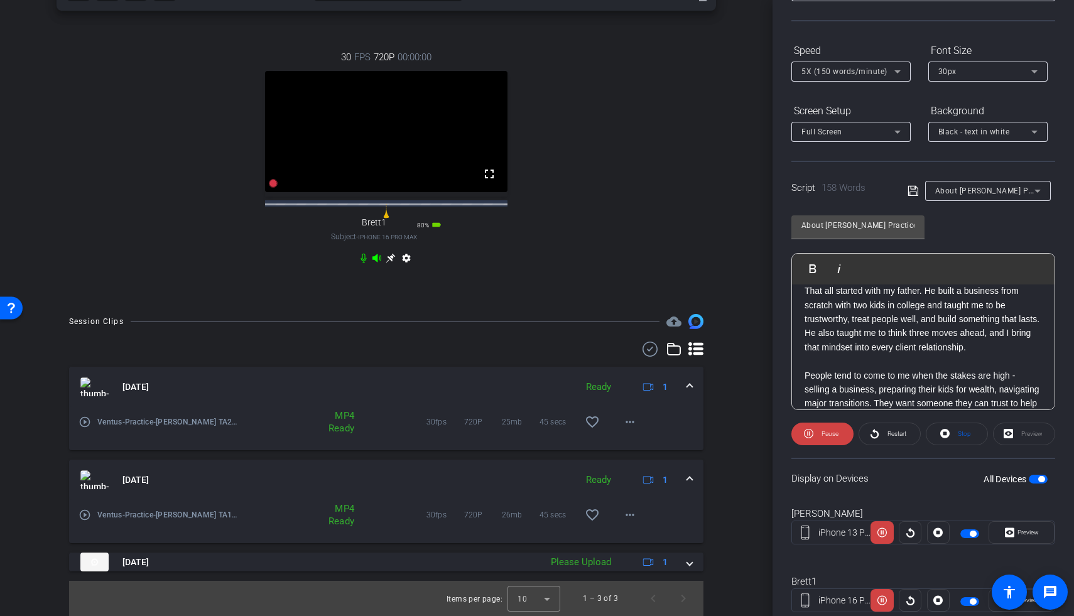
scroll to position [20, 0]
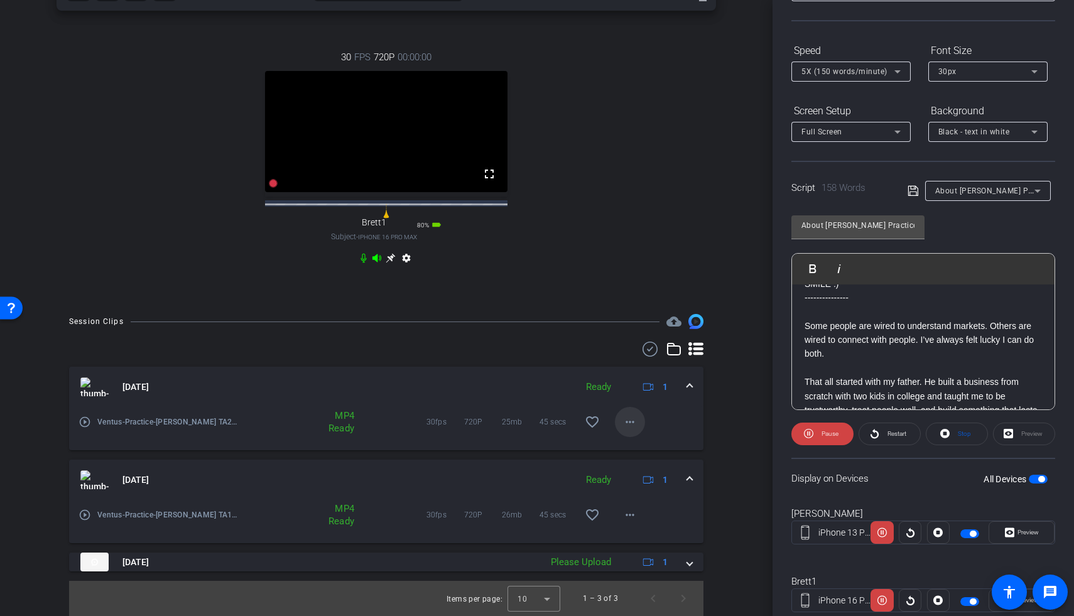
click at [622, 328] on mat-icon "more_horiz" at bounding box center [629, 421] width 15 height 15
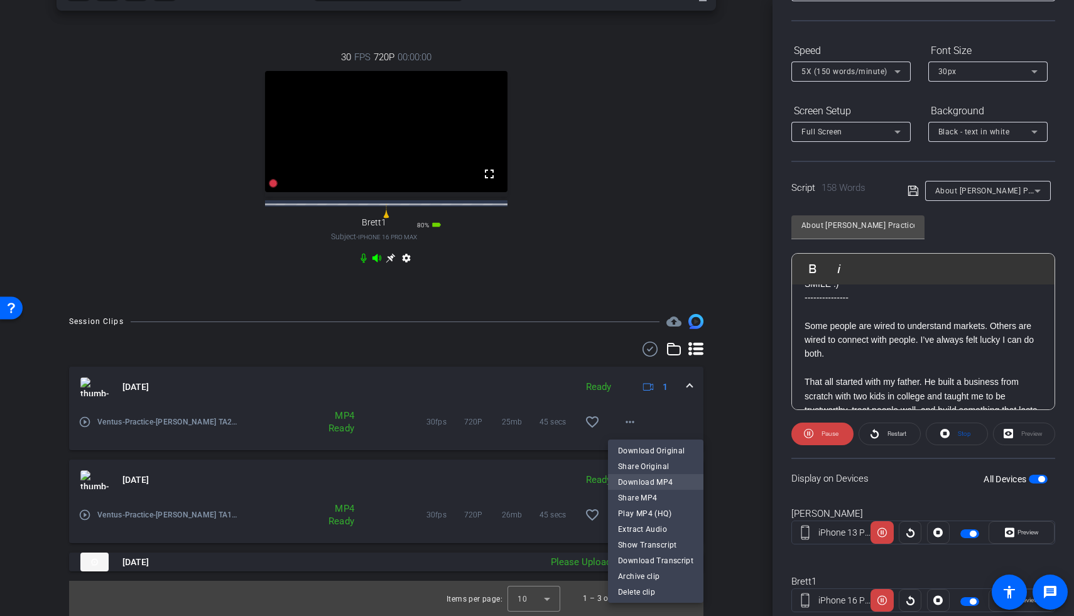
click at [649, 328] on span "Download MP4" at bounding box center [655, 482] width 75 height 15
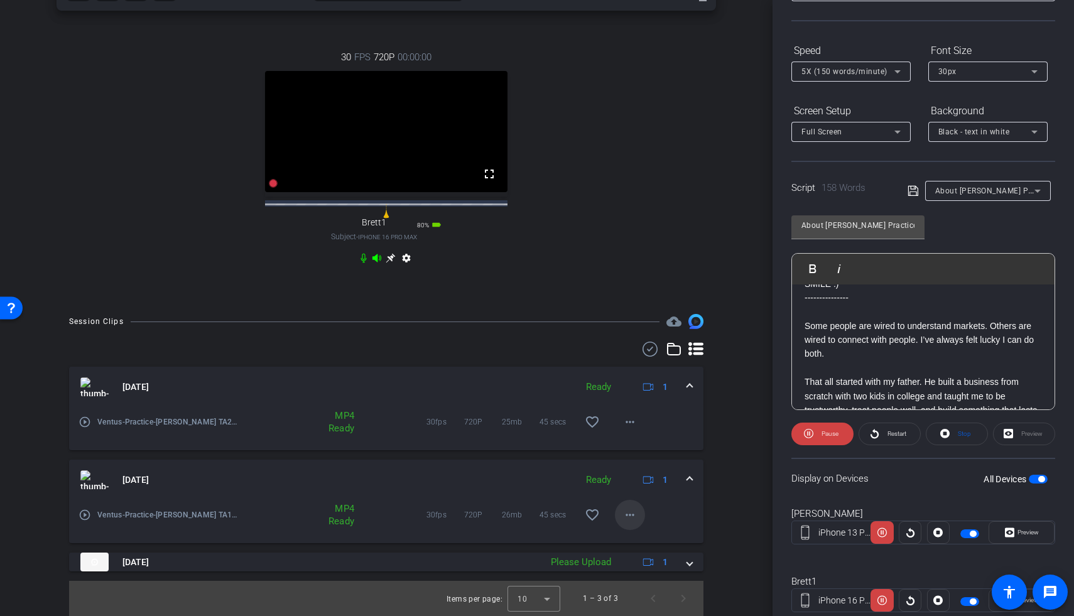
click at [626, 328] on mat-icon "more_horiz" at bounding box center [629, 514] width 15 height 15
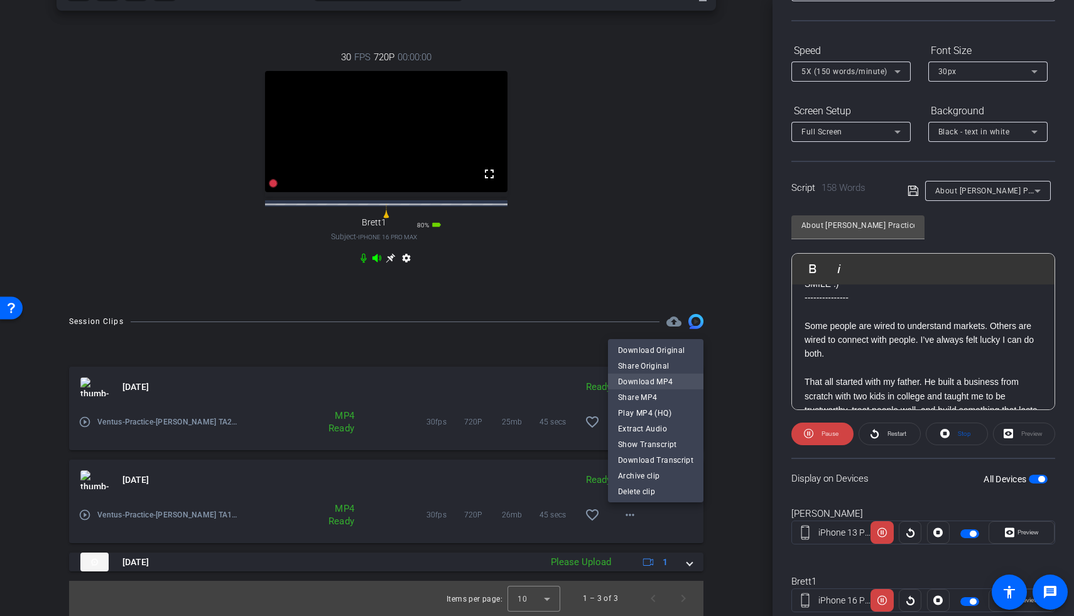
click at [652, 328] on span "Download MP4" at bounding box center [655, 381] width 75 height 15
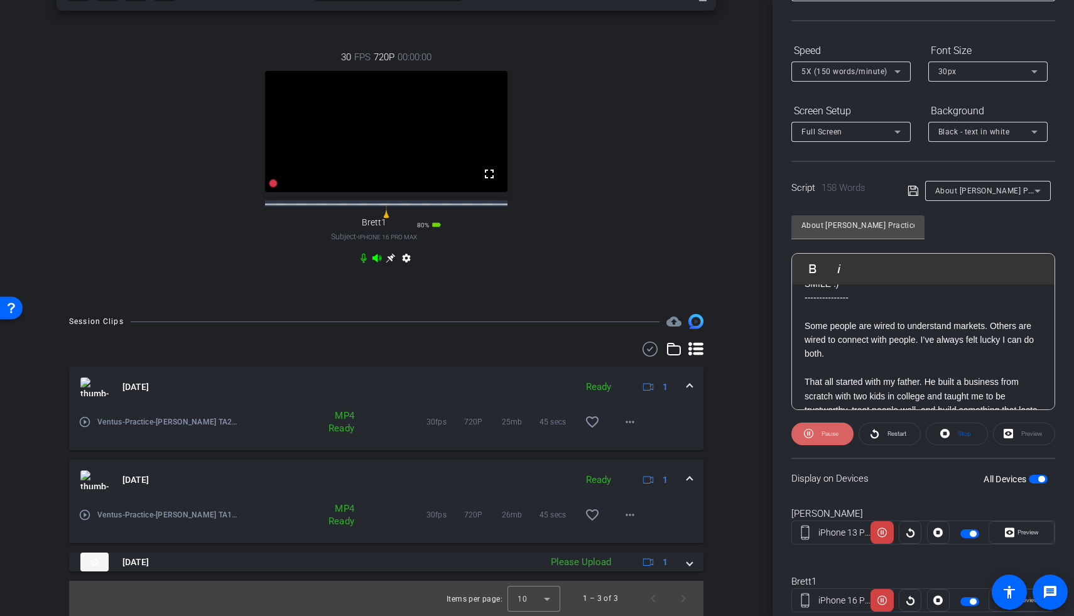
click at [780, 328] on icon at bounding box center [808, 434] width 9 height 16
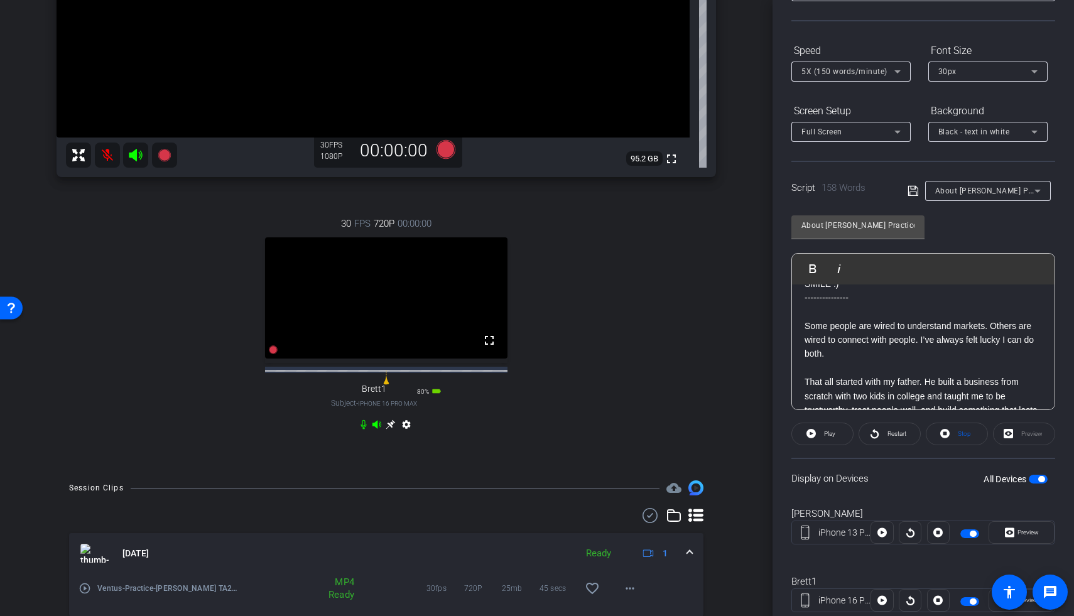
scroll to position [90, 0]
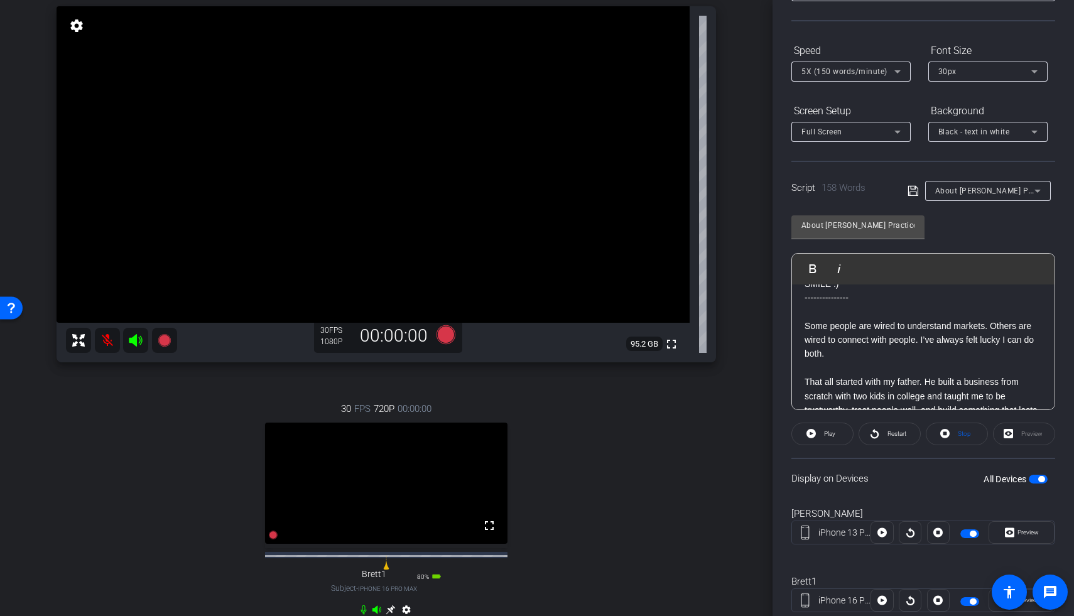
click at [104, 328] on mat-icon at bounding box center [107, 340] width 25 height 25
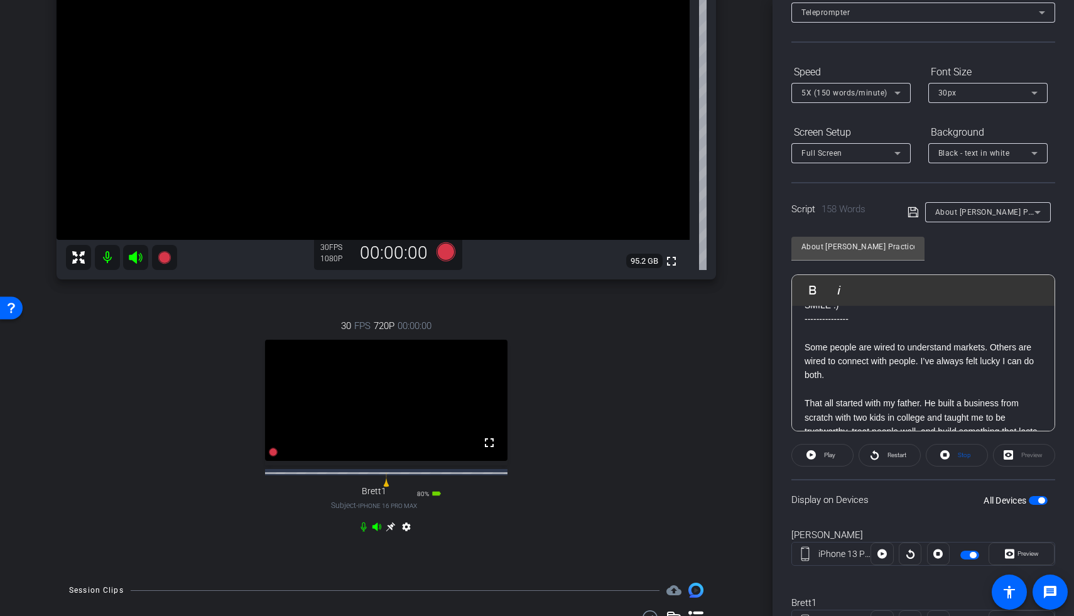
scroll to position [0, 0]
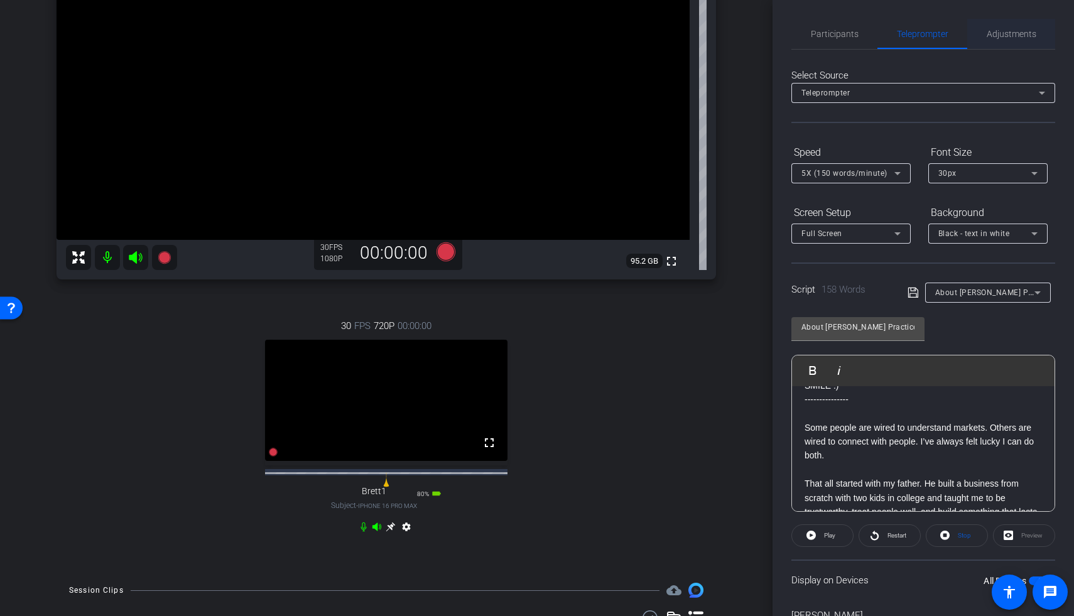
click at [780, 45] on span "Adjustments" at bounding box center [1011, 34] width 50 height 30
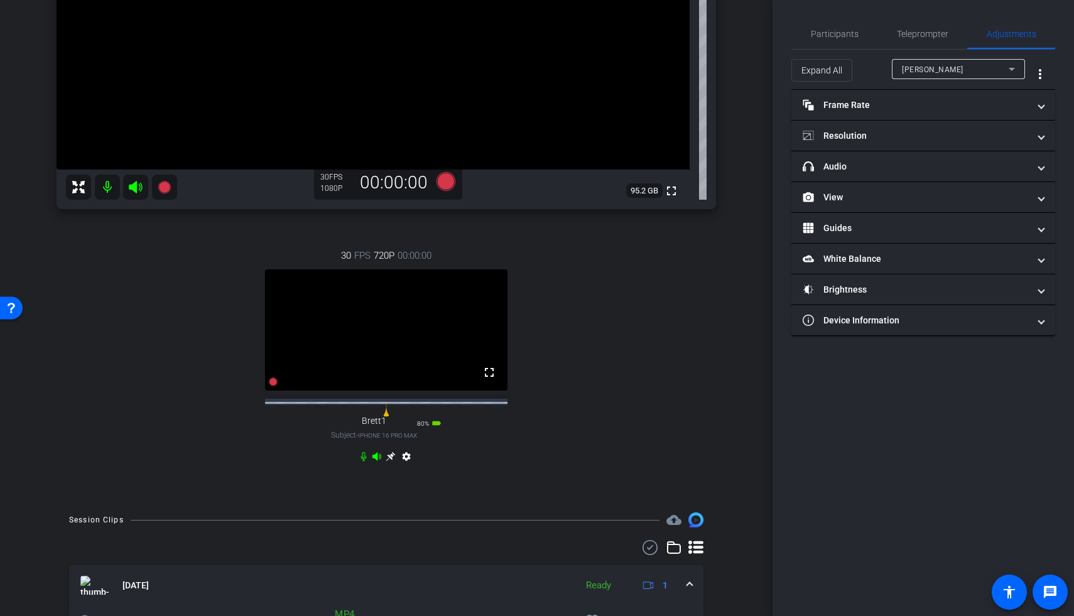
scroll to position [87, 0]
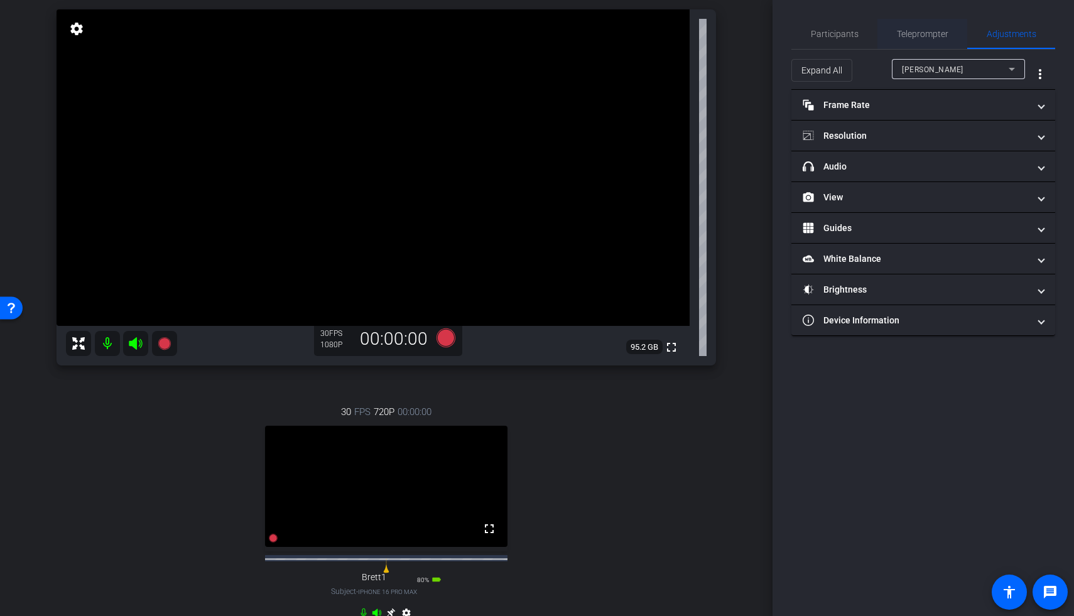
click at [780, 38] on span "Teleprompter" at bounding box center [922, 34] width 51 height 9
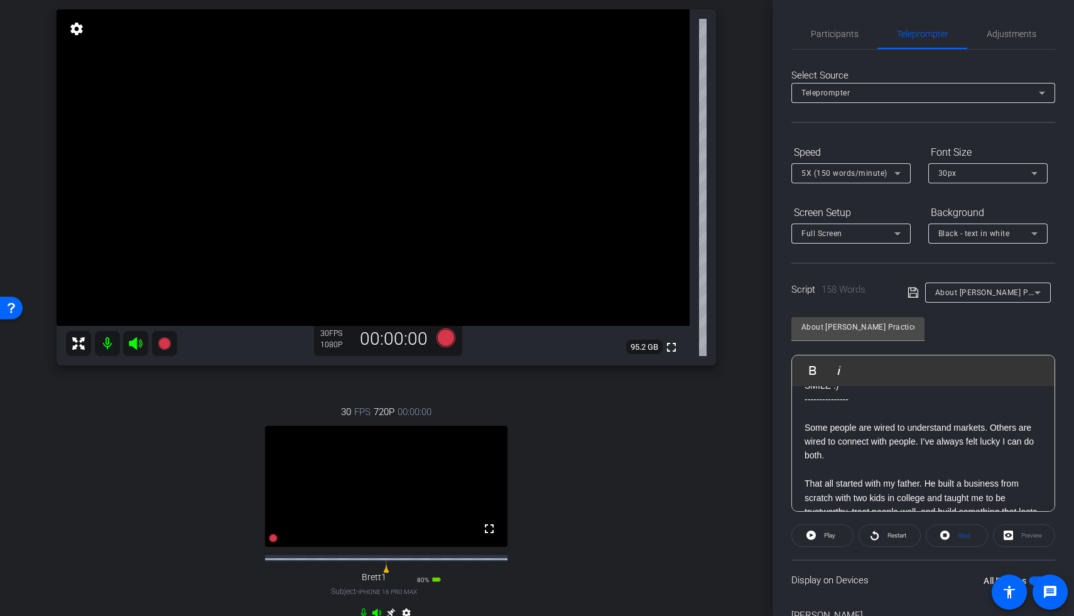
click at [780, 294] on span "About Brett Practice" at bounding box center [994, 292] width 118 height 10
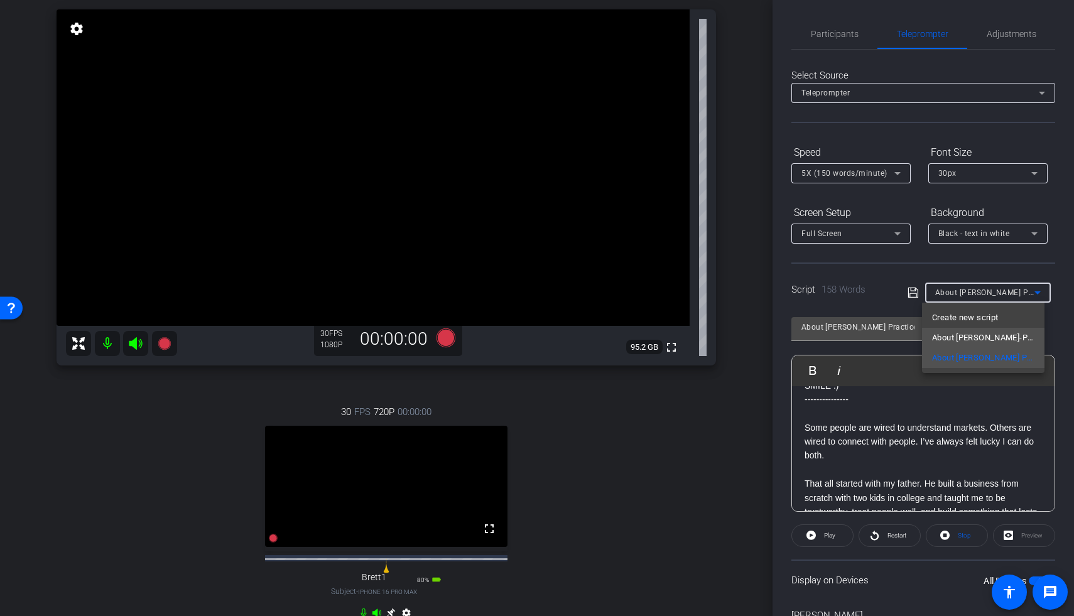
click at [780, 328] on span "About David-Practice" at bounding box center [983, 337] width 102 height 15
type input "About David-Practice"
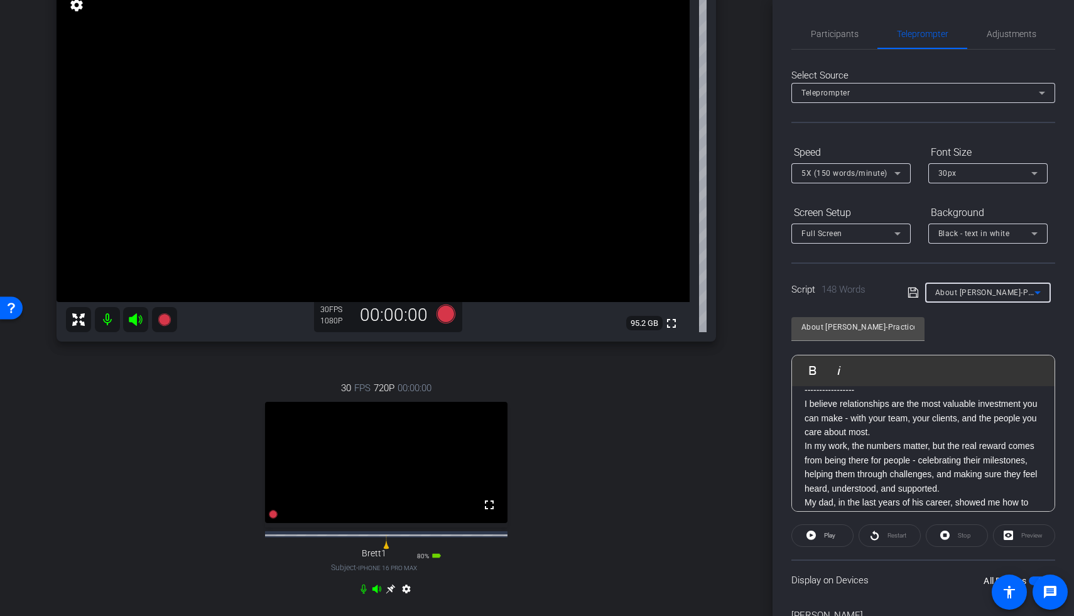
scroll to position [129, 0]
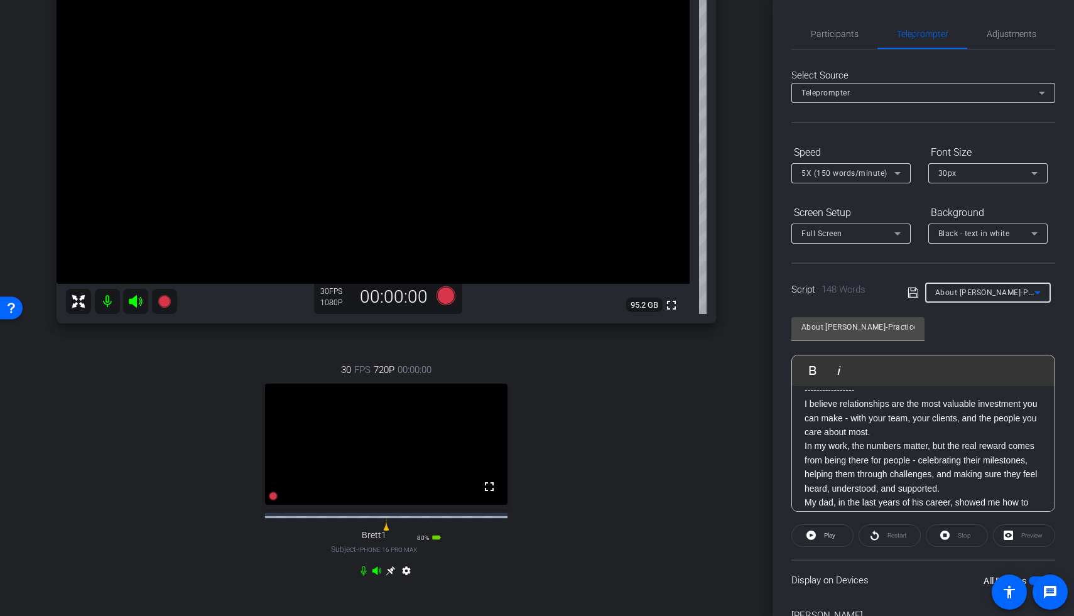
click at [362, 328] on icon at bounding box center [364, 571] width 10 height 10
click at [372, 328] on icon at bounding box center [376, 570] width 9 height 8
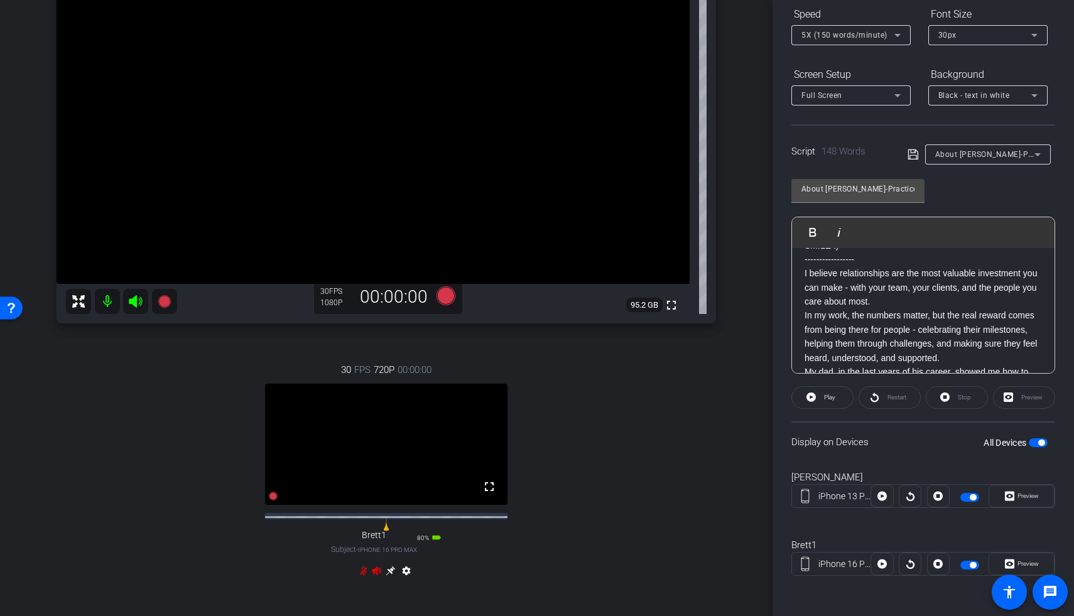
scroll to position [7, 0]
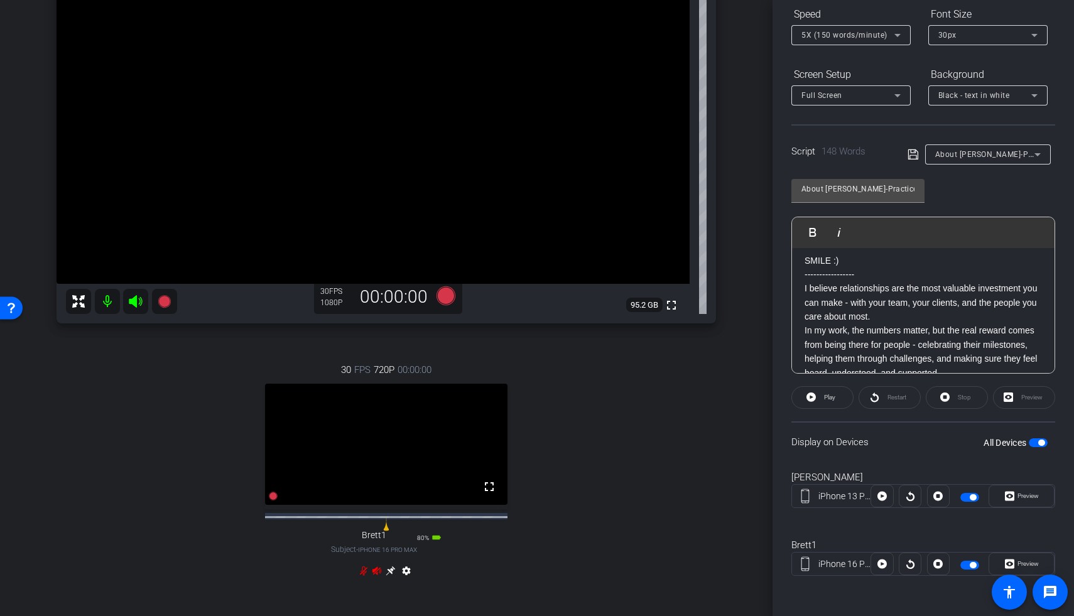
click at [161, 307] on icon at bounding box center [164, 301] width 15 height 15
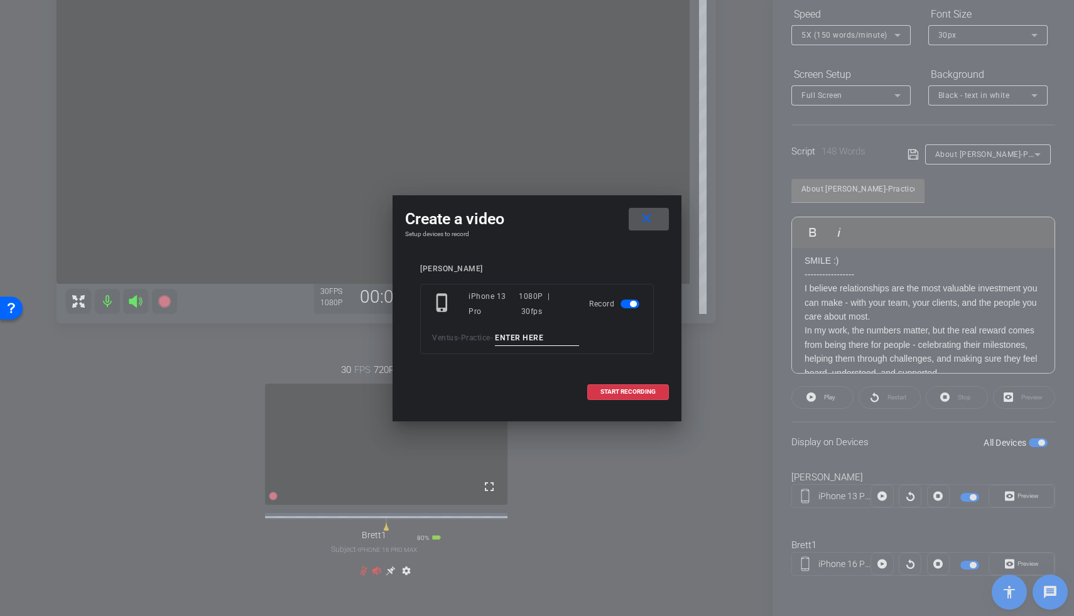
click at [517, 328] on div "phone_iphone iPhone 13 Pro 1080P | 30fps Record Ventus - Practice -" at bounding box center [537, 319] width 234 height 70
click at [538, 328] on input at bounding box center [537, 338] width 84 height 16
type input "David TA1"
click at [610, 328] on span "START RECORDING" at bounding box center [627, 392] width 55 height 6
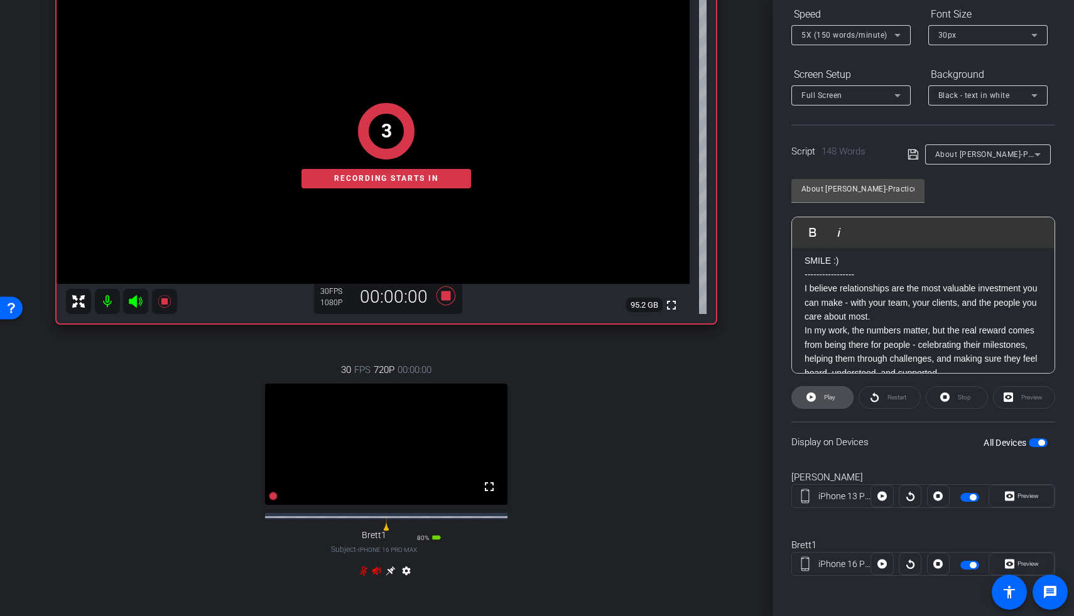
click at [780, 328] on span "Play" at bounding box center [828, 398] width 14 height 18
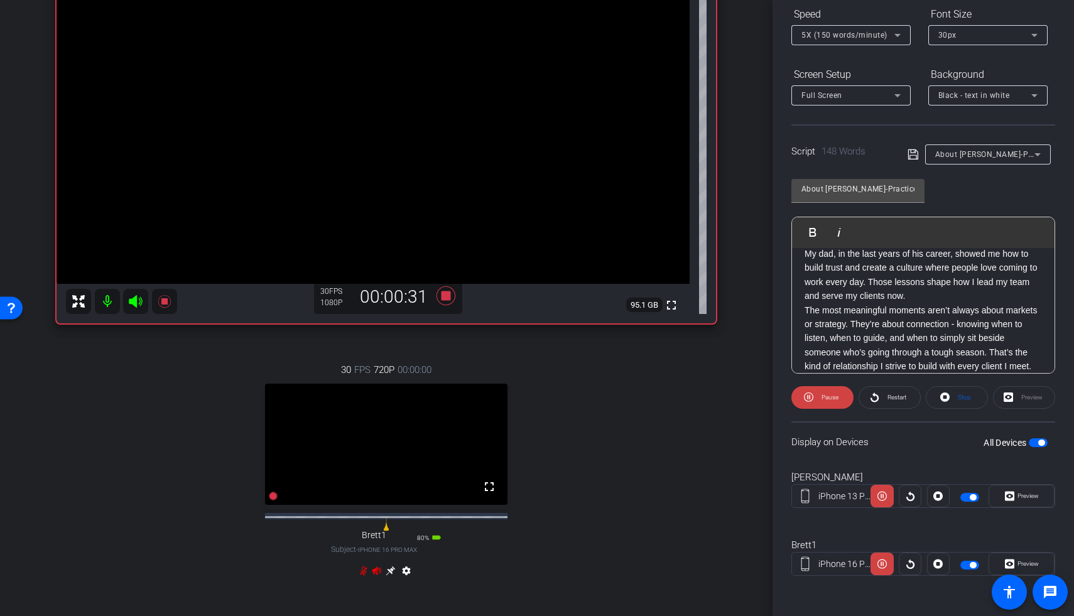
scroll to position [140, 0]
click at [434, 298] on icon at bounding box center [446, 295] width 30 height 23
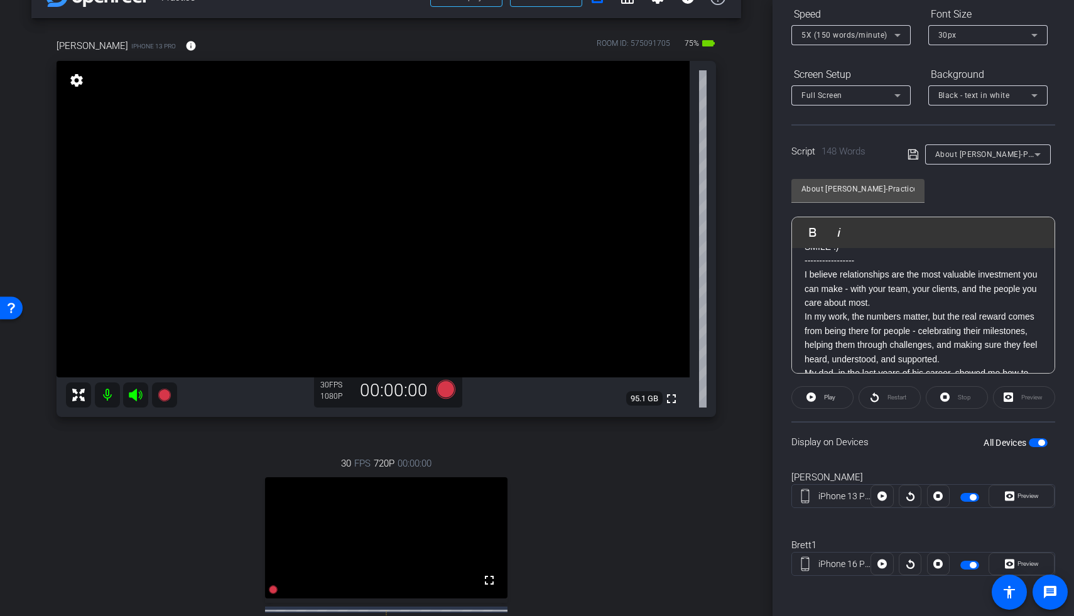
scroll to position [21, 0]
click at [446, 328] on icon at bounding box center [445, 389] width 19 height 19
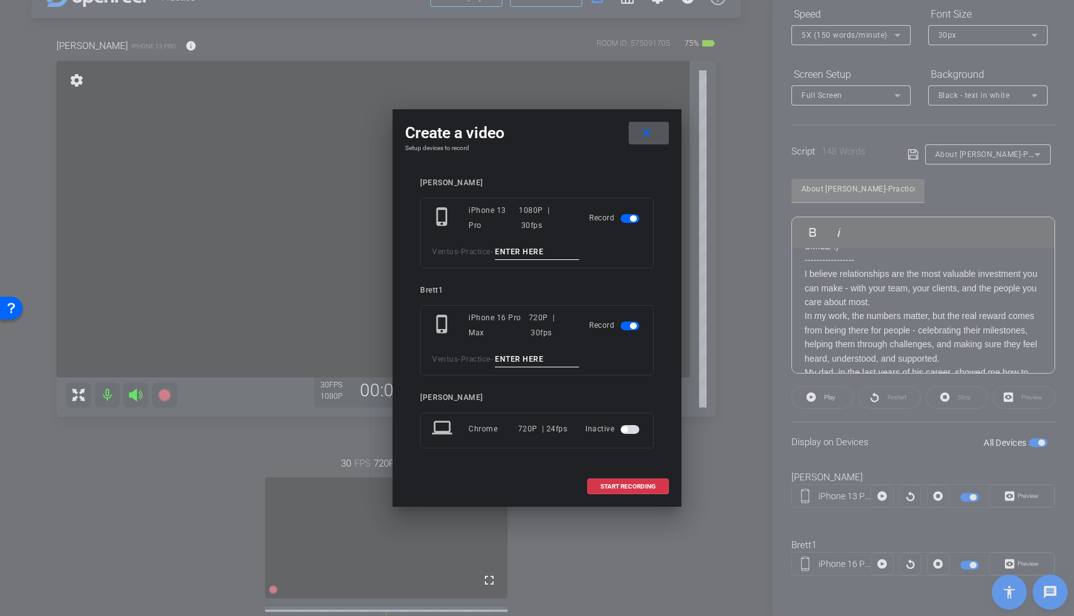
click at [539, 239] on div "phone_iphone iPhone 13 Pro 1080P | 30fps Record Ventus - Practice -" at bounding box center [537, 233] width 234 height 70
click at [539, 259] on input at bounding box center [537, 252] width 84 height 16
type input "David TA2"
click at [610, 328] on span "START RECORDING" at bounding box center [627, 486] width 55 height 6
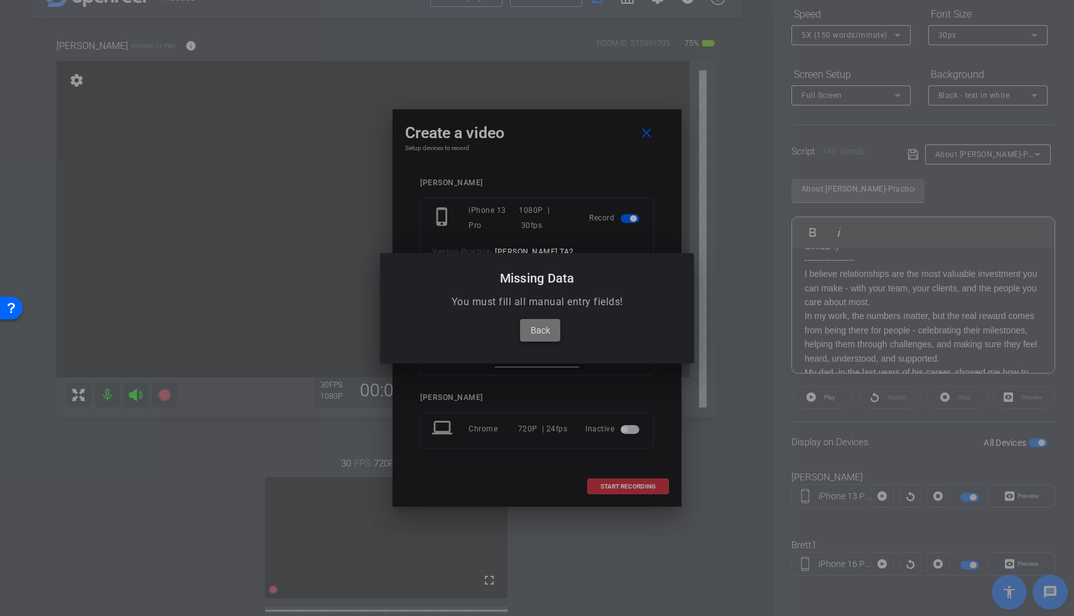
click at [551, 328] on span at bounding box center [540, 330] width 40 height 30
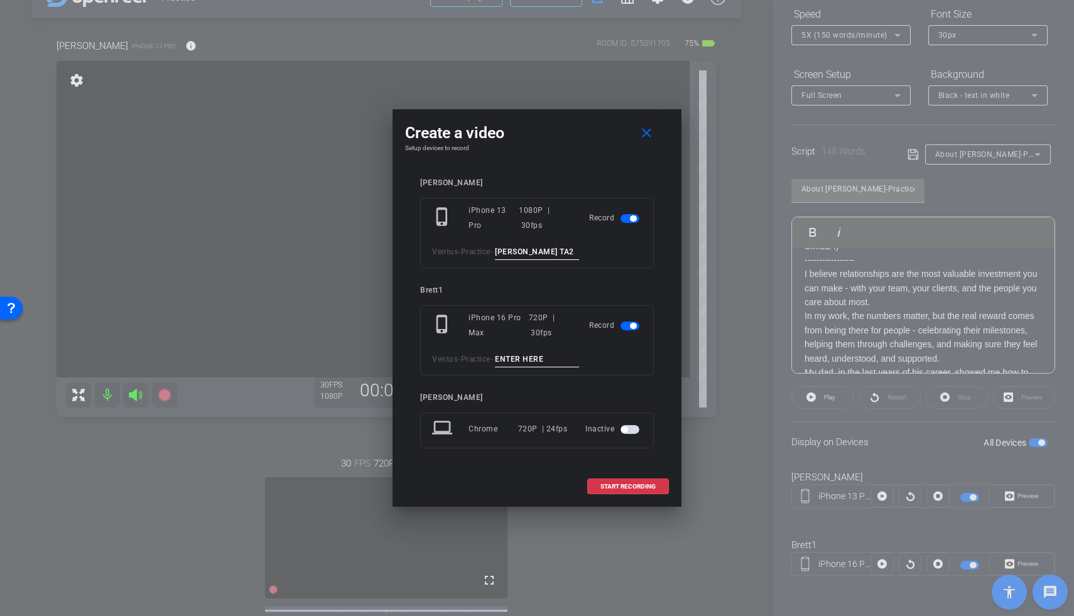
click at [545, 252] on input "David TA2" at bounding box center [537, 252] width 84 height 16
click at [630, 325] on span "button" at bounding box center [633, 326] width 6 height 6
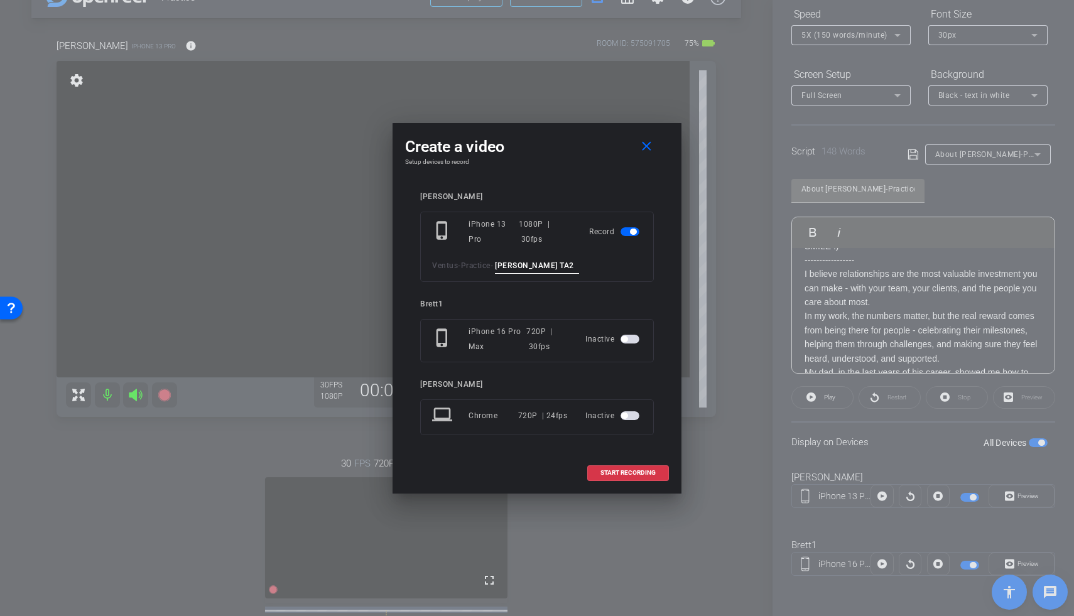
click at [780, 328] on div at bounding box center [537, 308] width 1074 height 616
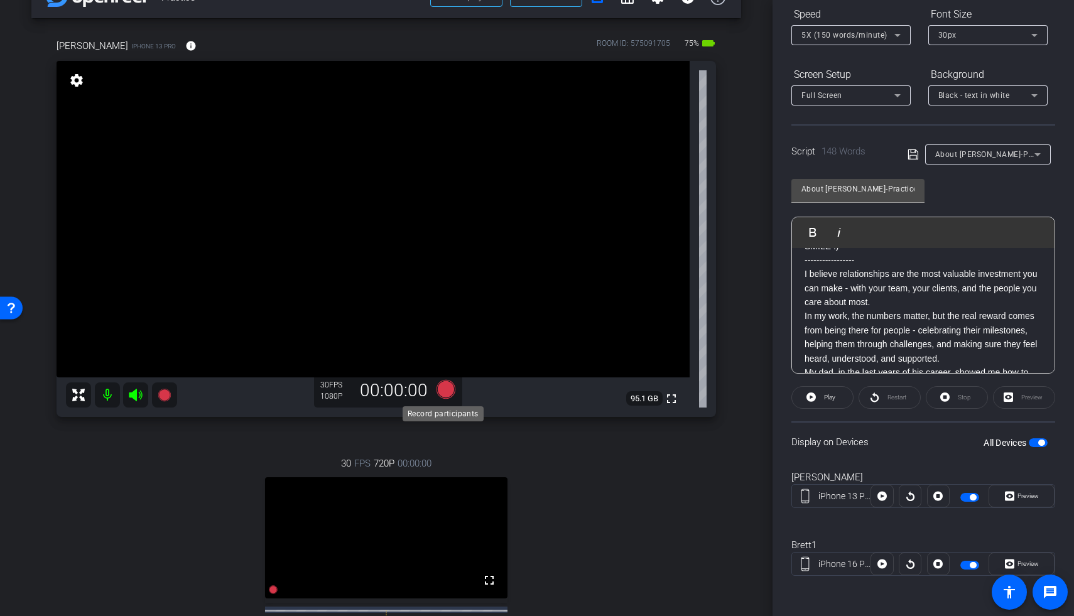
click at [443, 328] on icon at bounding box center [445, 389] width 19 height 19
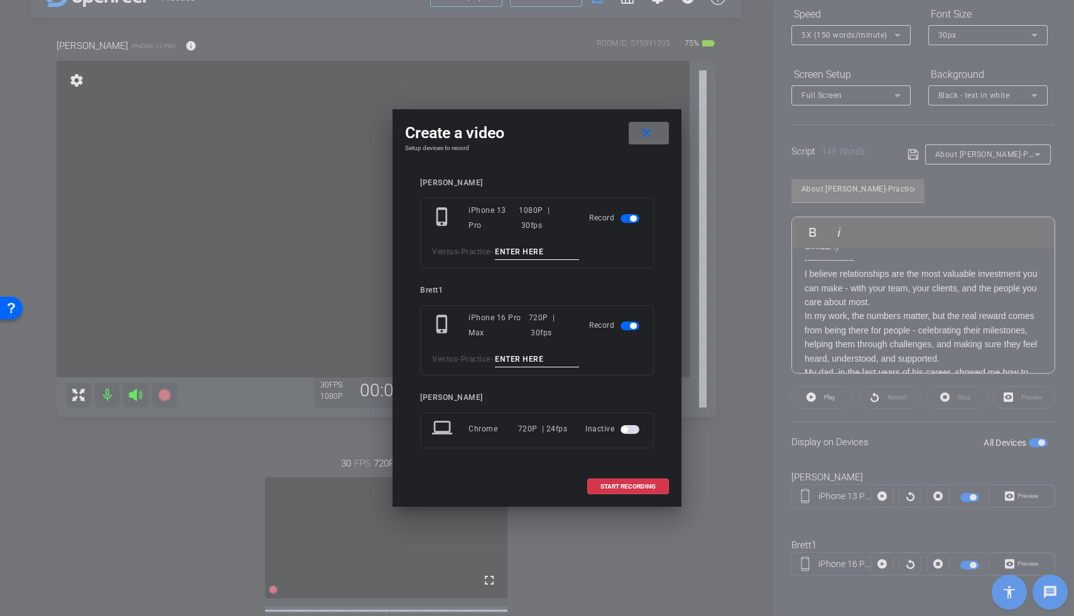
click at [645, 131] on mat-icon "close" at bounding box center [647, 134] width 16 height 16
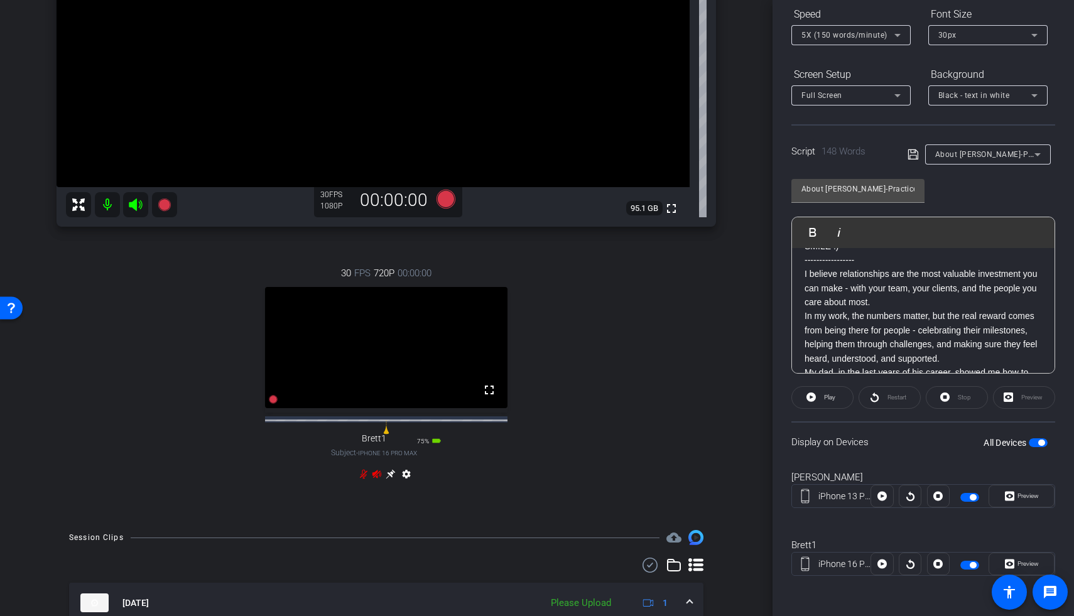
scroll to position [158, 0]
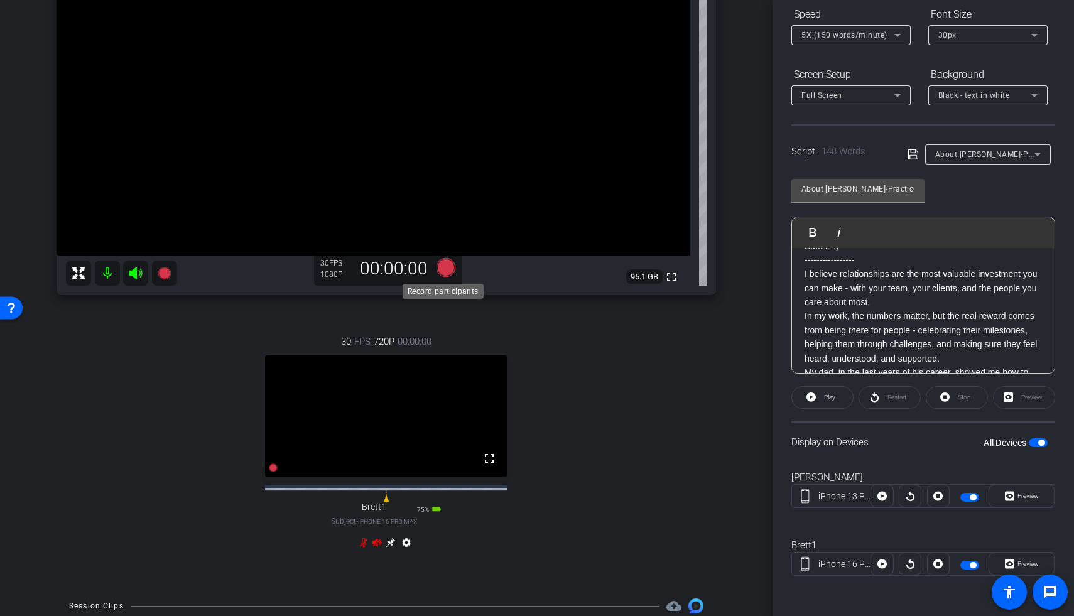
click at [444, 271] on icon at bounding box center [445, 267] width 19 height 19
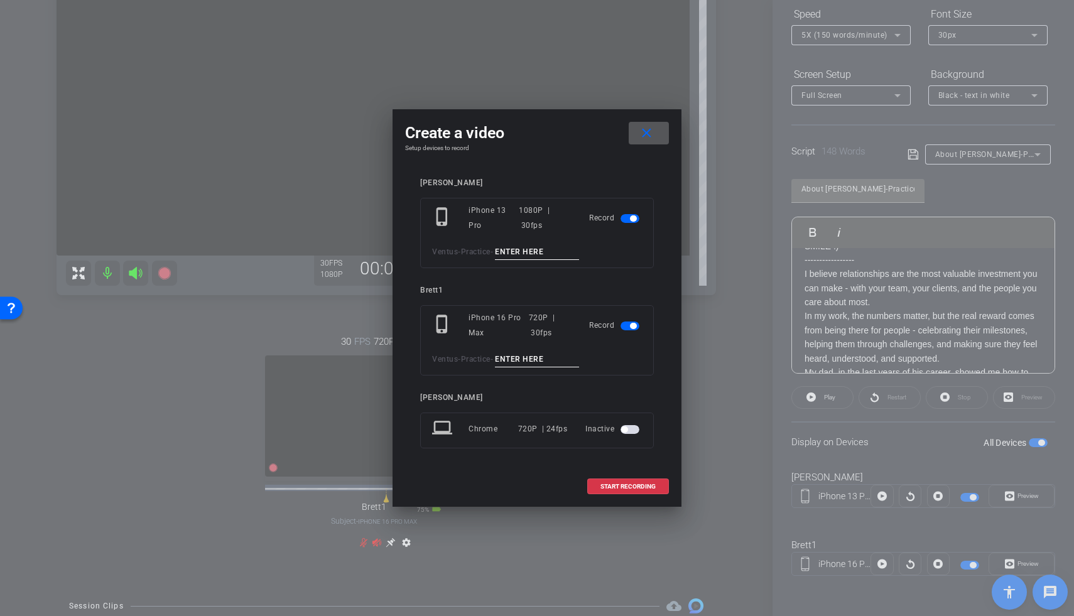
click at [628, 327] on span "button" at bounding box center [629, 325] width 19 height 9
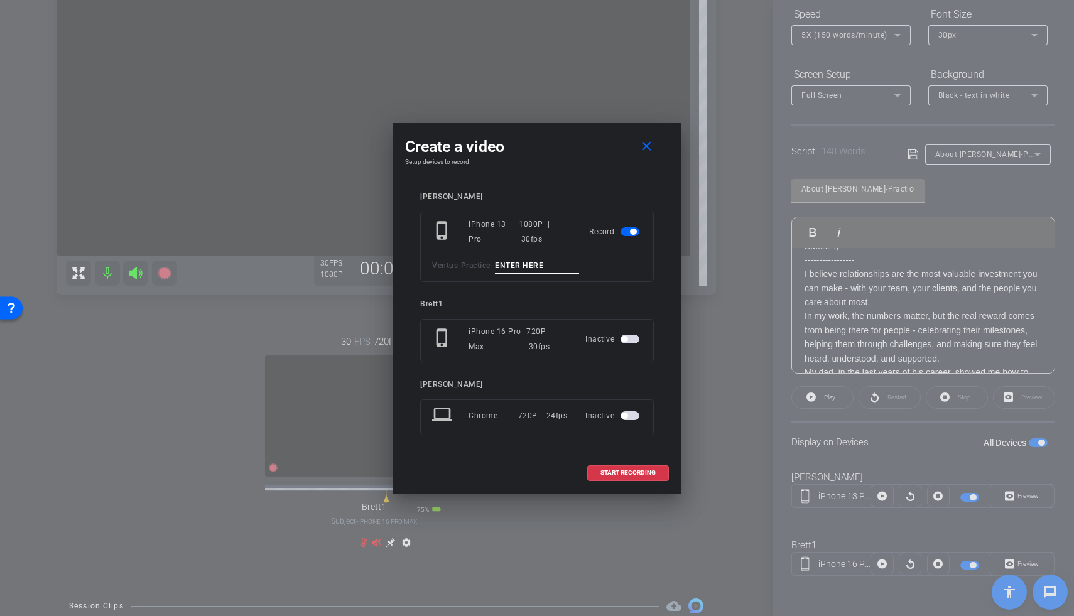
click at [526, 268] on input at bounding box center [537, 266] width 84 height 16
type input "David TA2"
click at [618, 328] on span at bounding box center [628, 473] width 80 height 30
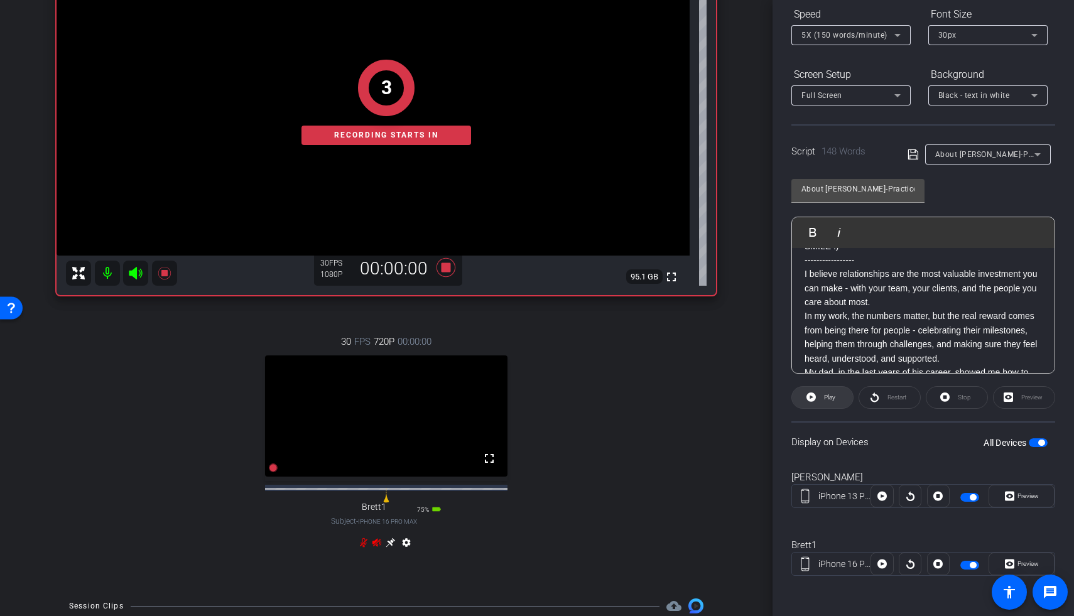
click at [780, 328] on icon at bounding box center [810, 397] width 9 height 16
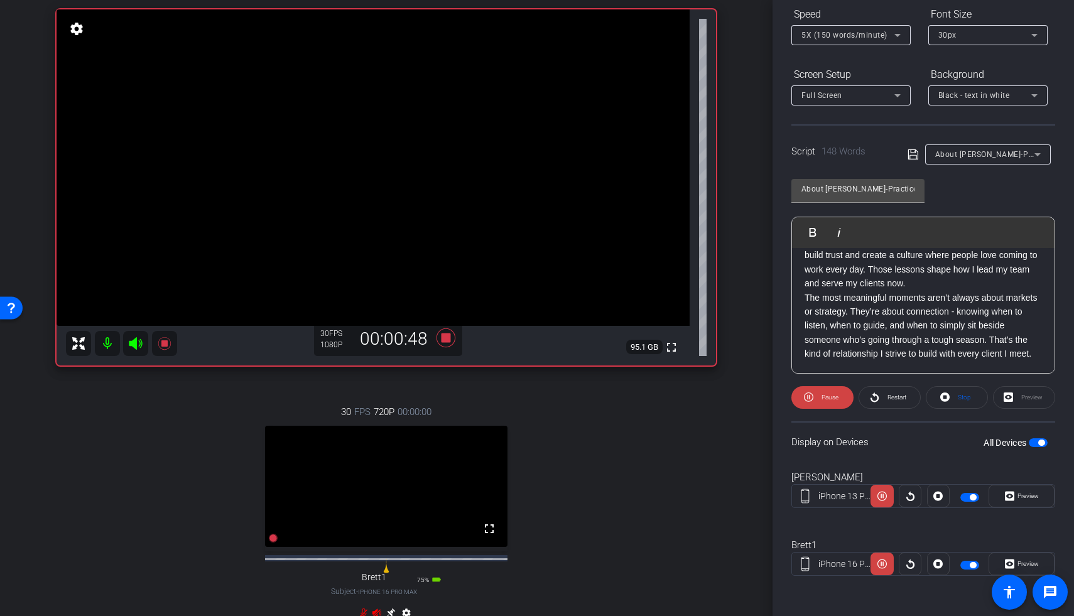
scroll to position [181, 0]
click at [441, 328] on icon at bounding box center [445, 337] width 19 height 19
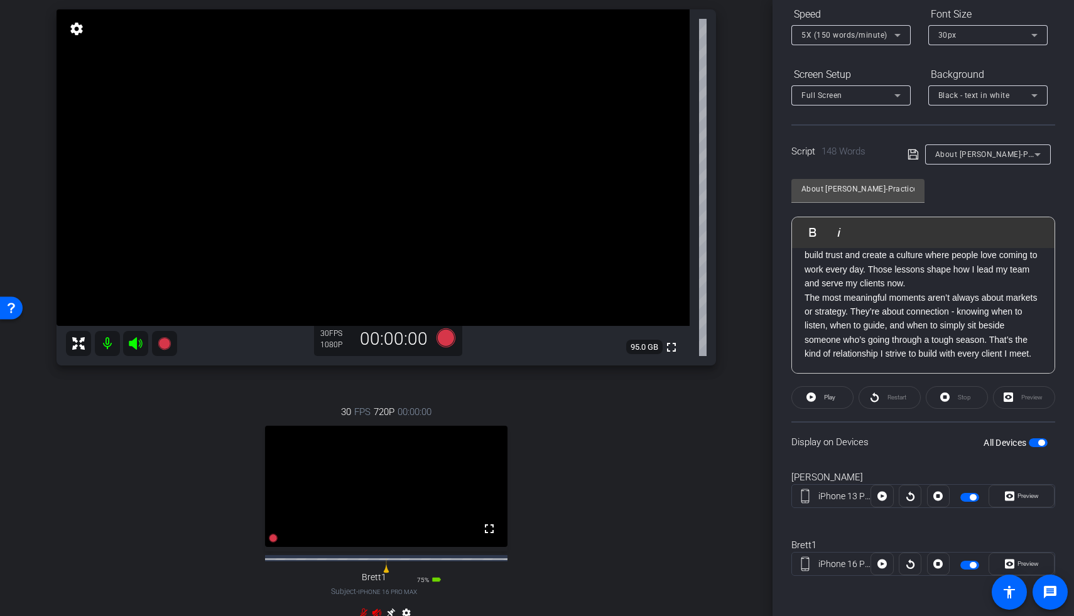
scroll to position [84, 0]
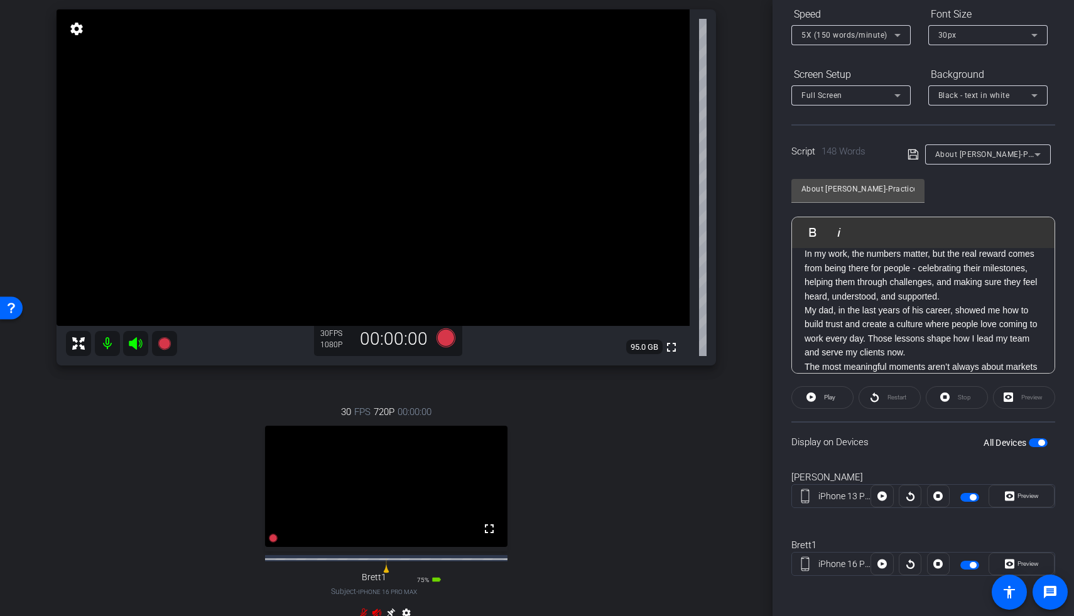
click at [780, 298] on p "In my work, the numbers matter, but the real reward comes from being there for …" at bounding box center [922, 275] width 237 height 57
drag, startPoint x: 964, startPoint y: 296, endPoint x: 919, endPoint y: 299, distance: 45.9
click at [780, 299] on p "In my work, the numbers matter, but the real reward comes from being there for …" at bounding box center [922, 275] width 237 height 57
click at [780, 296] on p "In my work, the numbers matter, but the real reward comes from being there for …" at bounding box center [922, 275] width 237 height 57
click at [780, 328] on span "button" at bounding box center [1037, 442] width 19 height 9
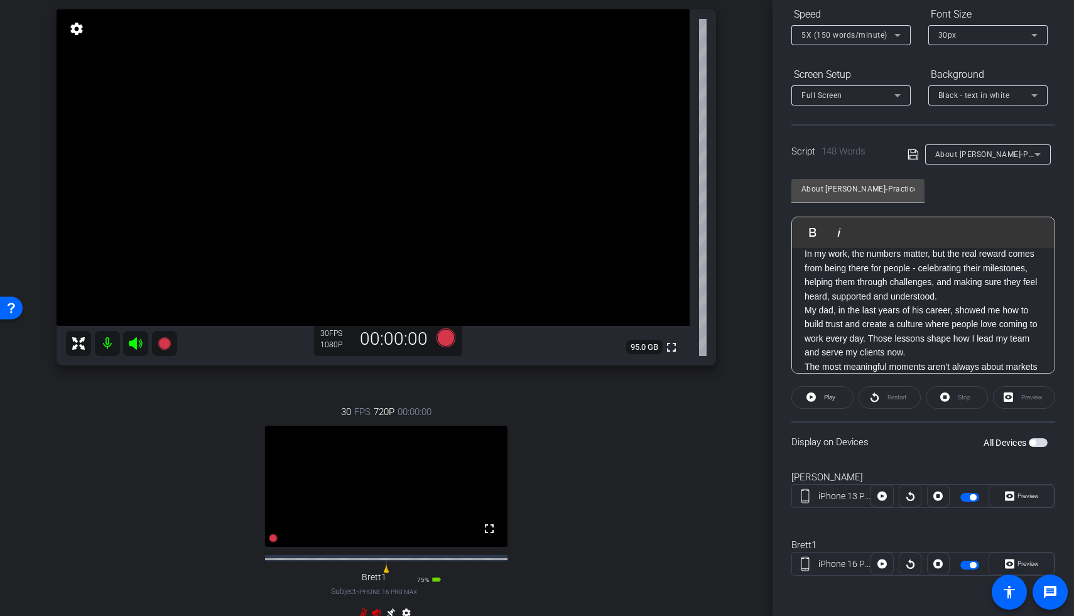
click at [780, 328] on span "button" at bounding box center [1037, 442] width 19 height 9
click at [734, 328] on div "arrow_back Practice Back to project Send invite account_box grid_on settings in…" at bounding box center [386, 221] width 772 height 616
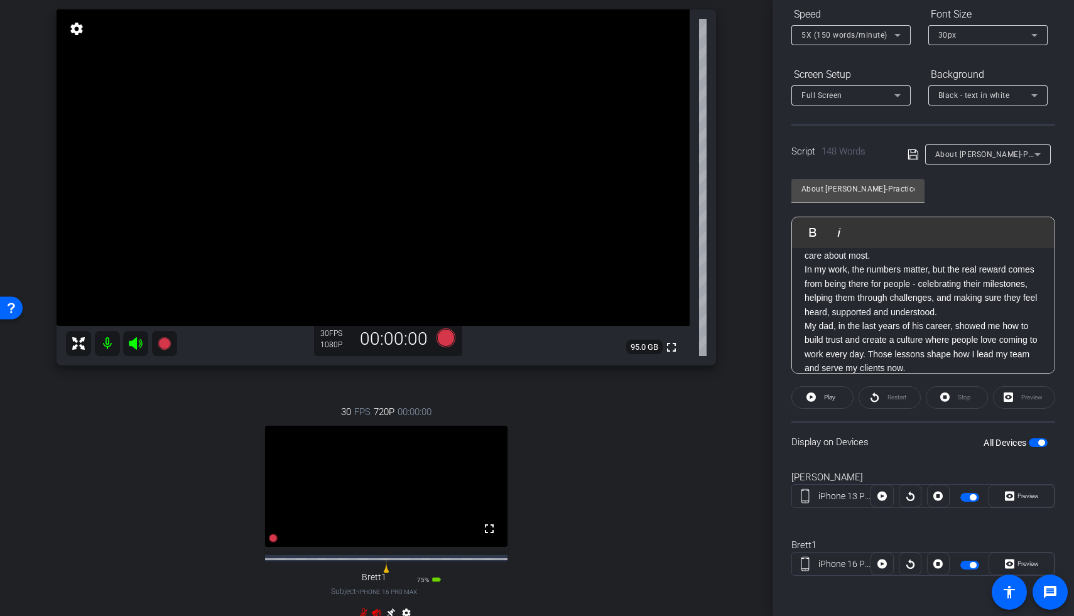
scroll to position [0, 0]
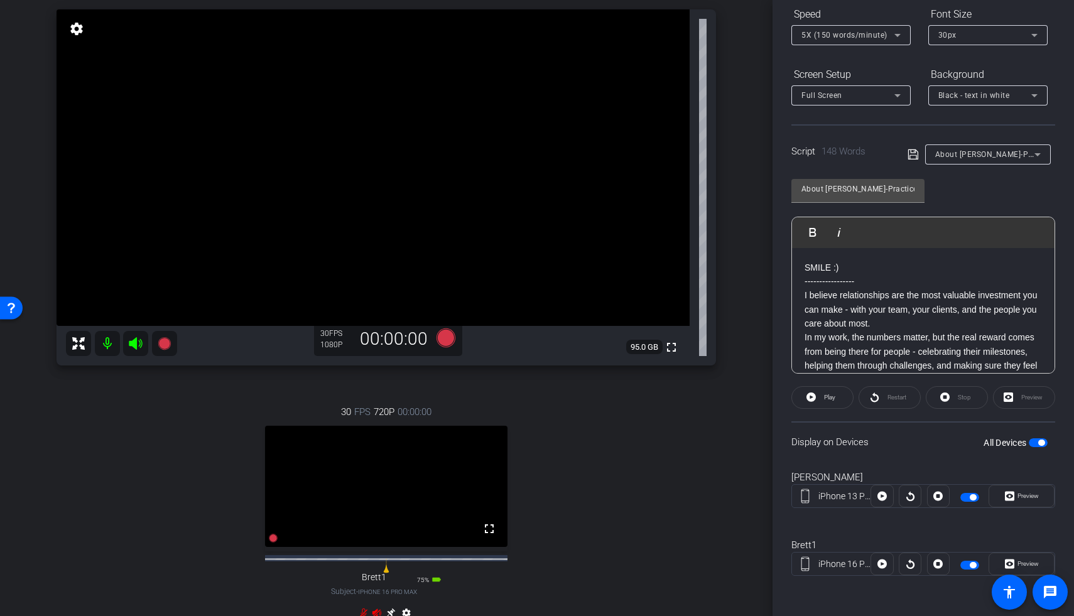
click at [780, 328] on span "button" at bounding box center [1037, 442] width 19 height 9
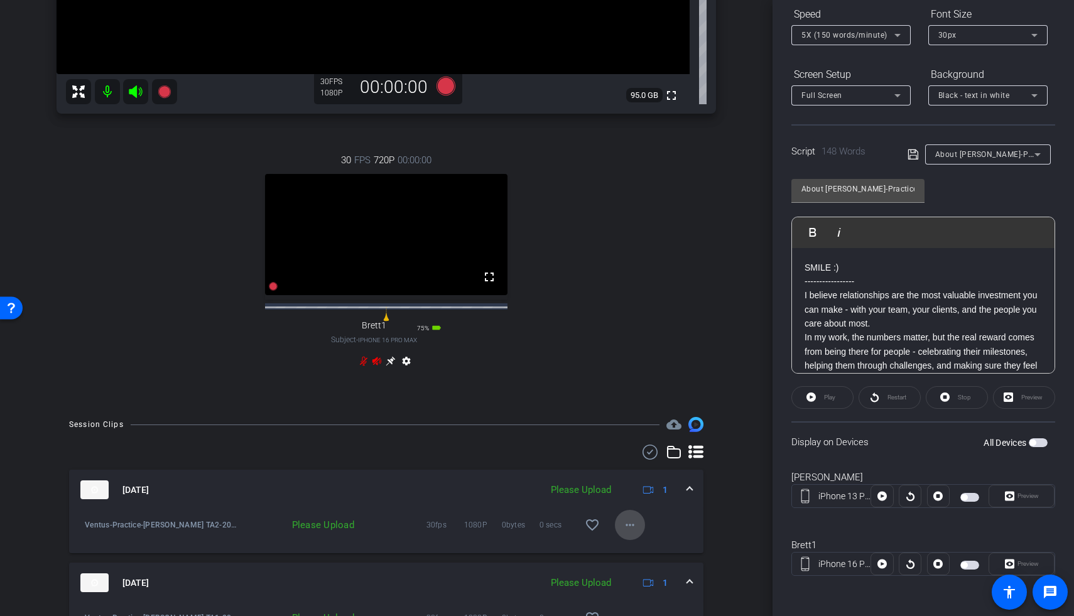
click at [622, 328] on mat-icon "more_horiz" at bounding box center [629, 524] width 15 height 15
click at [628, 328] on span "Upload" at bounding box center [643, 562] width 50 height 15
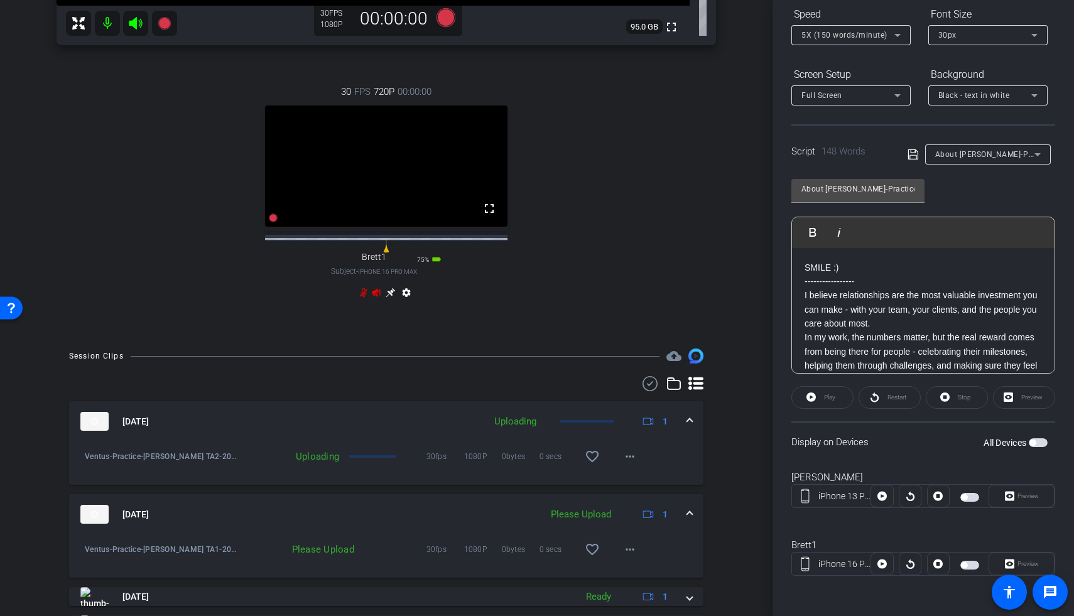
scroll to position [463, 0]
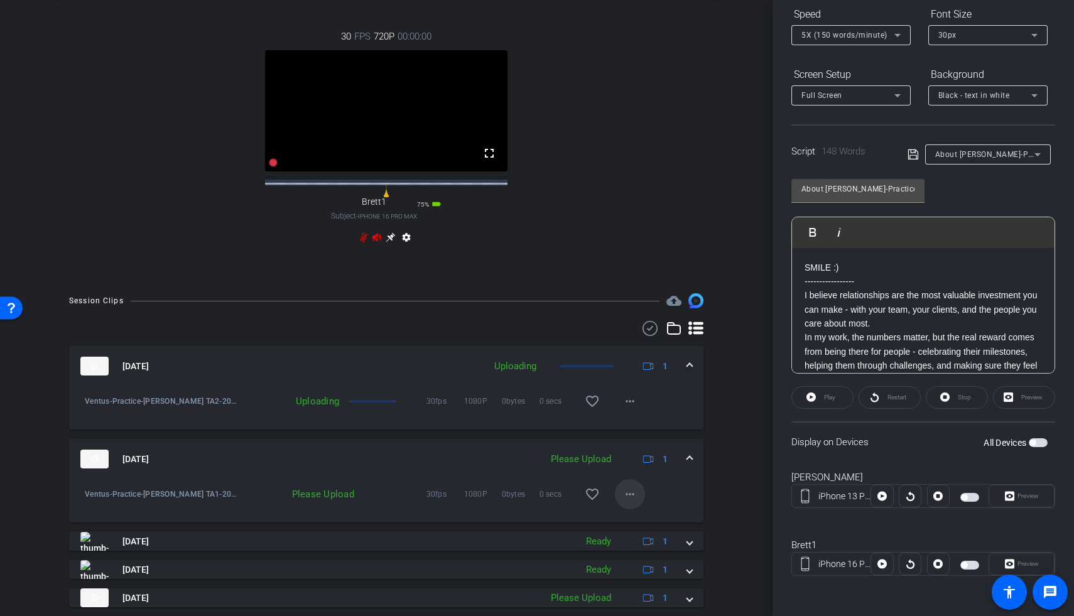
click at [626, 328] on mat-icon "more_horiz" at bounding box center [629, 494] width 15 height 15
click at [639, 328] on span "Upload" at bounding box center [643, 531] width 50 height 15
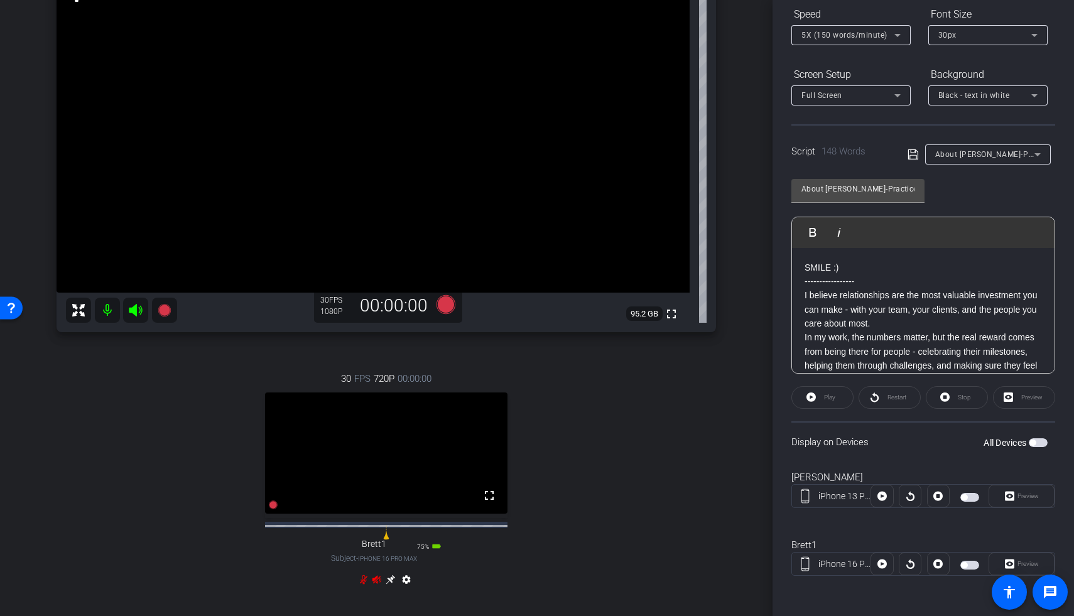
scroll to position [294, 0]
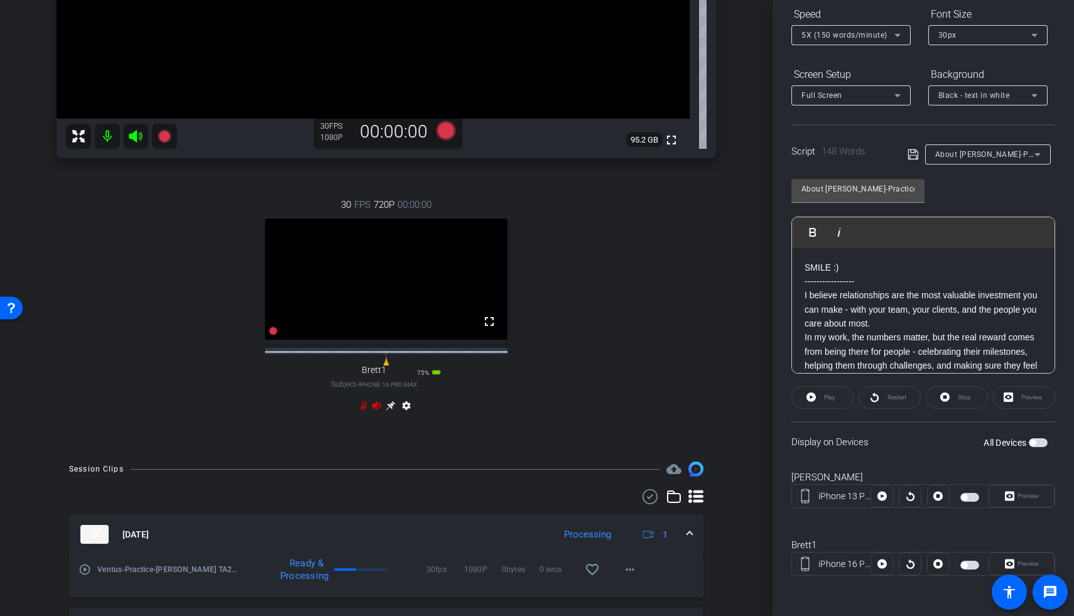
click at [372, 328] on icon at bounding box center [377, 406] width 10 height 10
click at [359, 328] on icon at bounding box center [364, 406] width 10 height 10
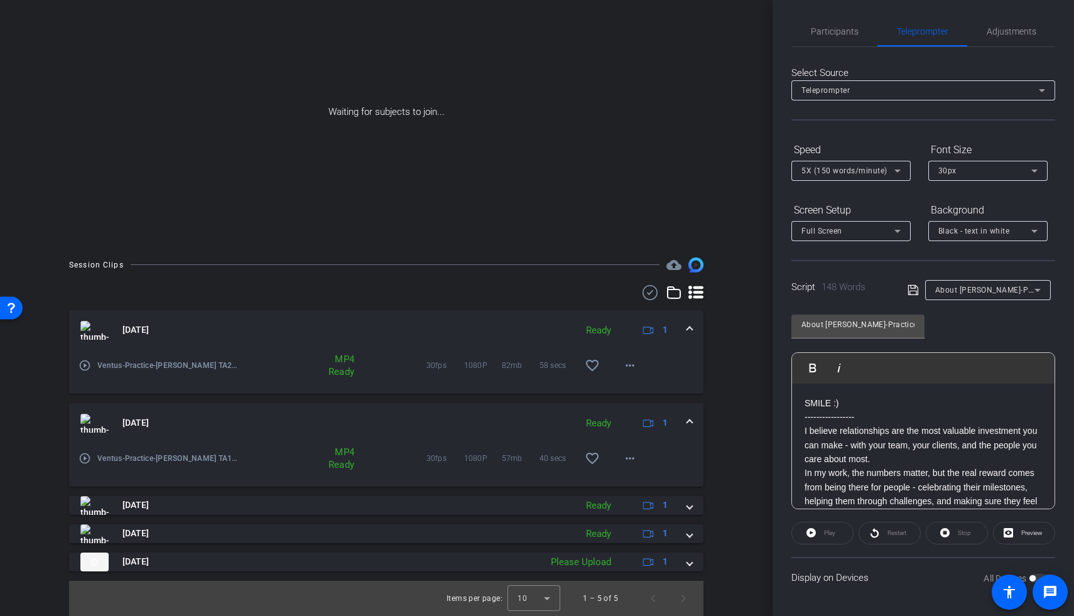
scroll to position [3, 0]
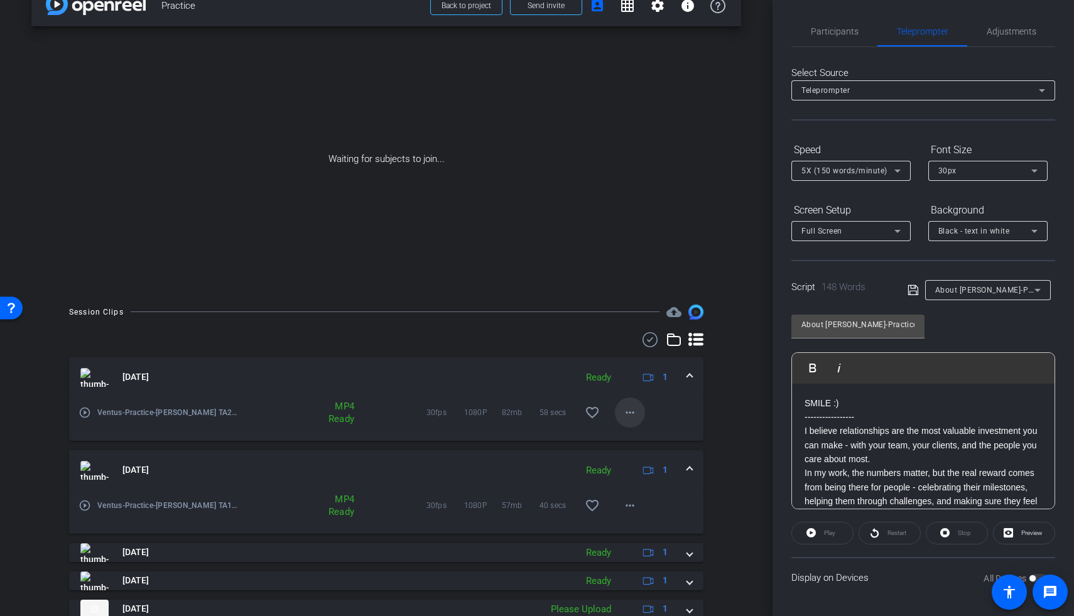
click at [622, 328] on mat-icon "more_horiz" at bounding box center [629, 412] width 15 height 15
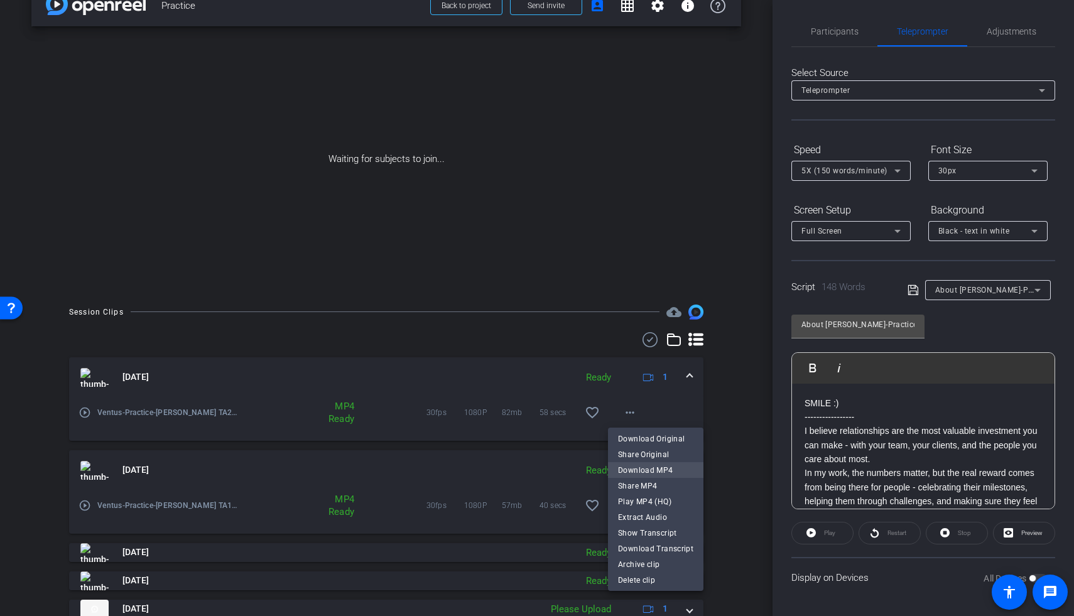
click at [638, 328] on span "Download MP4" at bounding box center [655, 470] width 75 height 15
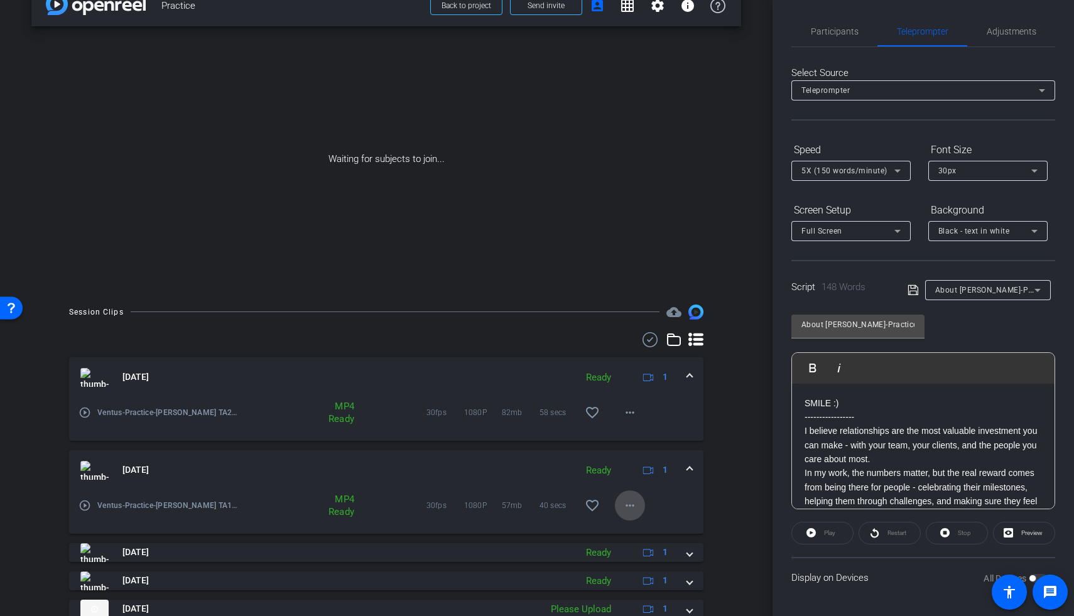
click at [625, 328] on span at bounding box center [630, 505] width 30 height 30
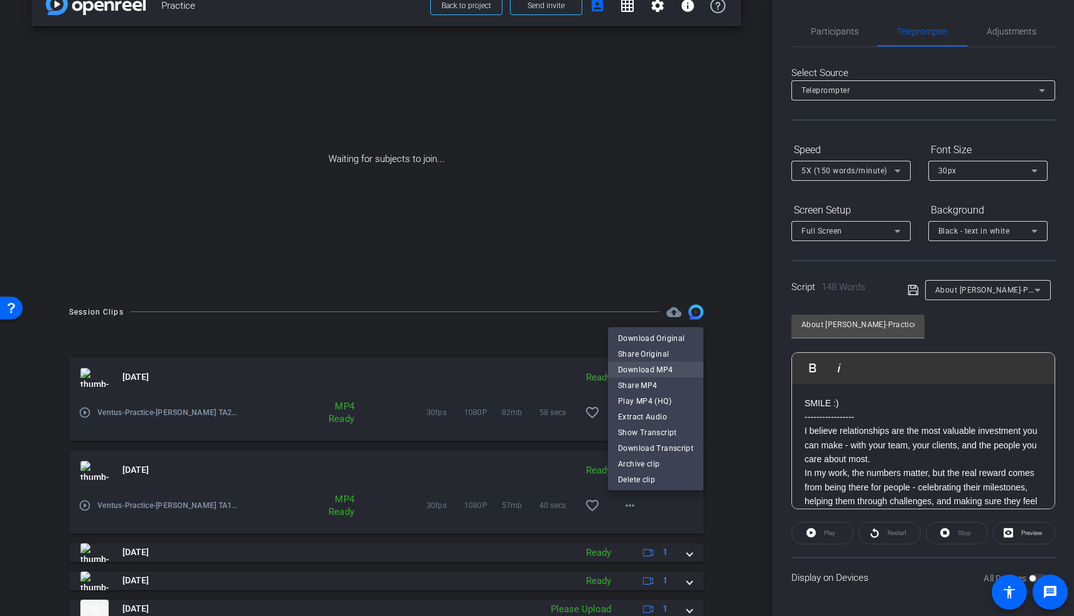
click at [635, 328] on span "Download MP4" at bounding box center [655, 369] width 75 height 15
